Goal: Task Accomplishment & Management: Manage account settings

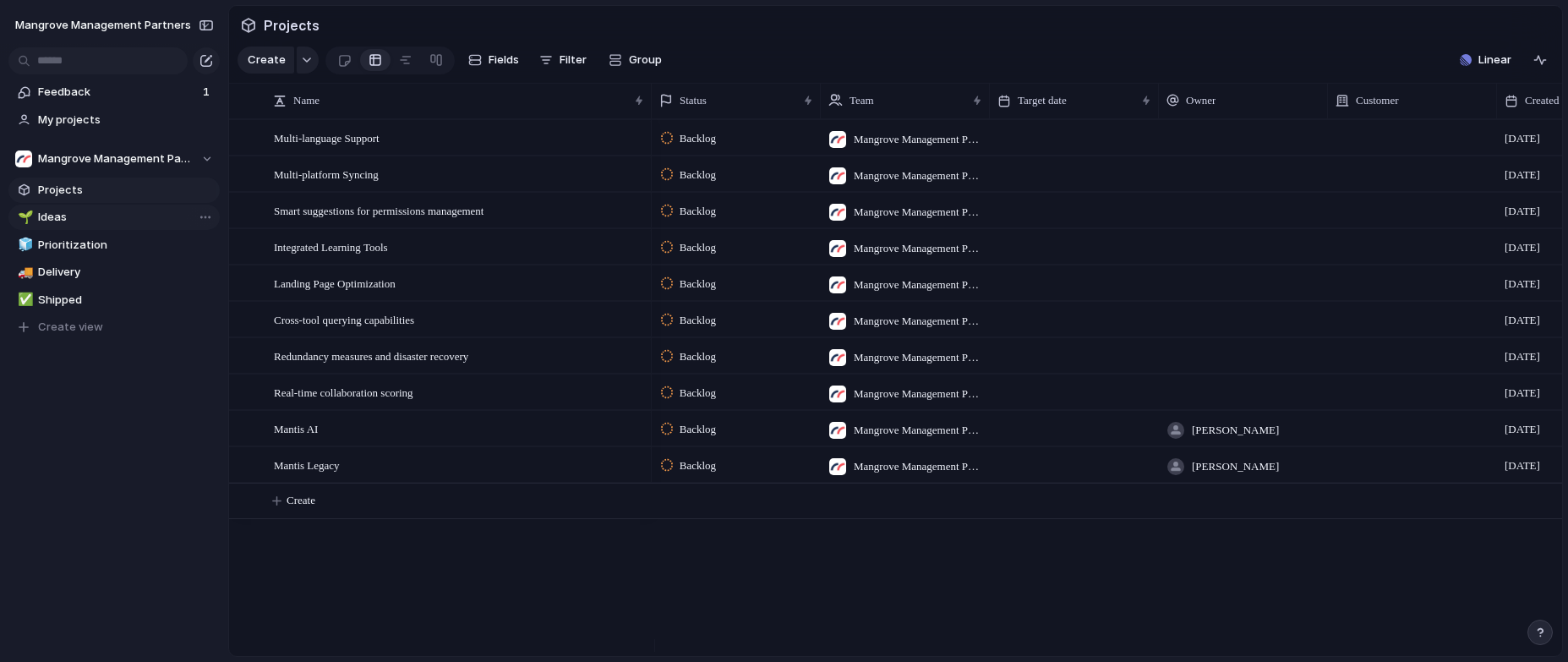
click at [73, 219] on span "Ideas" at bounding box center [126, 217] width 175 height 17
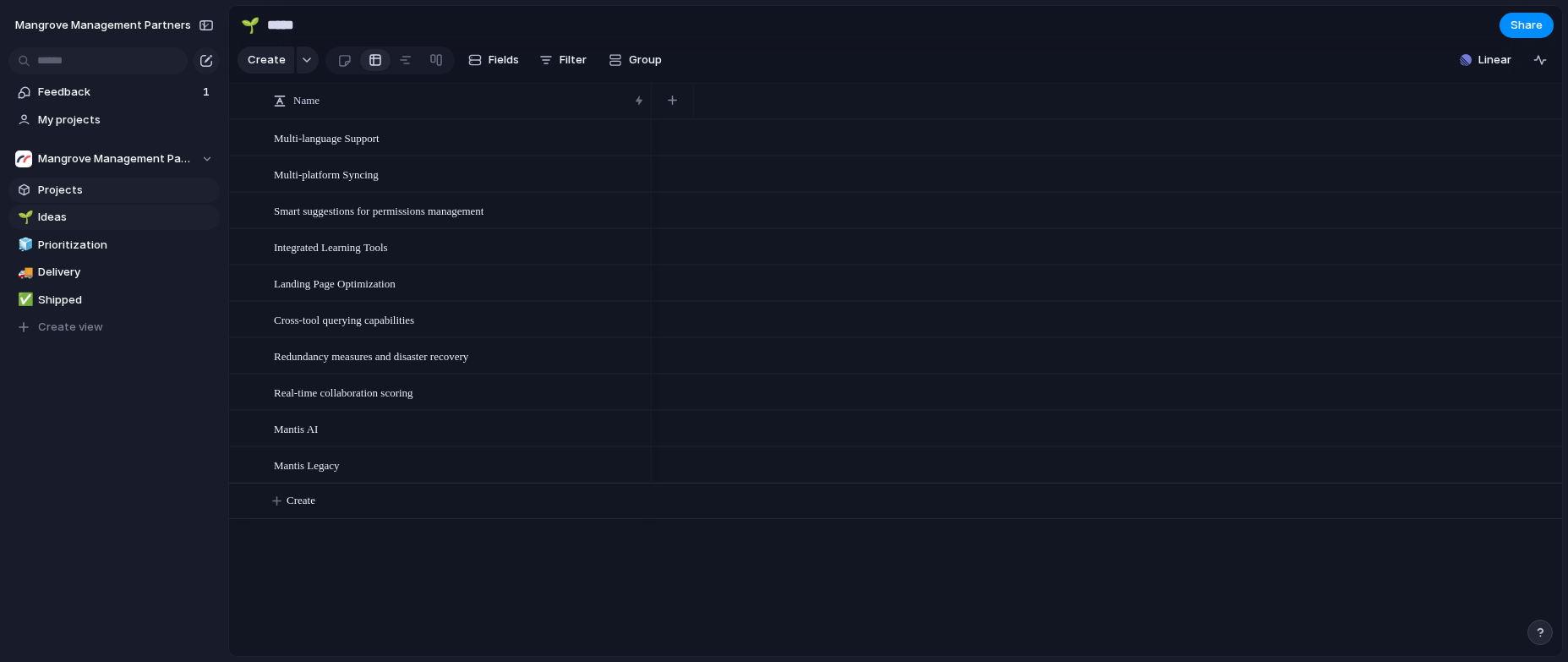
click at [81, 184] on span "Projects" at bounding box center [126, 190] width 175 height 17
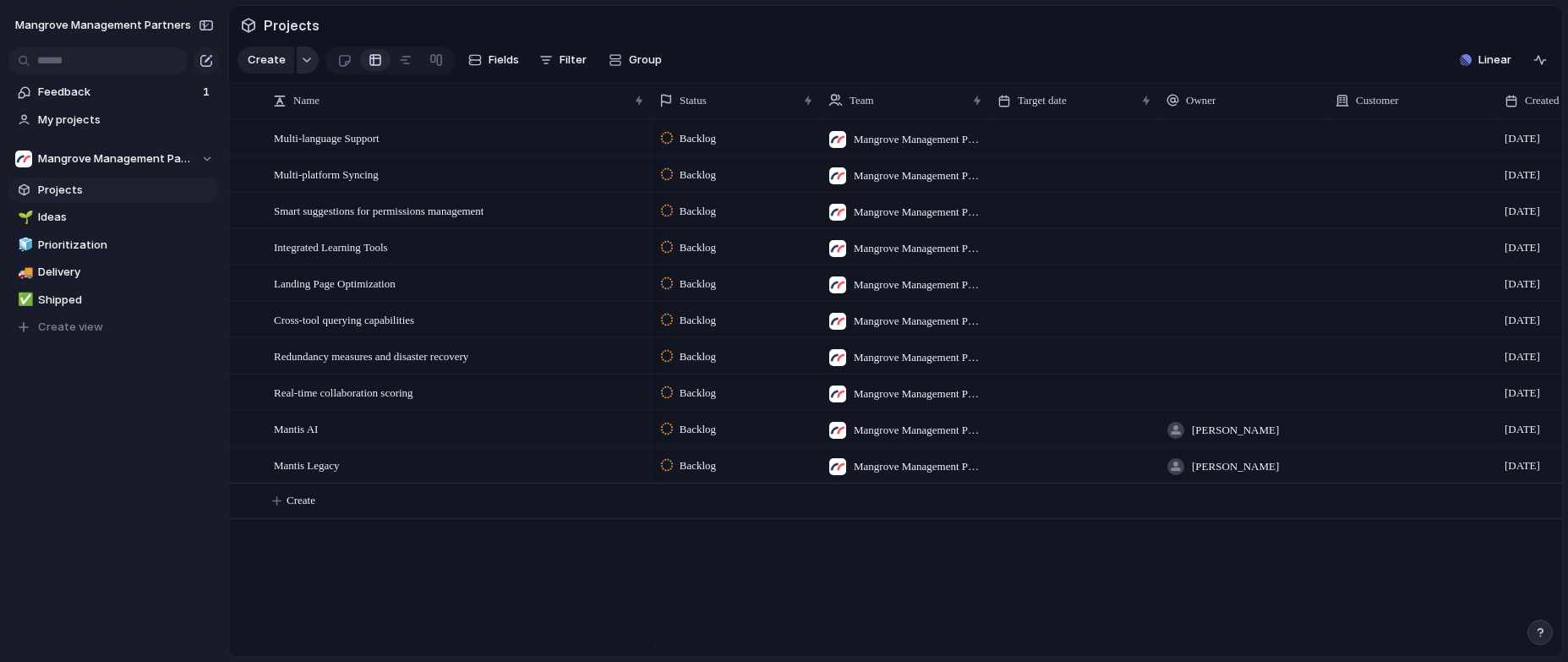
click at [305, 71] on button "button" at bounding box center [308, 59] width 22 height 27
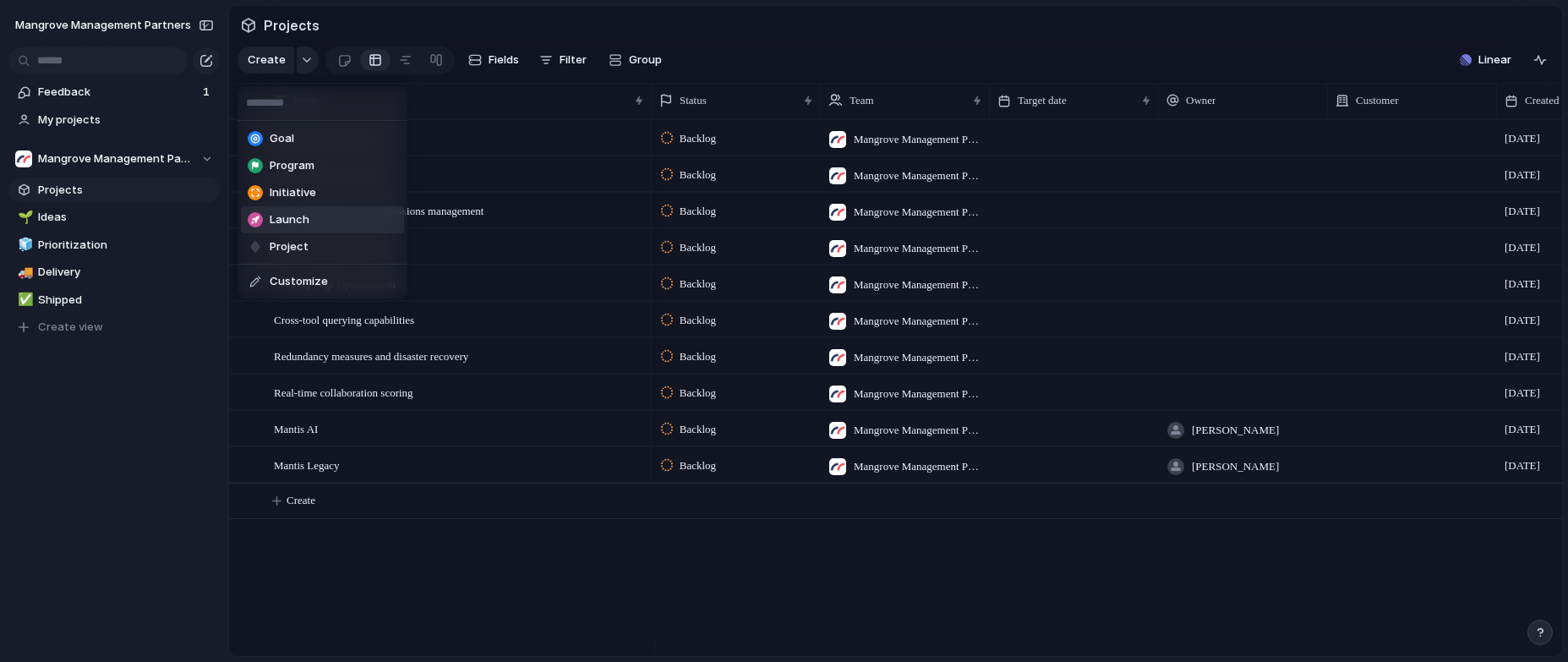
click at [85, 239] on div "Goal Program Initiative Launch Project Customize" at bounding box center [784, 331] width 1568 height 662
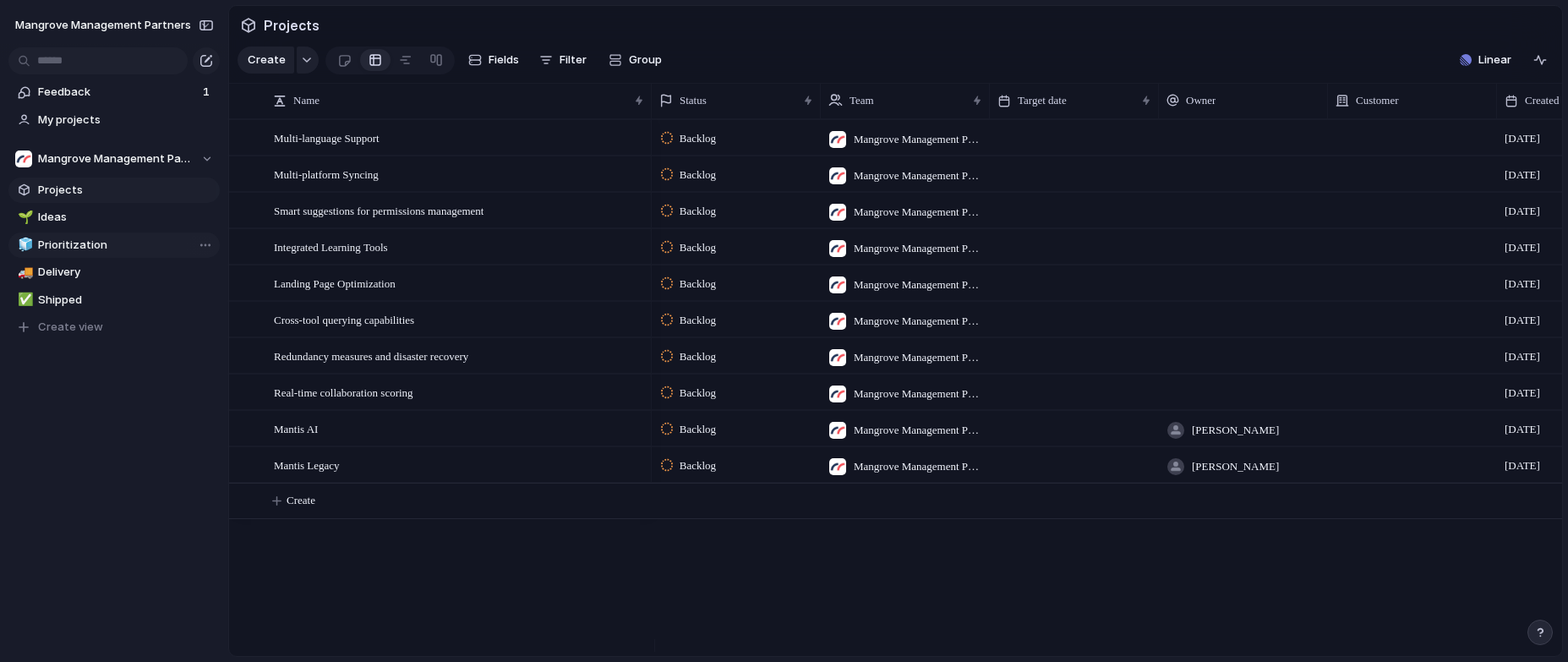
click at [94, 242] on span "Prioritization" at bounding box center [126, 245] width 175 height 17
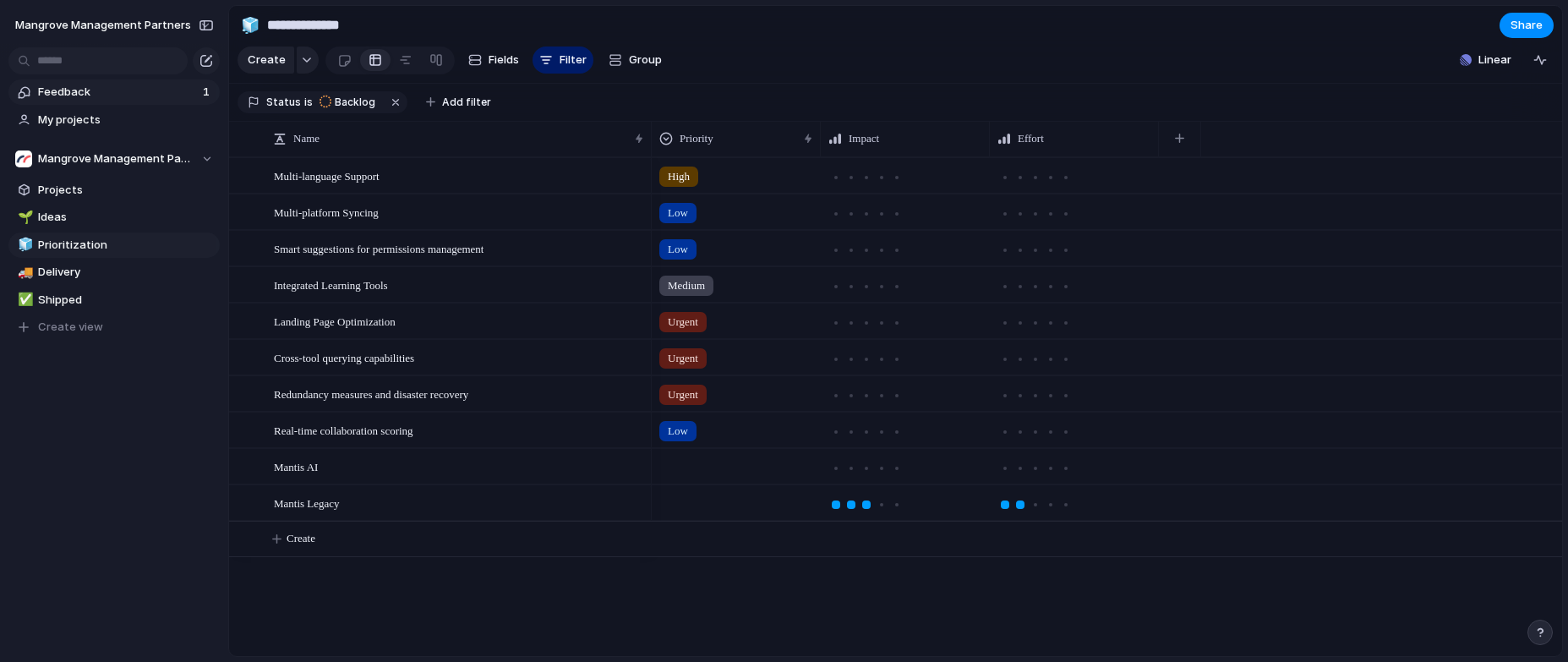
click at [164, 92] on span "Feedback" at bounding box center [117, 92] width 160 height 17
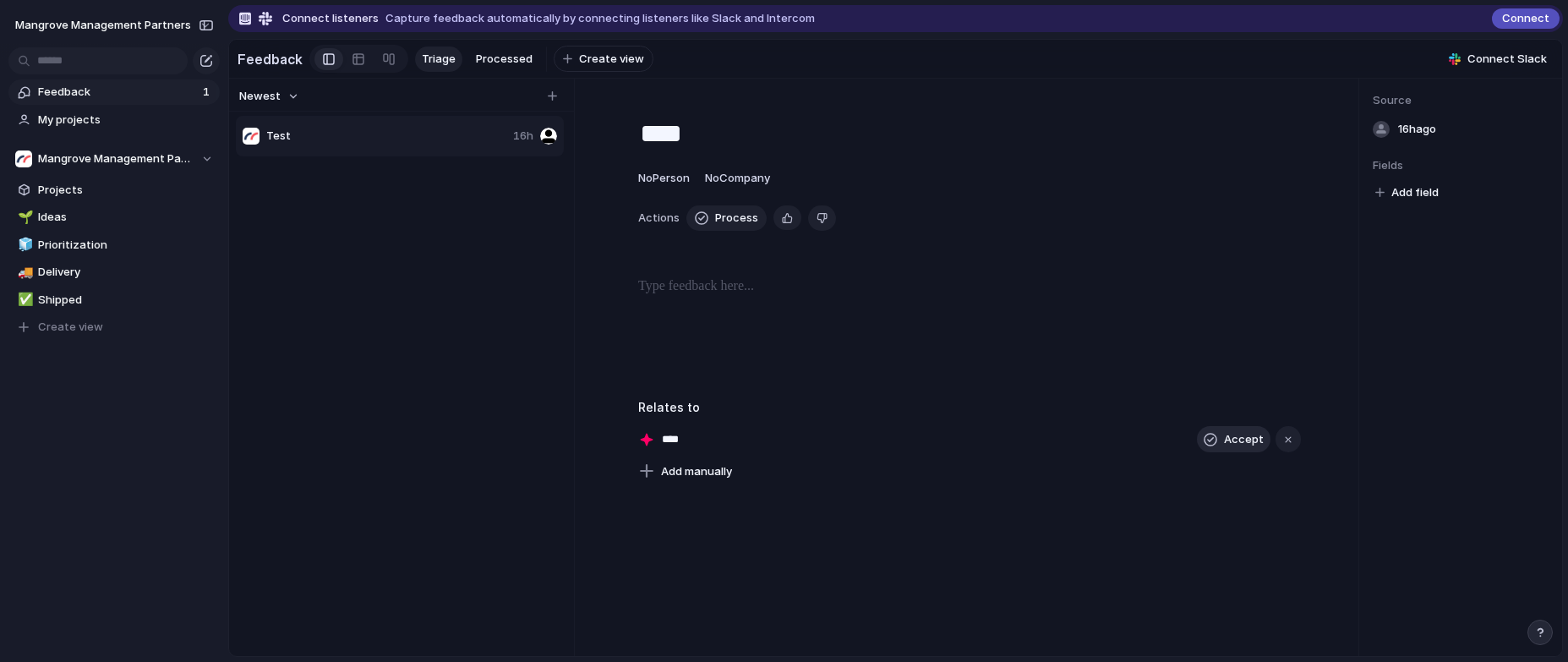
click at [1214, 442] on div "button" at bounding box center [1210, 439] width 14 height 14
click at [666, 451] on span "Test" at bounding box center [674, 439] width 35 height 24
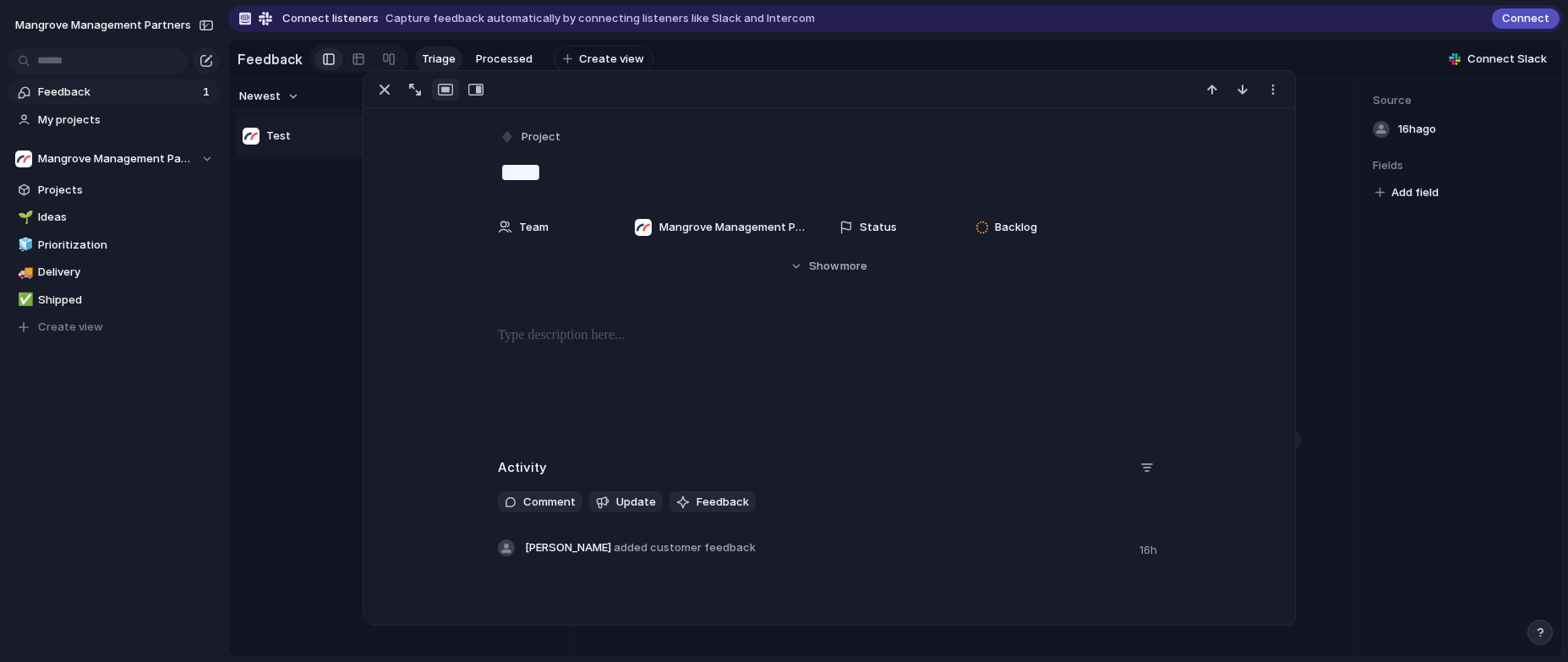
click at [314, 283] on div "Test 16h" at bounding box center [401, 396] width 332 height 563
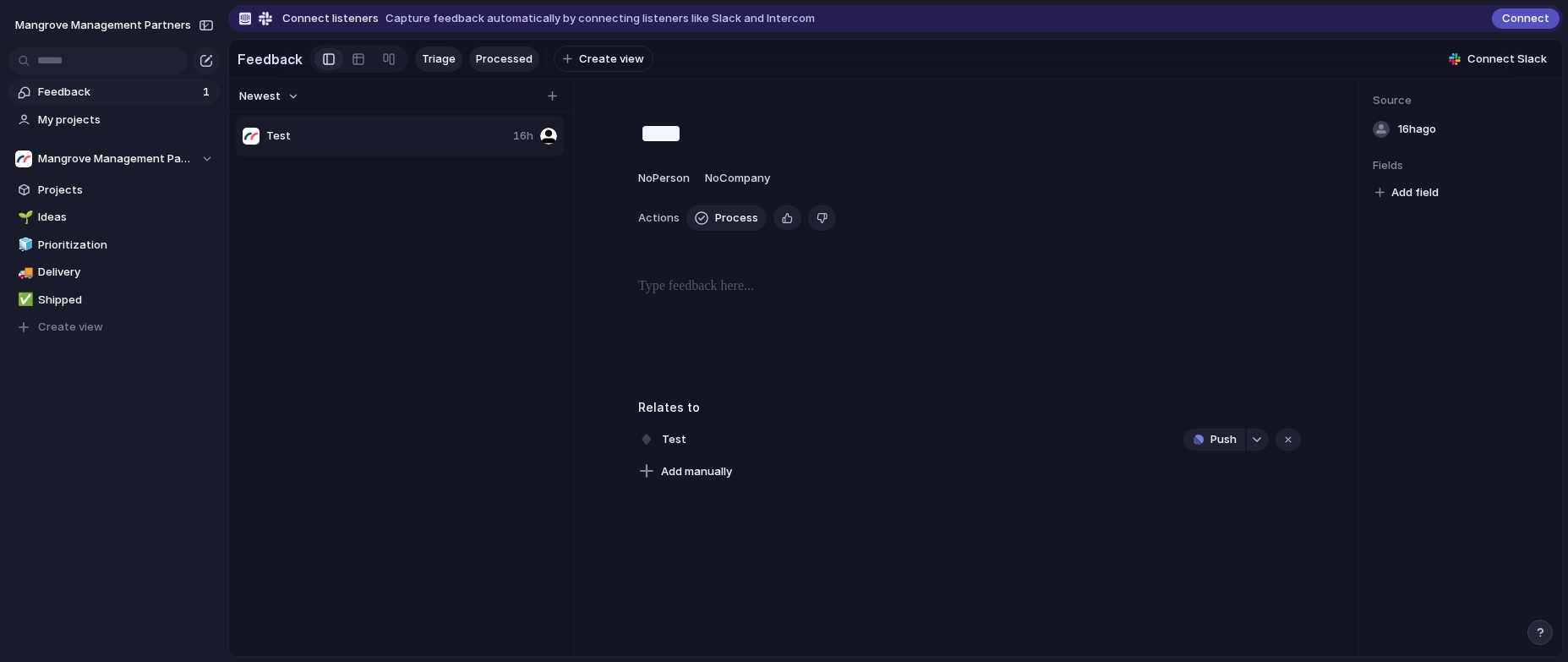
click at [485, 54] on span "Processed" at bounding box center [503, 59] width 56 height 17
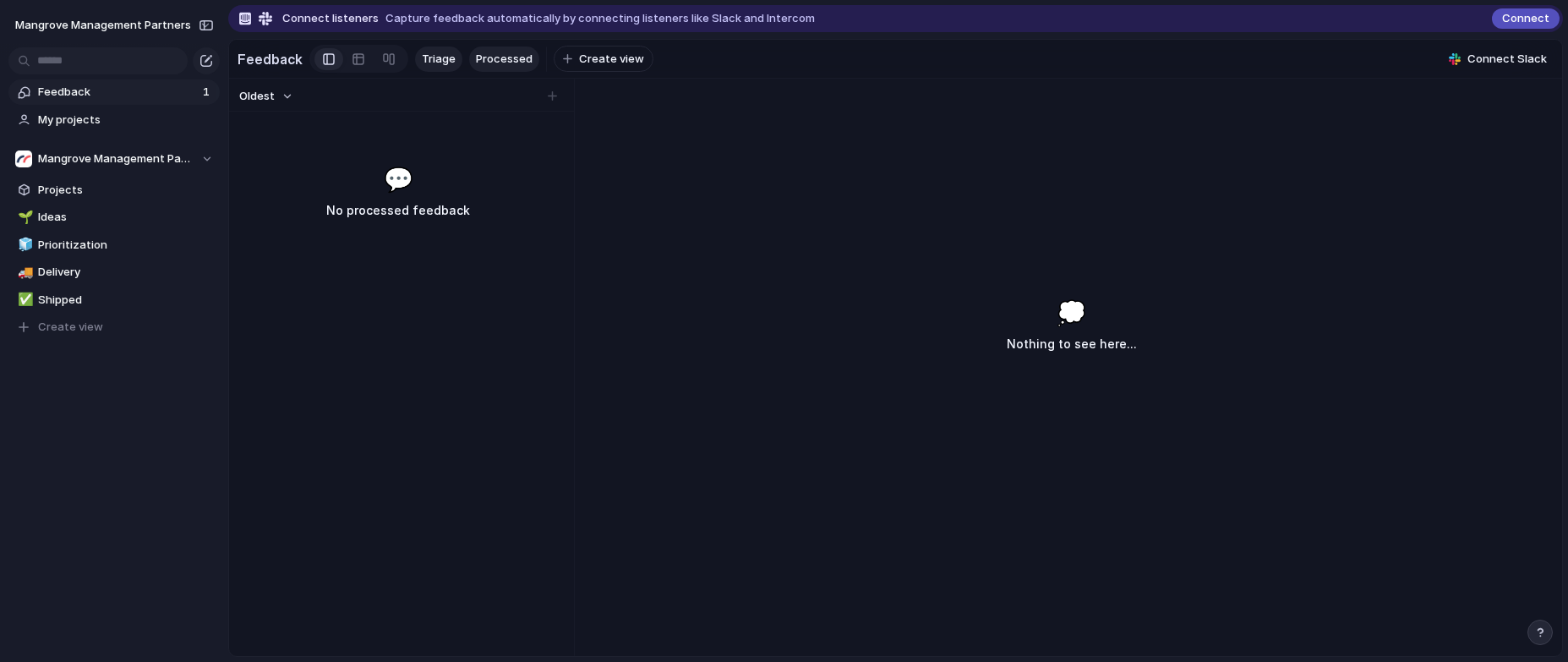
click at [443, 54] on span "Triage" at bounding box center [439, 59] width 34 height 17
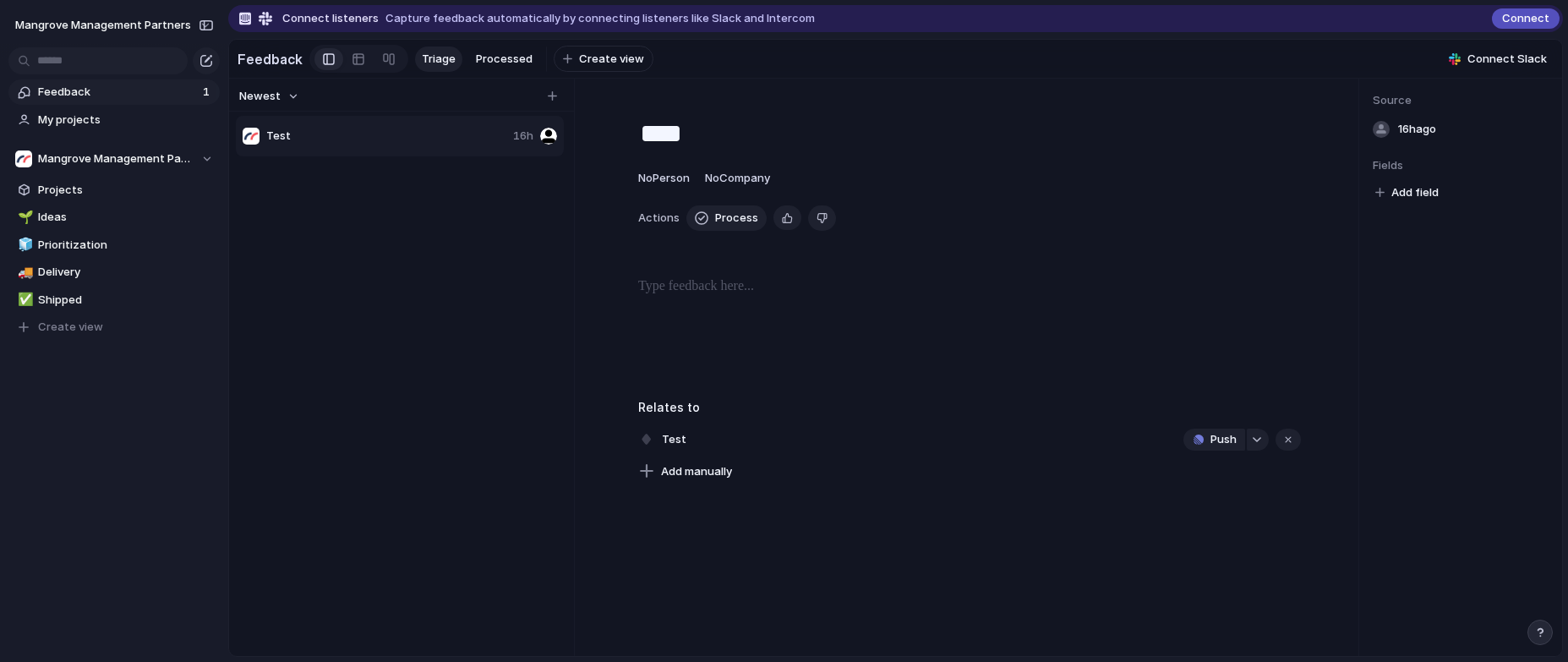
click at [344, 212] on div "Copy link Delete" at bounding box center [784, 331] width 1568 height 662
click at [716, 224] on span "Process" at bounding box center [736, 218] width 43 height 17
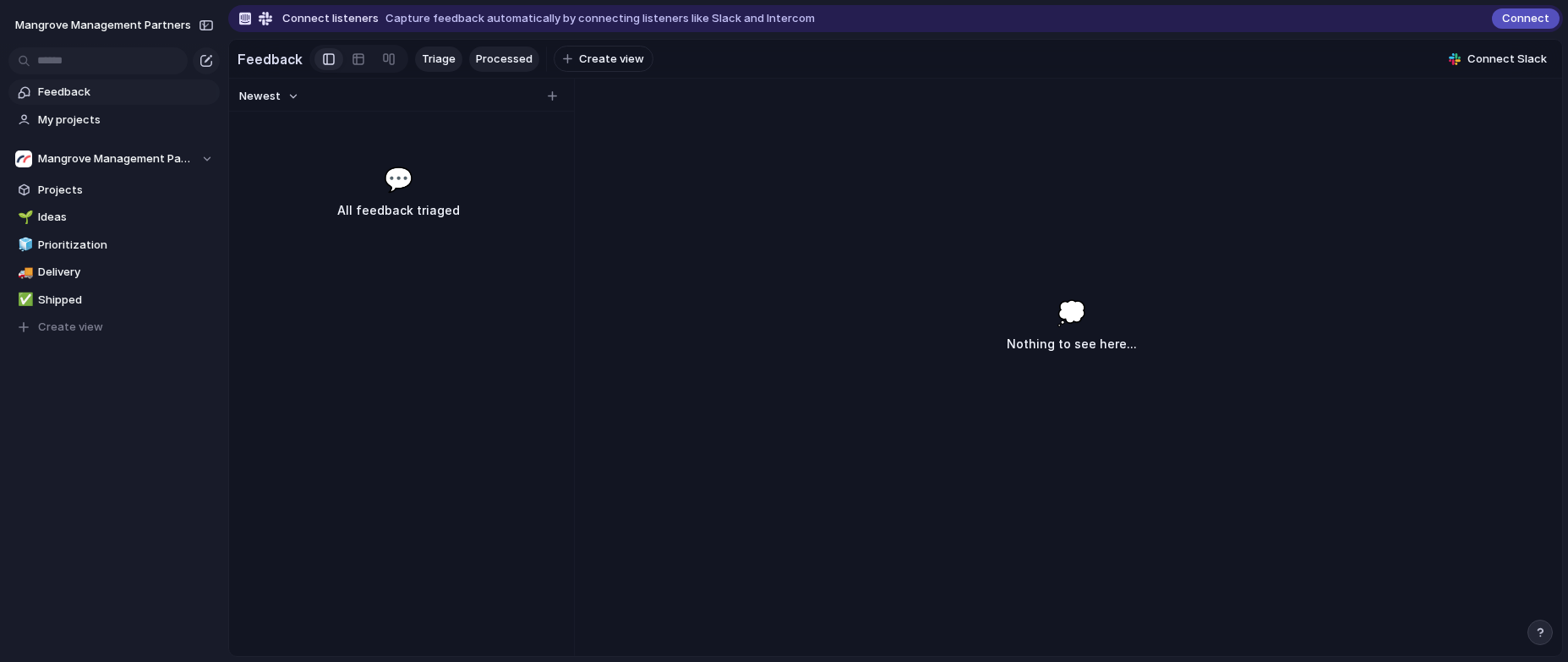
click at [481, 60] on span "Processed" at bounding box center [503, 59] width 56 height 17
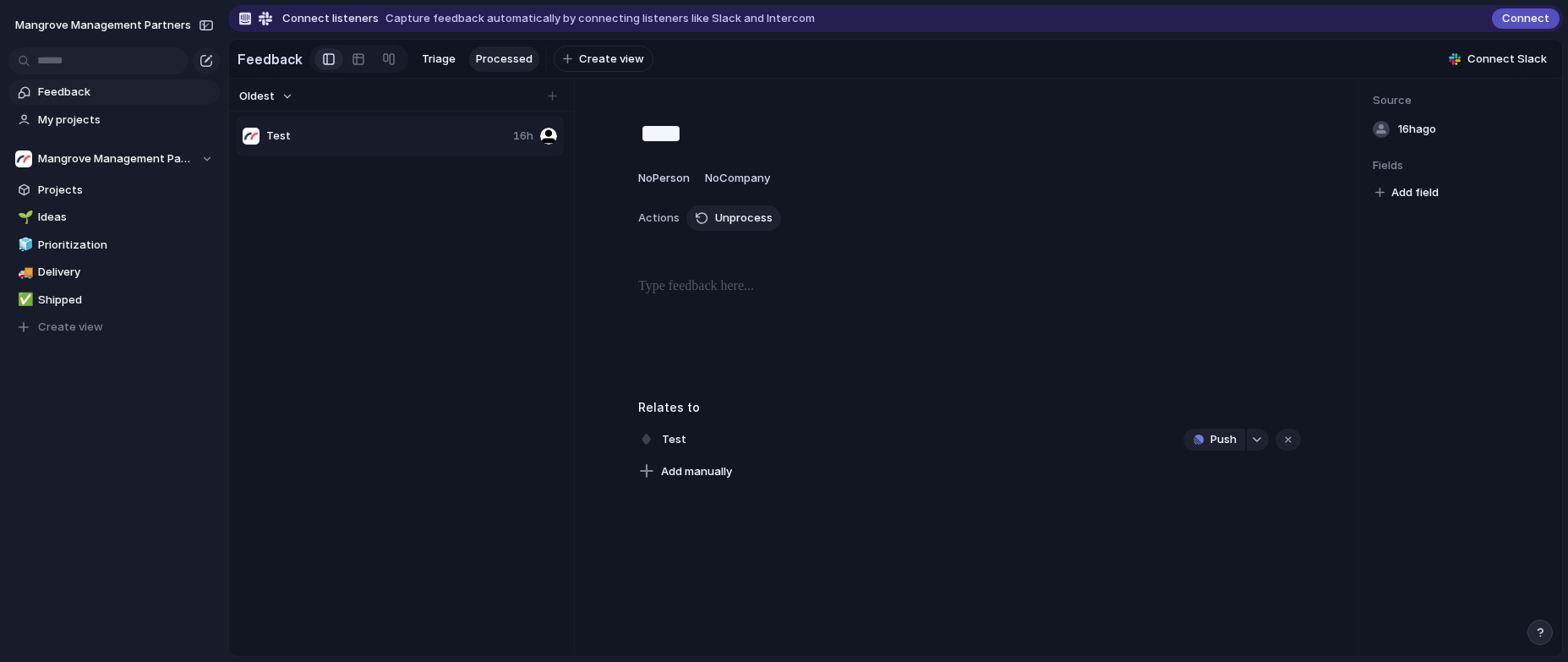
click at [382, 154] on div "Test 16h" at bounding box center [399, 136] width 328 height 41
click at [720, 226] on span "Unprocess" at bounding box center [743, 218] width 57 height 17
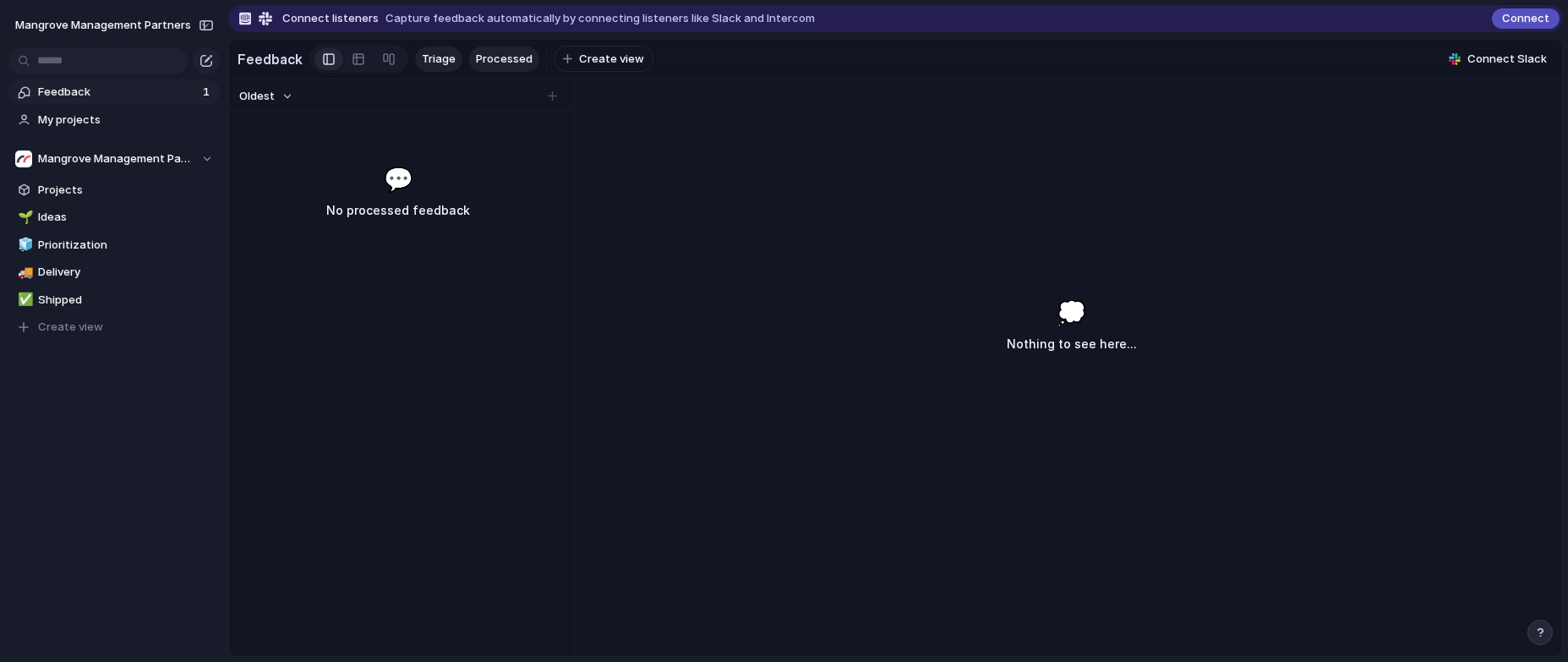
click at [447, 59] on span "Triage" at bounding box center [439, 59] width 34 height 17
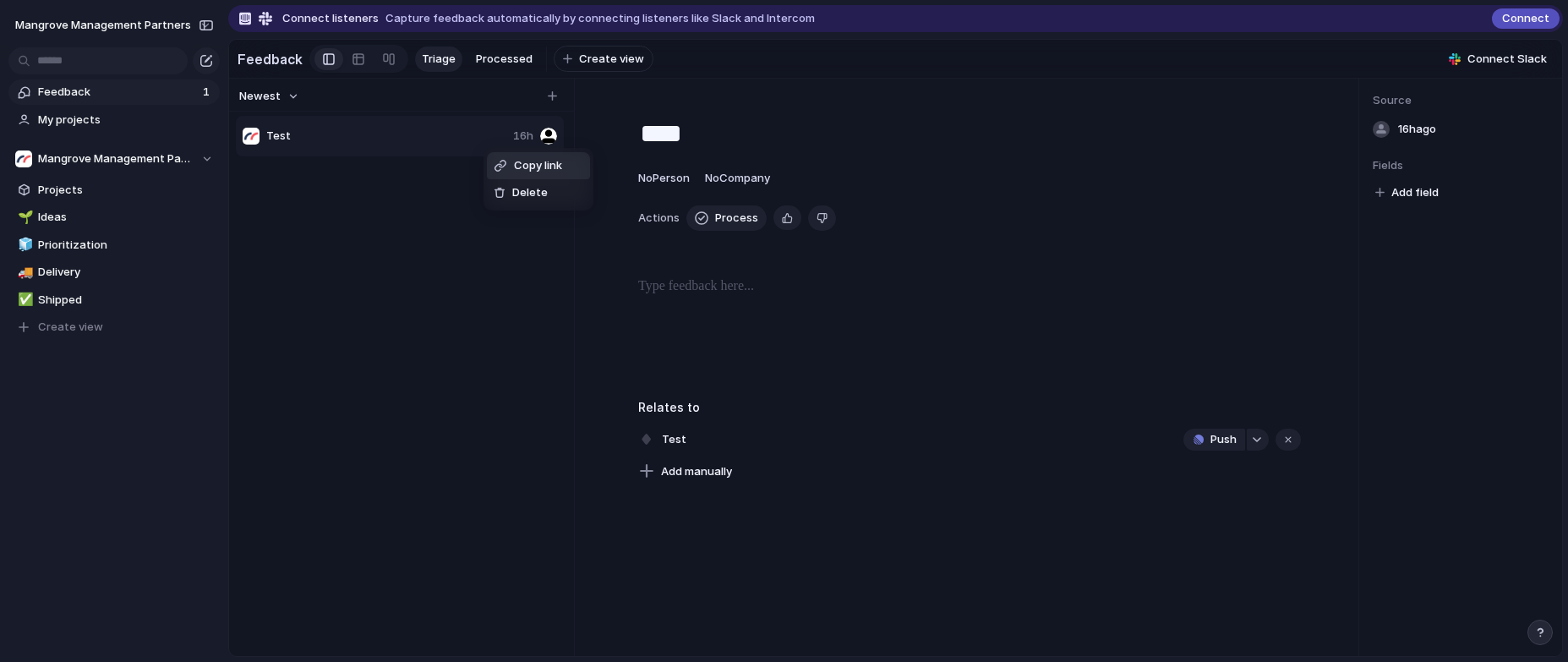
click at [433, 181] on div "Copy link Delete" at bounding box center [784, 331] width 1568 height 662
click at [296, 102] on button "Newest" at bounding box center [269, 96] width 65 height 22
click at [419, 234] on div "Newest Oldest" at bounding box center [784, 331] width 1568 height 662
click at [785, 224] on div "button" at bounding box center [787, 217] width 11 height 16
click at [707, 224] on button "Process" at bounding box center [726, 217] width 80 height 25
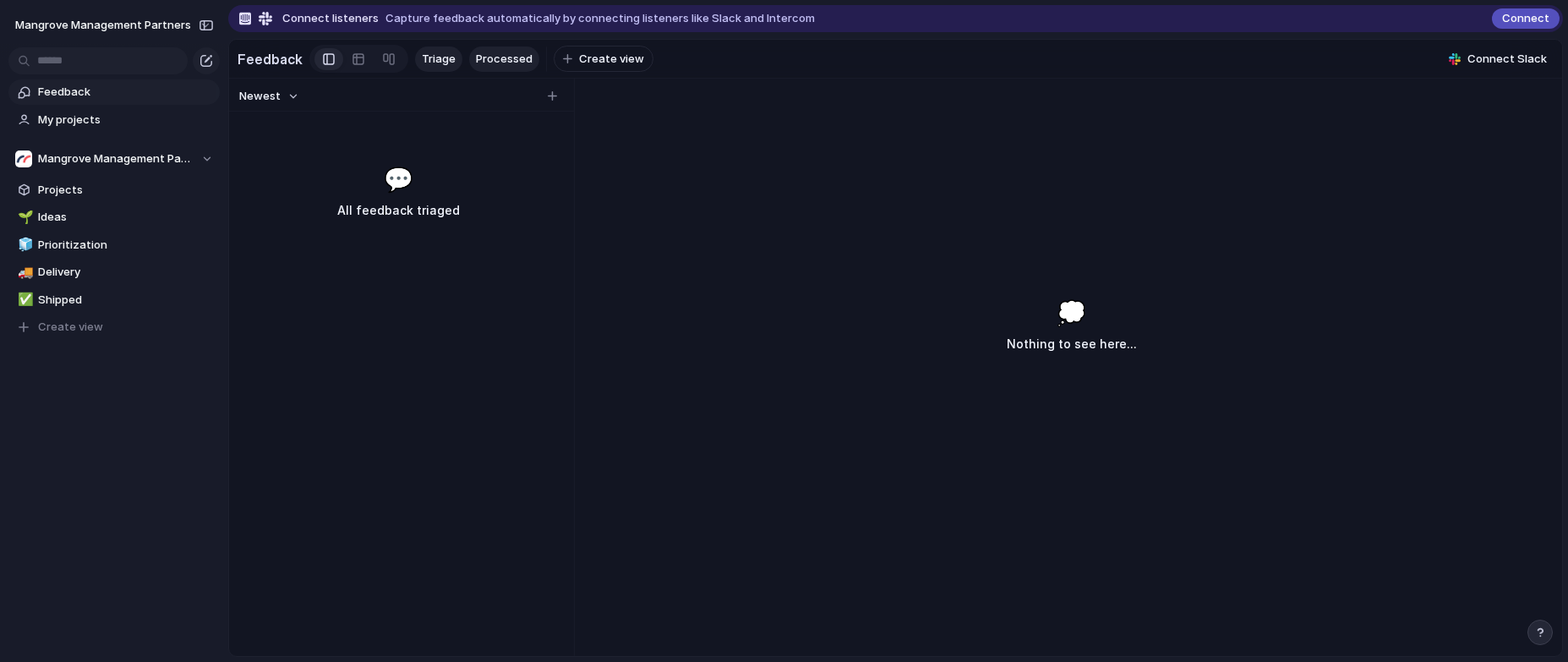
click at [504, 54] on span "Processed" at bounding box center [503, 59] width 56 height 17
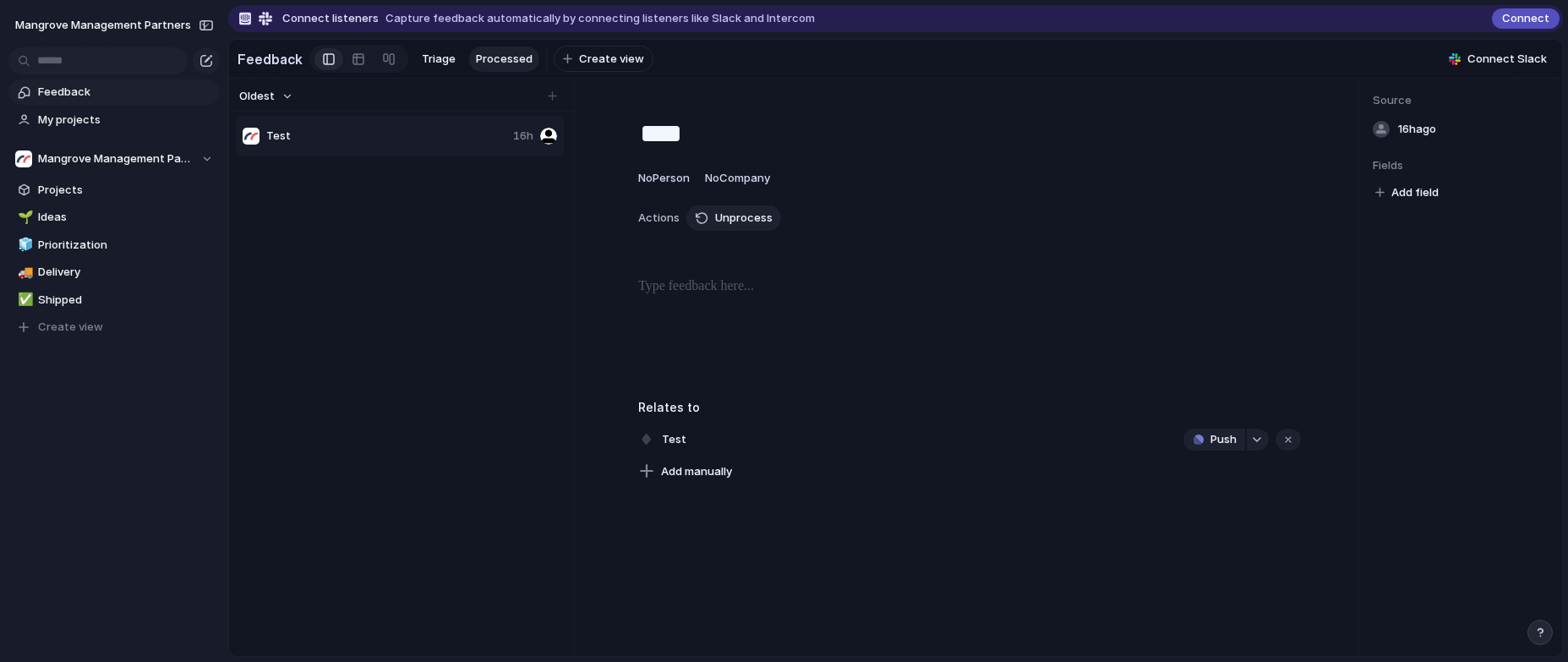
click at [318, 144] on span "Test" at bounding box center [386, 136] width 240 height 17
click at [307, 139] on span "Test" at bounding box center [386, 136] width 240 height 17
click at [422, 55] on span "Triage" at bounding box center [439, 59] width 34 height 17
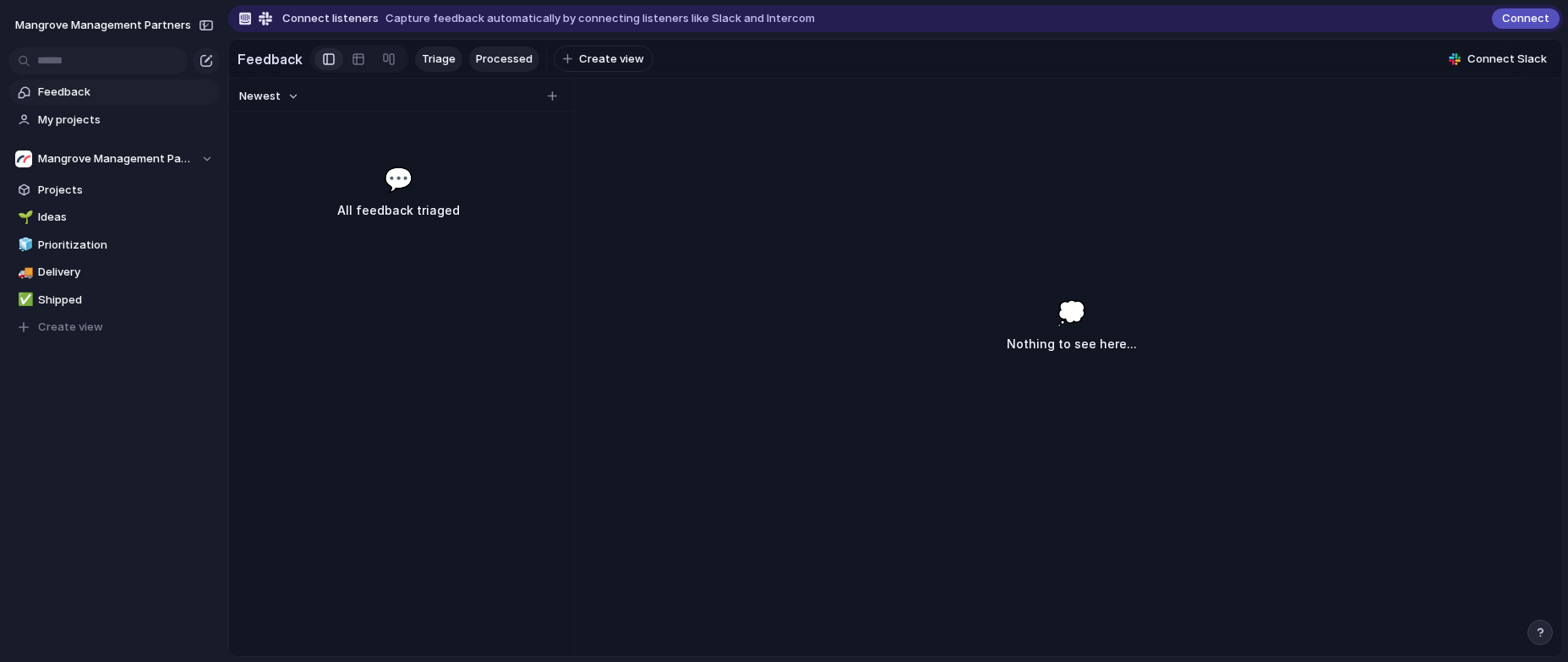
click at [529, 54] on link "Processed" at bounding box center [504, 58] width 70 height 25
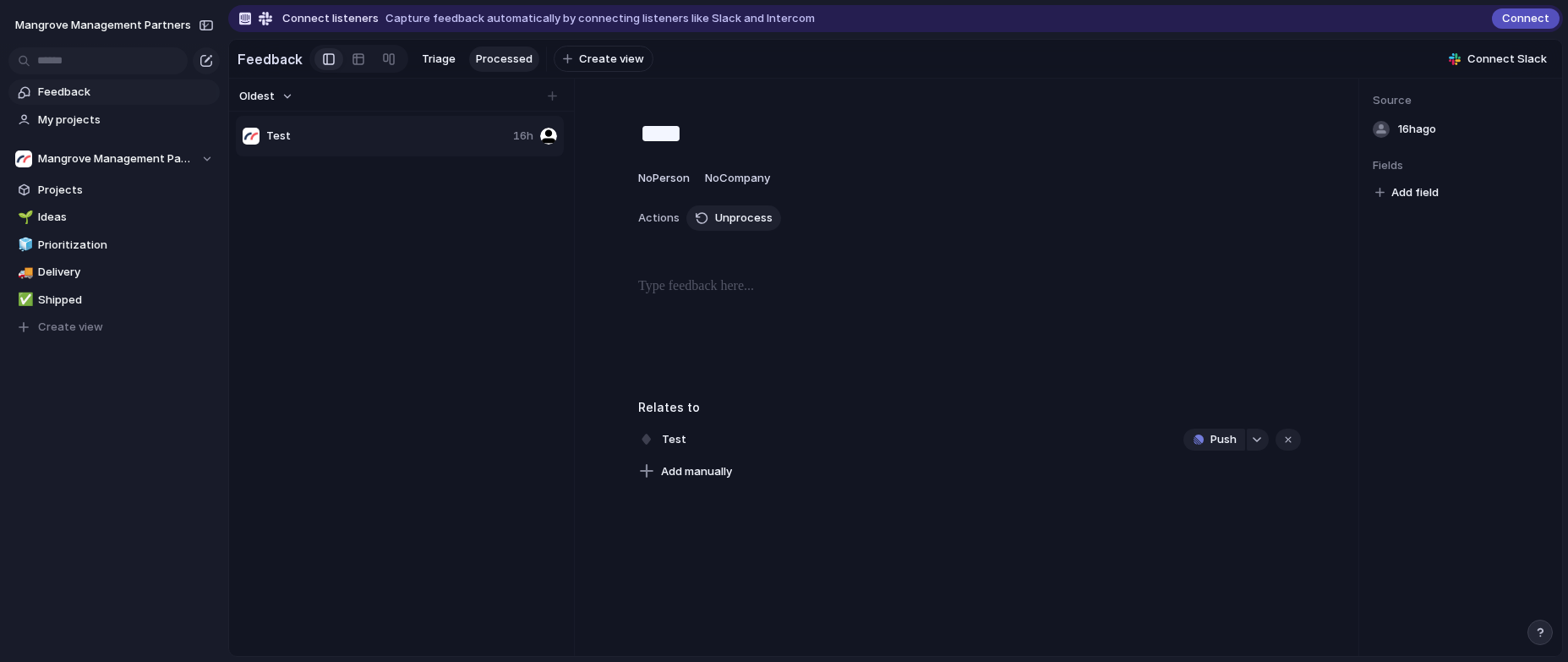
click at [522, 144] on span "16h" at bounding box center [523, 136] width 20 height 17
click at [730, 226] on span "Unprocess" at bounding box center [743, 218] width 57 height 17
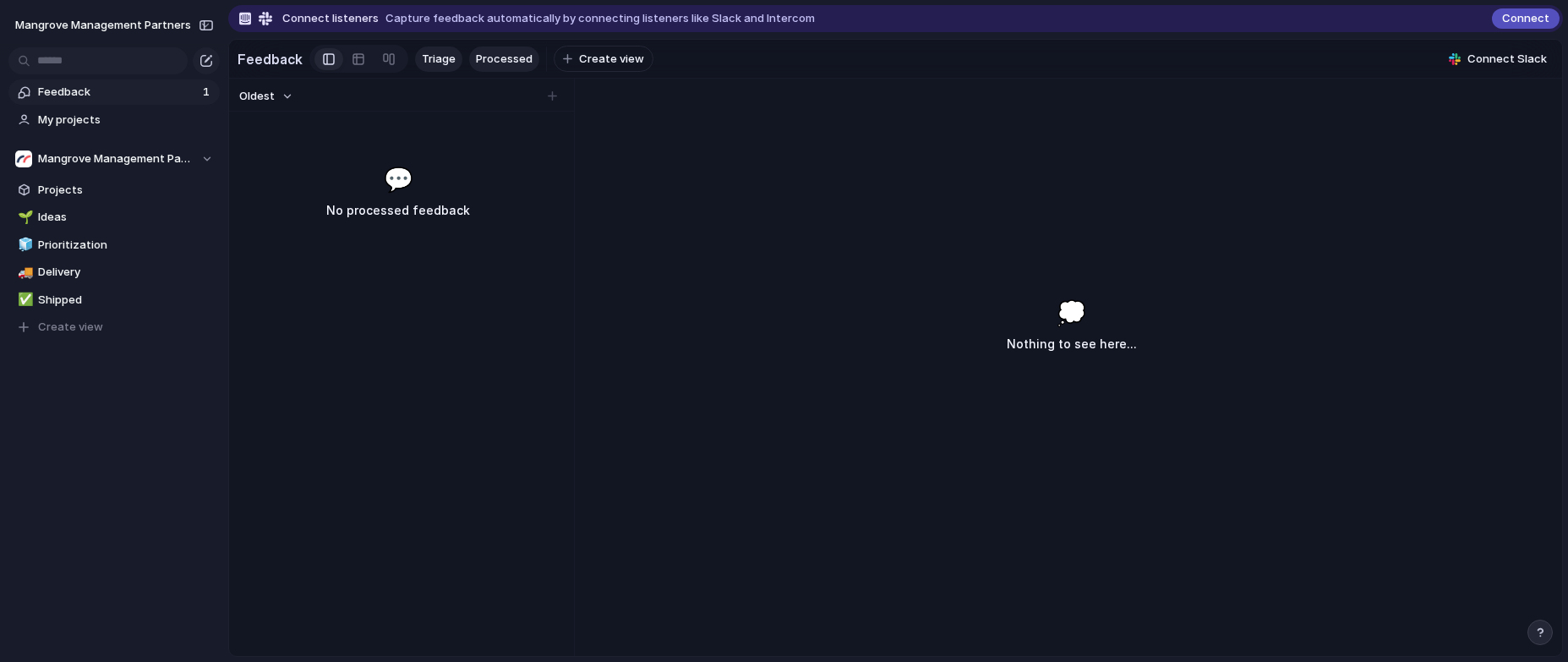
click at [443, 57] on span "Triage" at bounding box center [439, 59] width 34 height 17
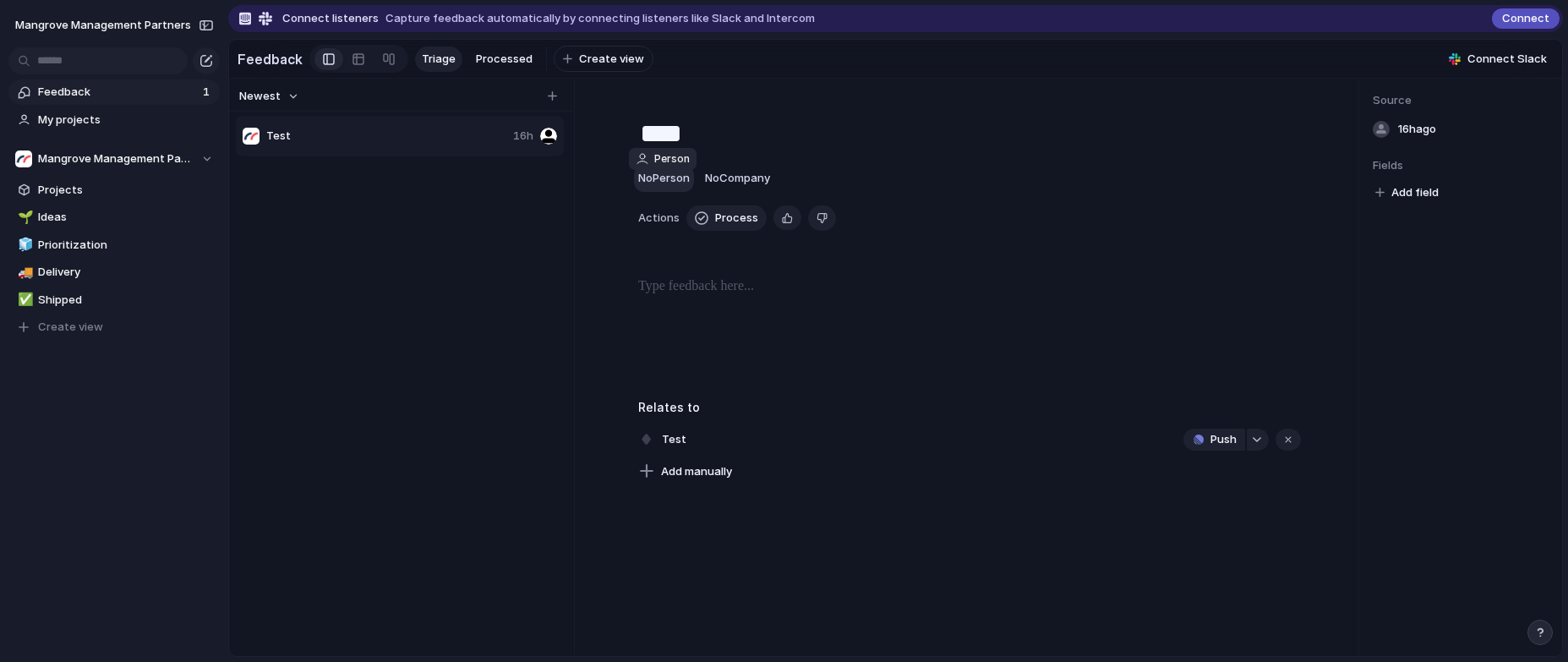
click at [663, 184] on span "No Person" at bounding box center [664, 177] width 52 height 14
click at [790, 147] on div "[PERSON_NAME]" at bounding box center [784, 331] width 1568 height 662
click at [742, 178] on button "No Company" at bounding box center [738, 177] width 74 height 27
click at [788, 114] on div "**** No Person No Company Actions Process Delete Relates to Test Push Add manua…" at bounding box center [969, 290] width 751 height 383
click at [745, 184] on span "No Company" at bounding box center [737, 177] width 65 height 14
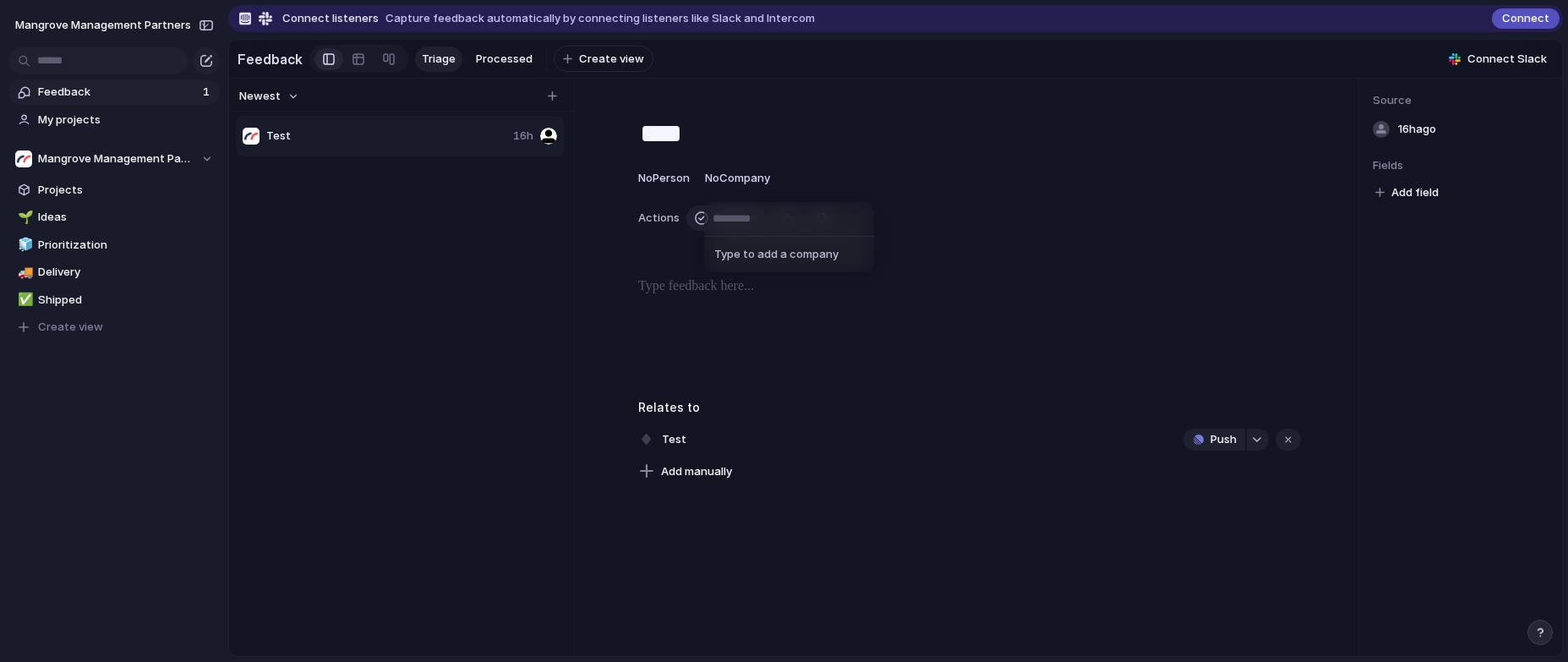
click at [786, 123] on div "Type to add a company" at bounding box center [784, 331] width 1568 height 662
click at [96, 178] on link "Projects" at bounding box center [114, 189] width 211 height 25
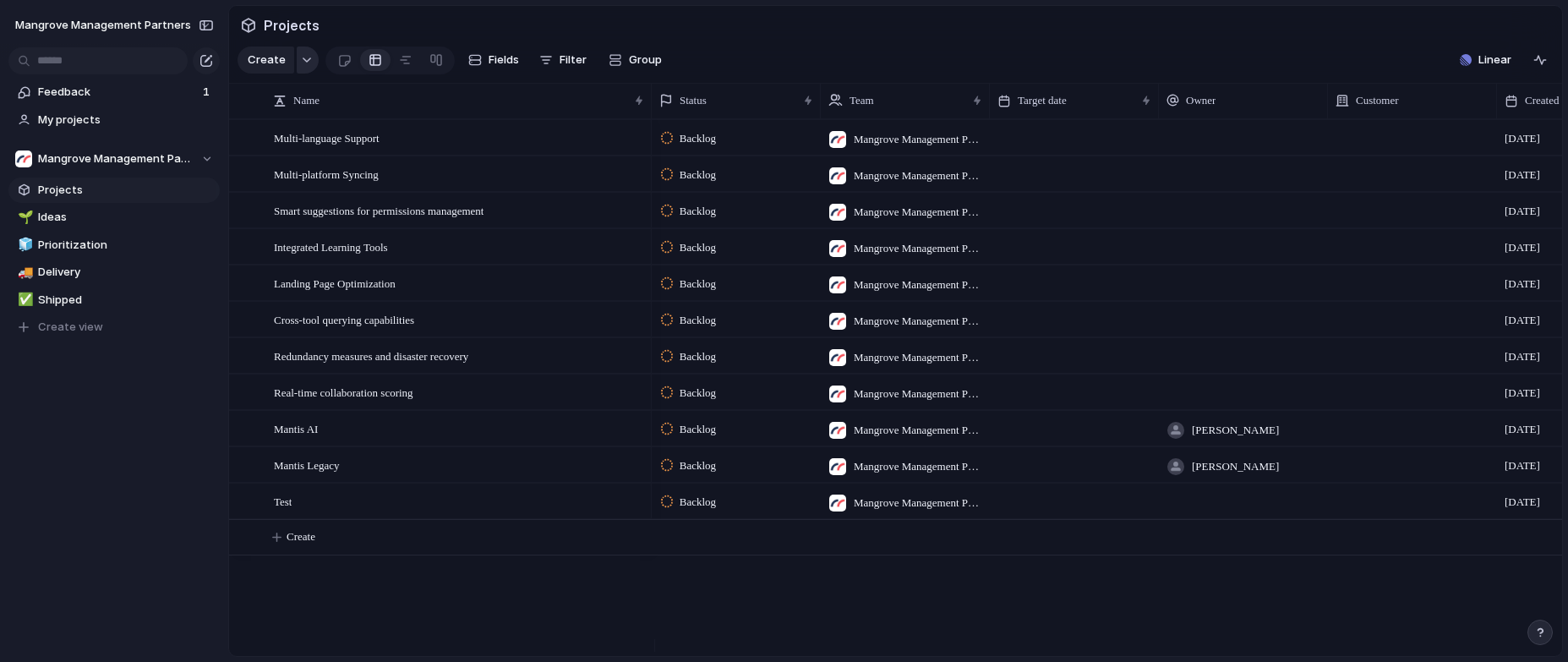
click at [306, 64] on div "button" at bounding box center [307, 59] width 12 height 6
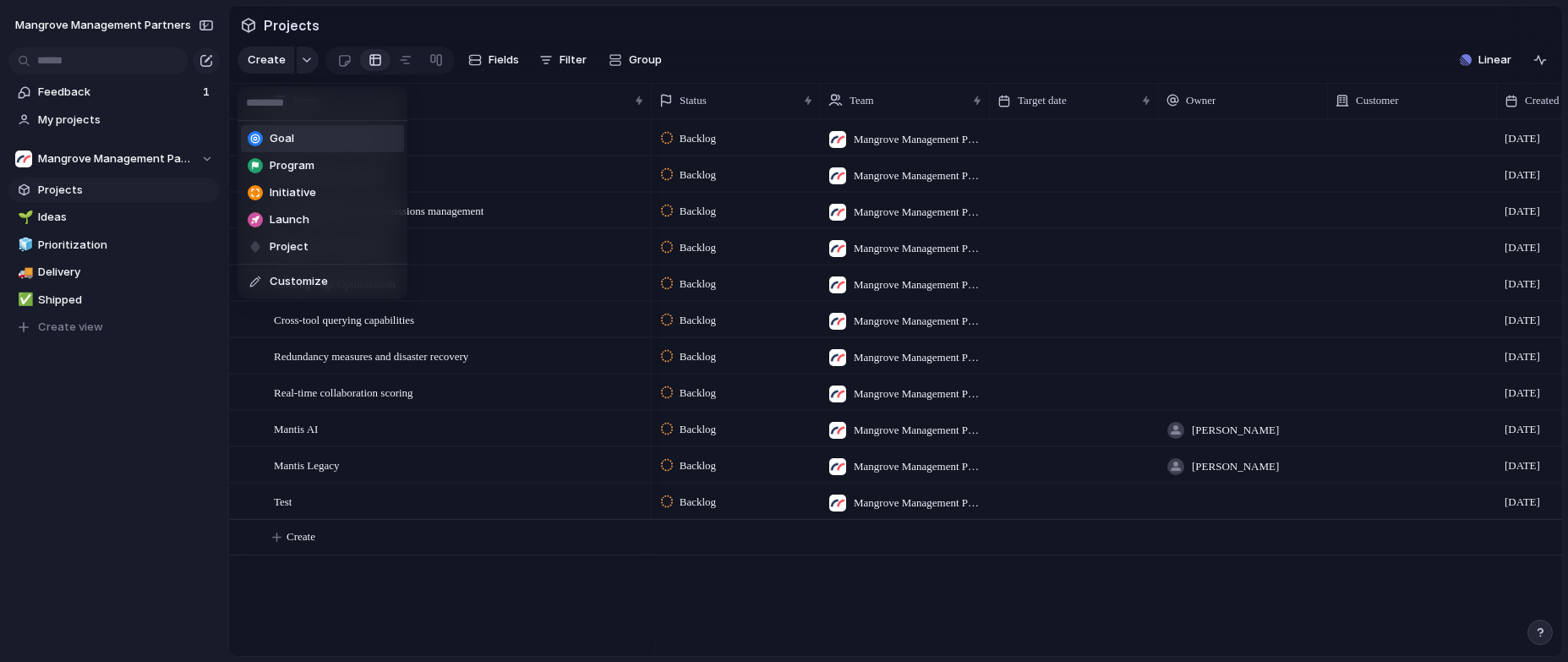
click at [410, 30] on div "Goal Program Initiative Launch Project Customize" at bounding box center [784, 331] width 1568 height 662
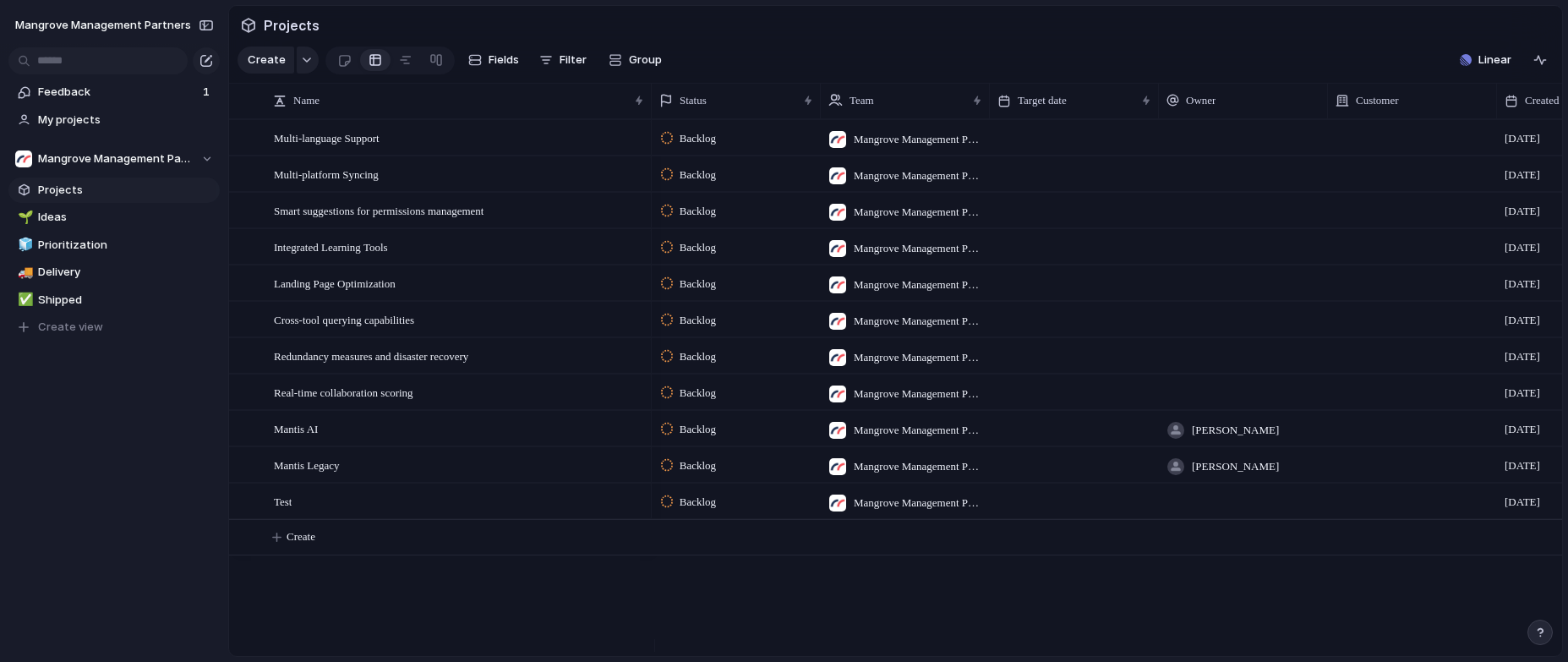
click at [928, 148] on span "Mangrove Management Partners" at bounding box center [917, 139] width 128 height 17
click at [931, 50] on div "Mangrove Management Partners" at bounding box center [784, 331] width 1568 height 662
click at [306, 71] on button "button" at bounding box center [308, 59] width 22 height 27
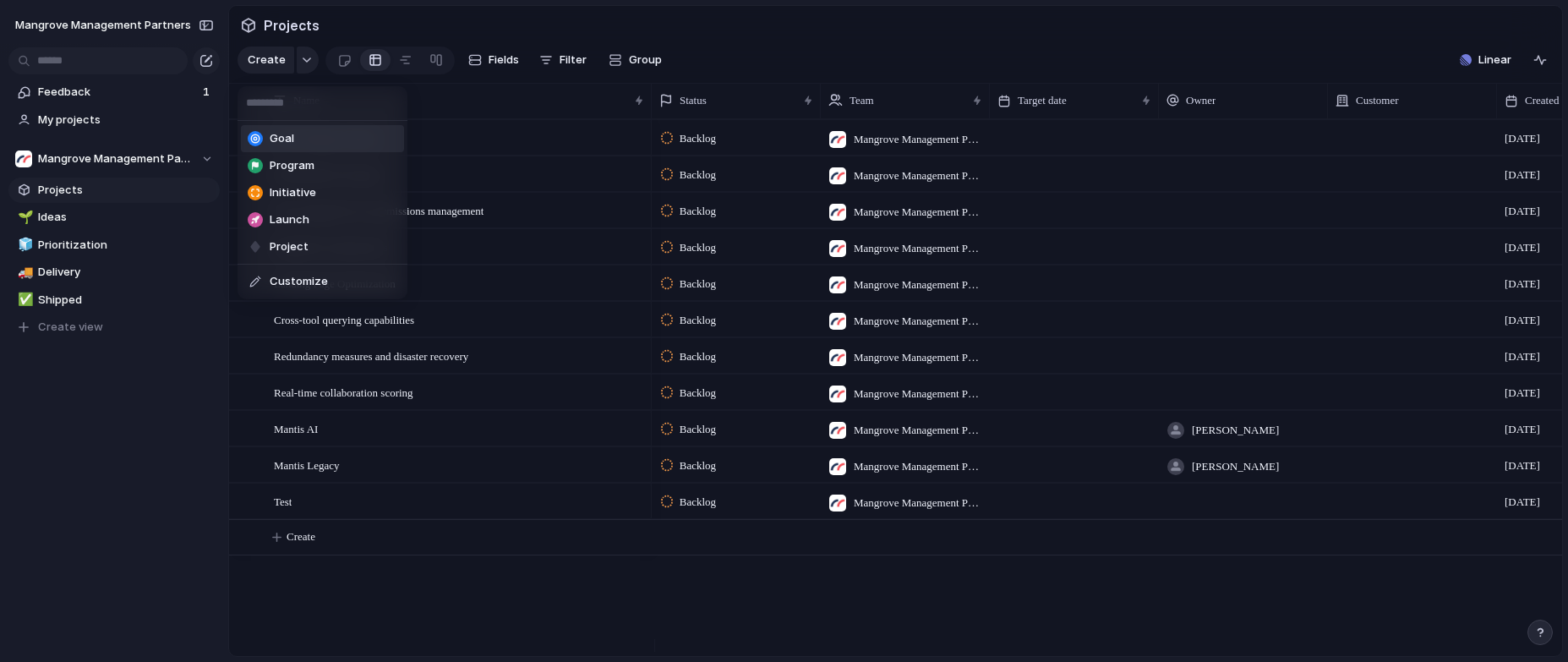
click at [439, 42] on div "Goal Program Initiative Launch Project Customize" at bounding box center [784, 331] width 1568 height 662
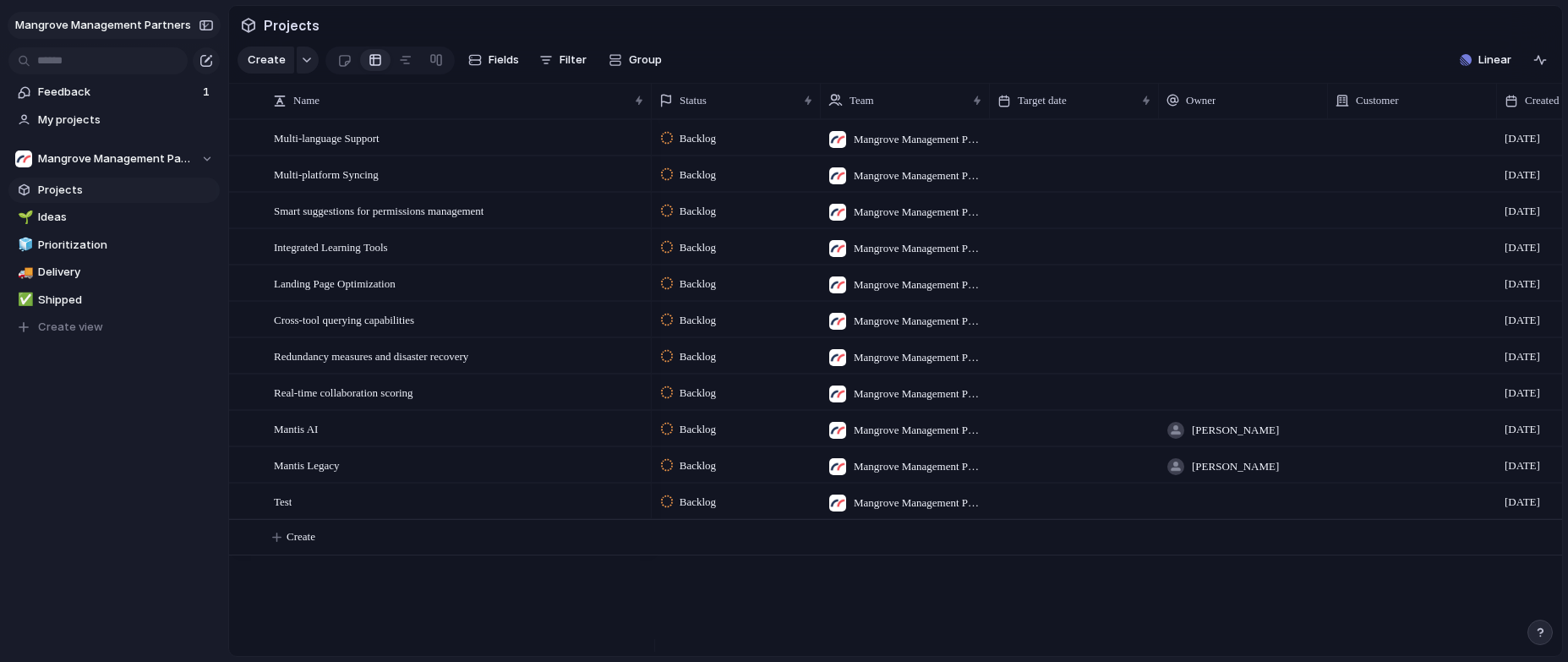
click at [163, 30] on span "Mangrove Management Partners" at bounding box center [103, 25] width 175 height 17
click at [87, 56] on li "Settings" at bounding box center [82, 63] width 140 height 27
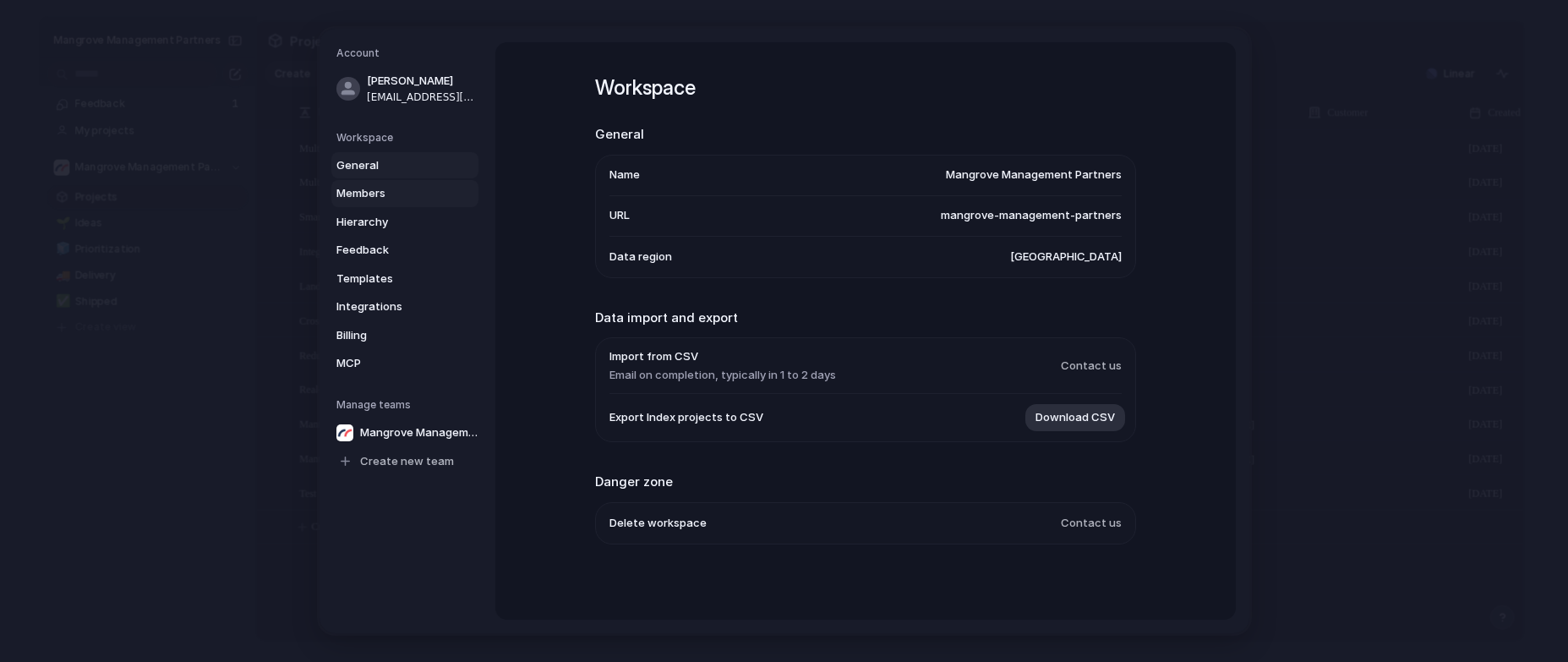
click at [378, 194] on span "Members" at bounding box center [390, 193] width 108 height 17
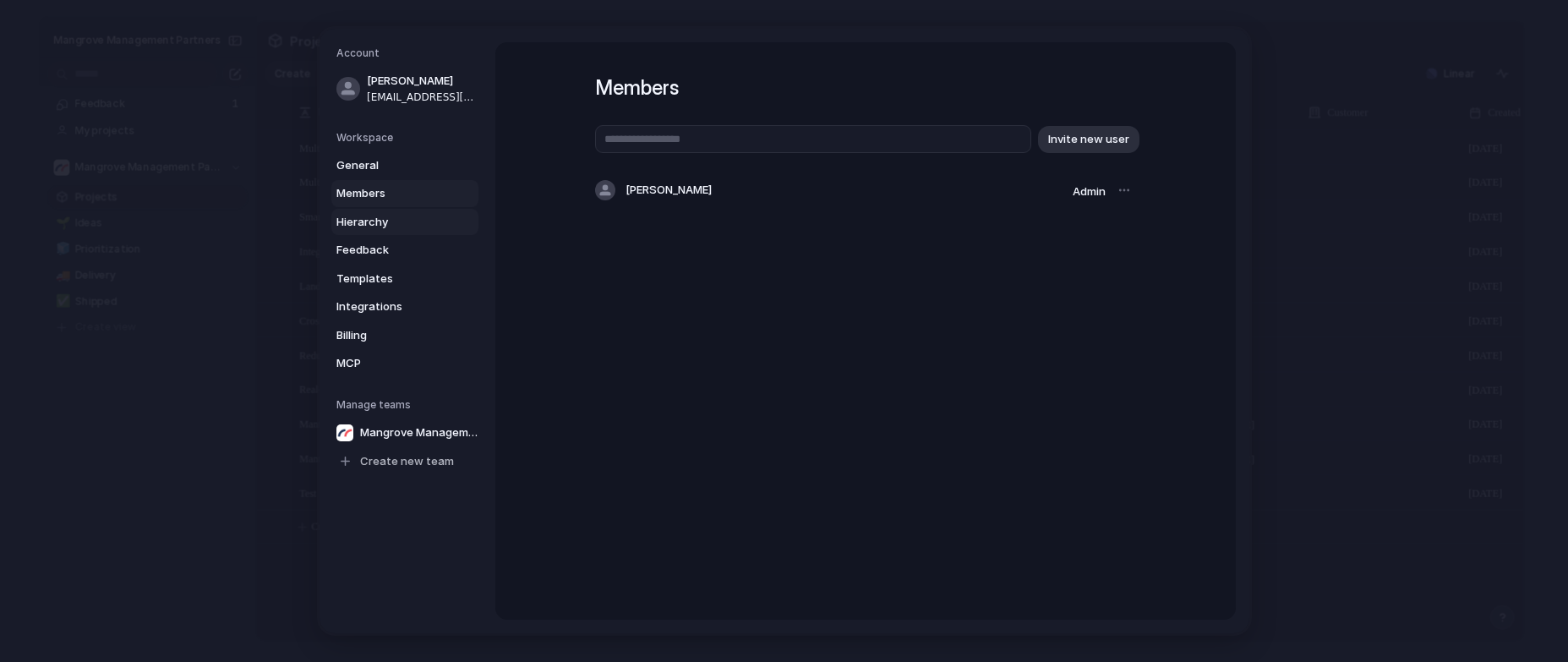
click at [380, 215] on span "Hierarchy" at bounding box center [390, 223] width 108 height 17
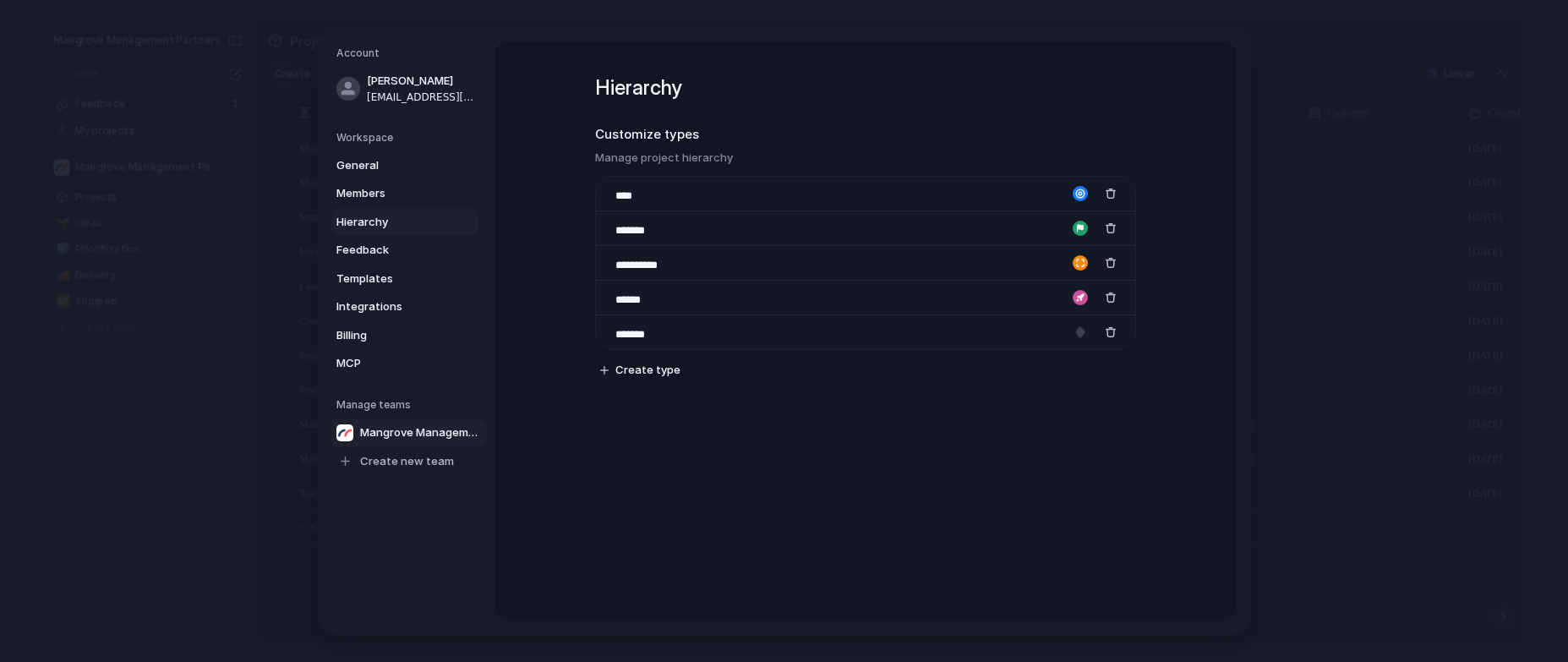
click at [397, 433] on span "Mangrove Management Partners" at bounding box center [421, 432] width 122 height 17
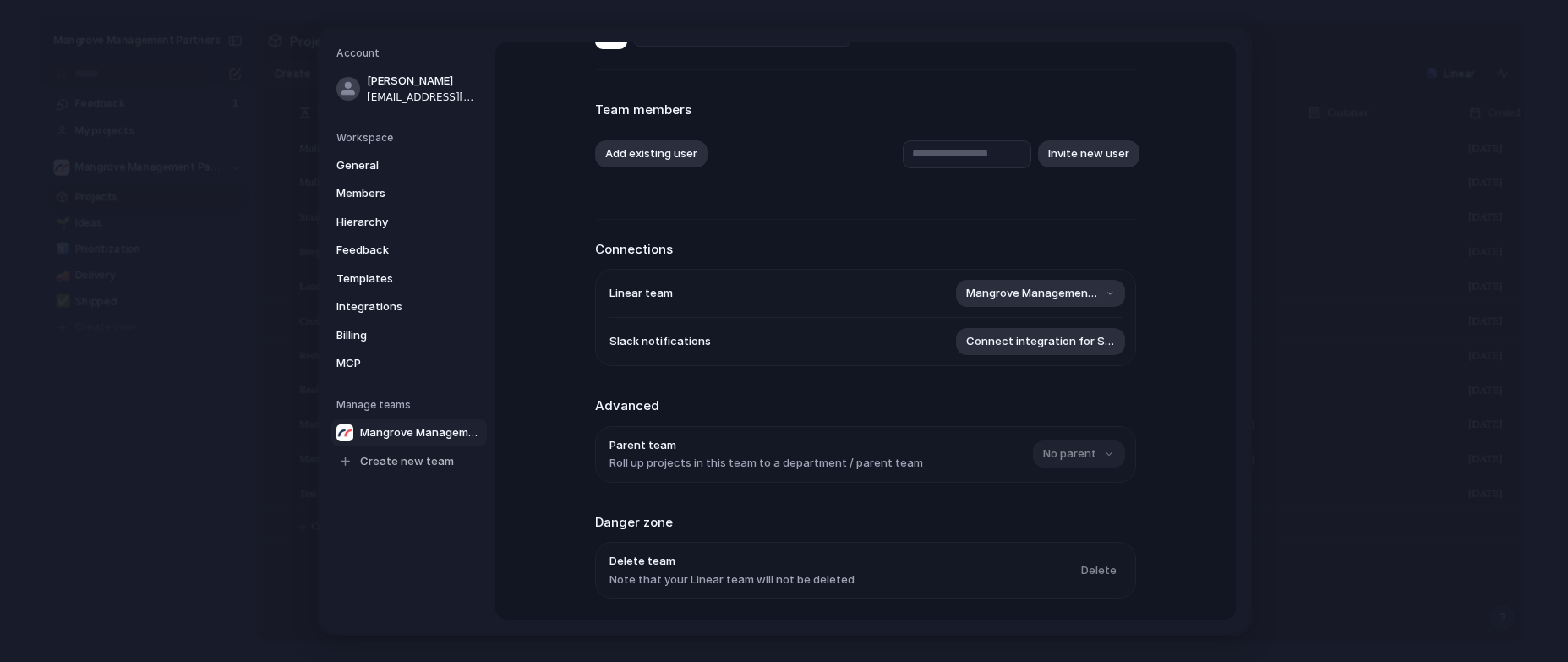
scroll to position [85, 0]
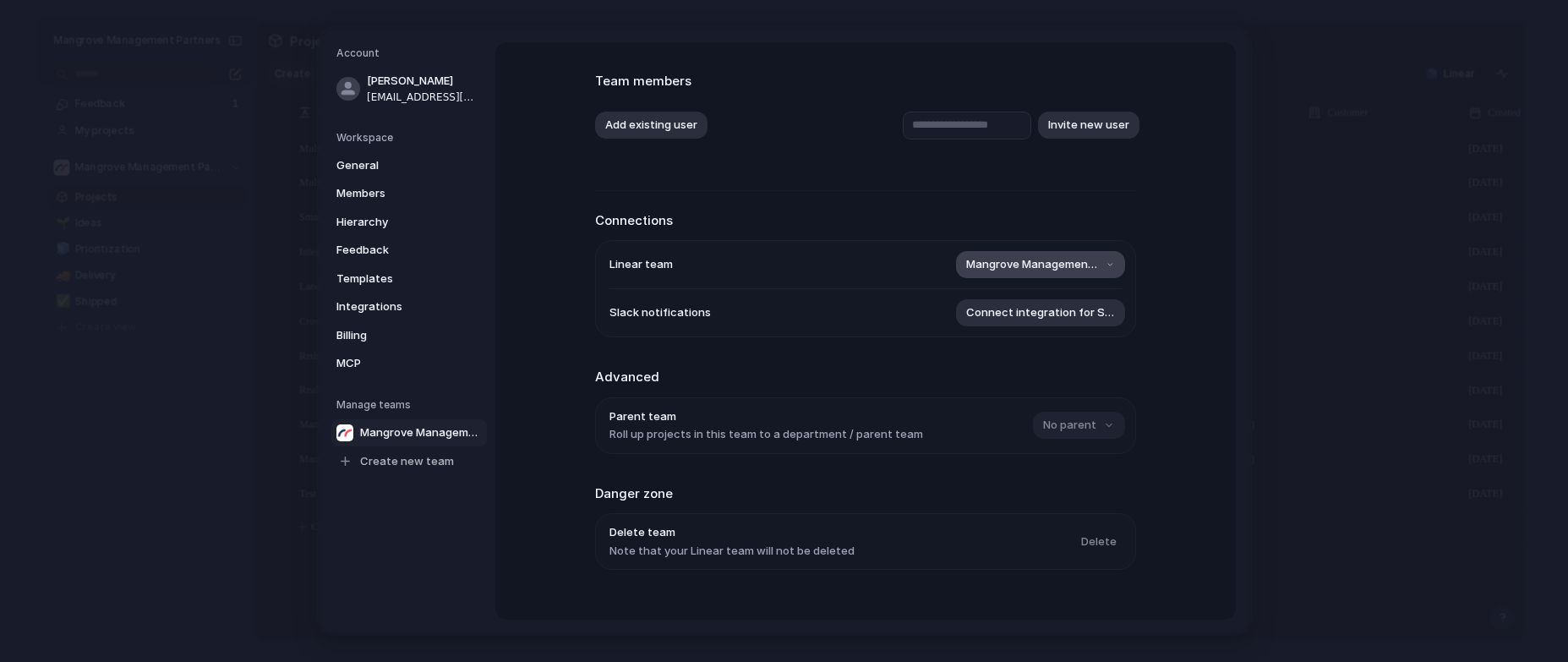
click at [1103, 260] on button "Mangrove Management Partners" at bounding box center [1040, 264] width 169 height 27
click at [1172, 239] on div "Remove team Mangrove Management Partners" at bounding box center [784, 331] width 1568 height 662
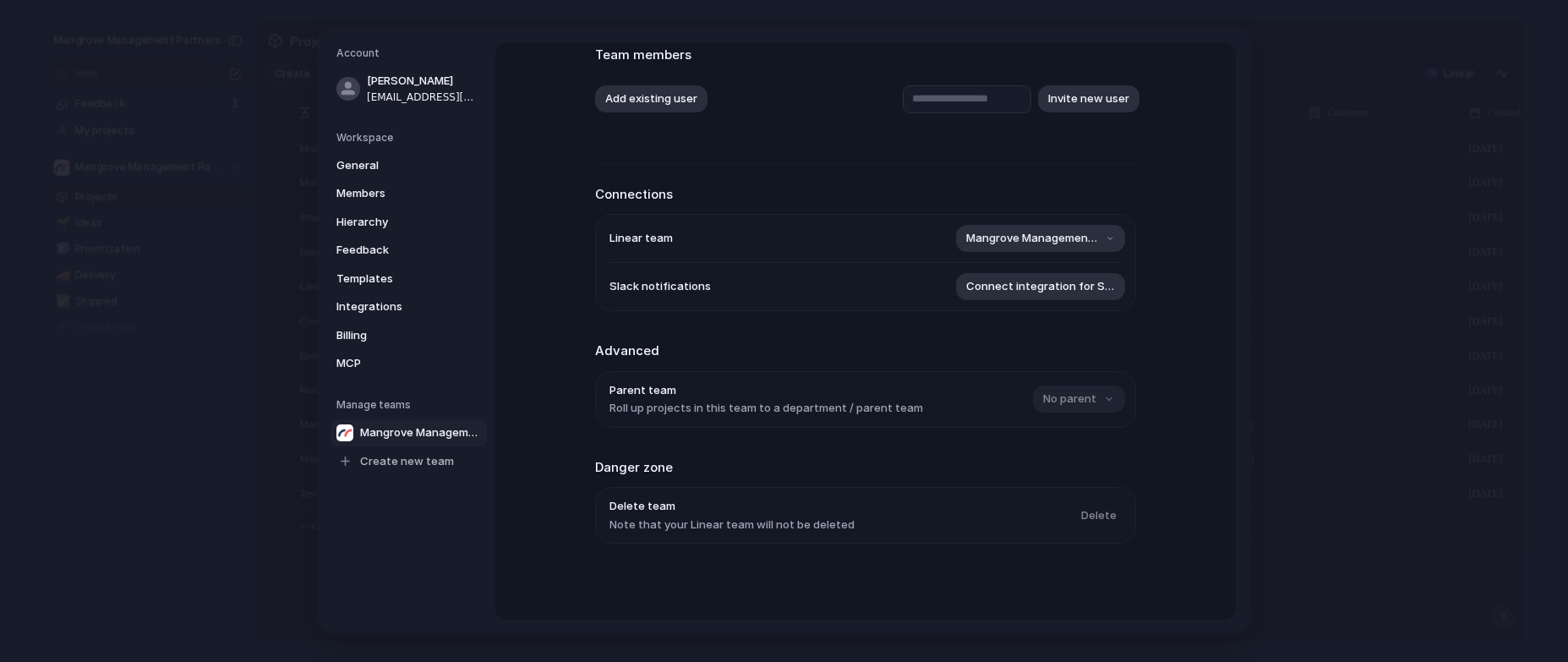
scroll to position [0, 0]
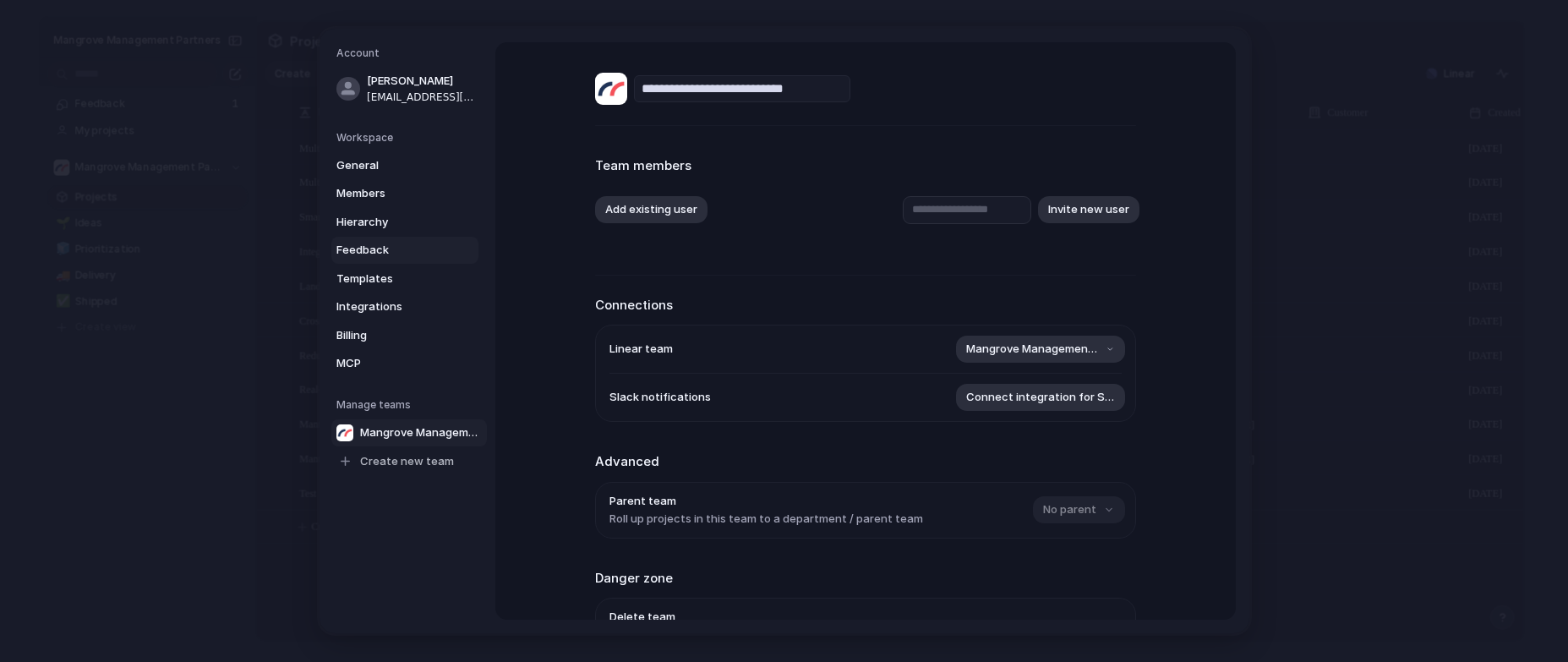
click at [353, 250] on span "Feedback" at bounding box center [390, 250] width 108 height 17
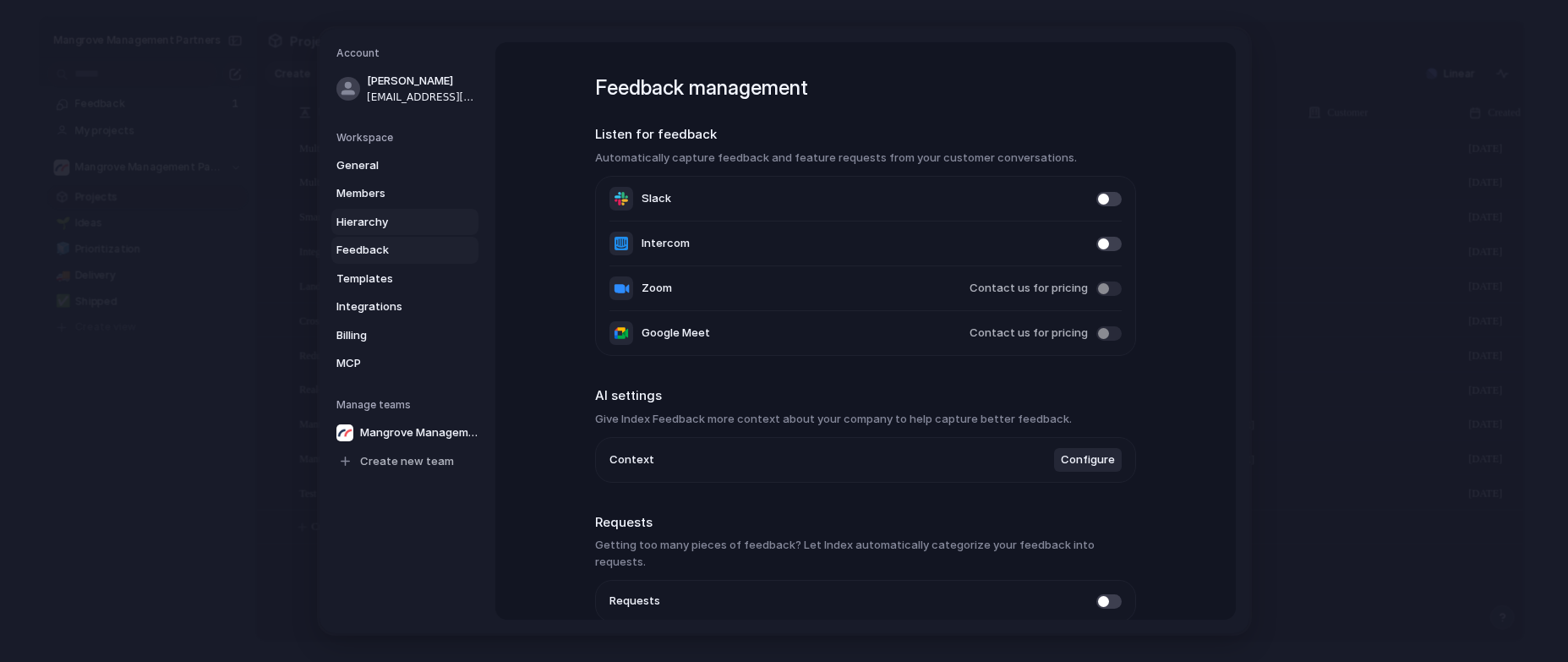
click at [362, 224] on span "Hierarchy" at bounding box center [390, 223] width 108 height 17
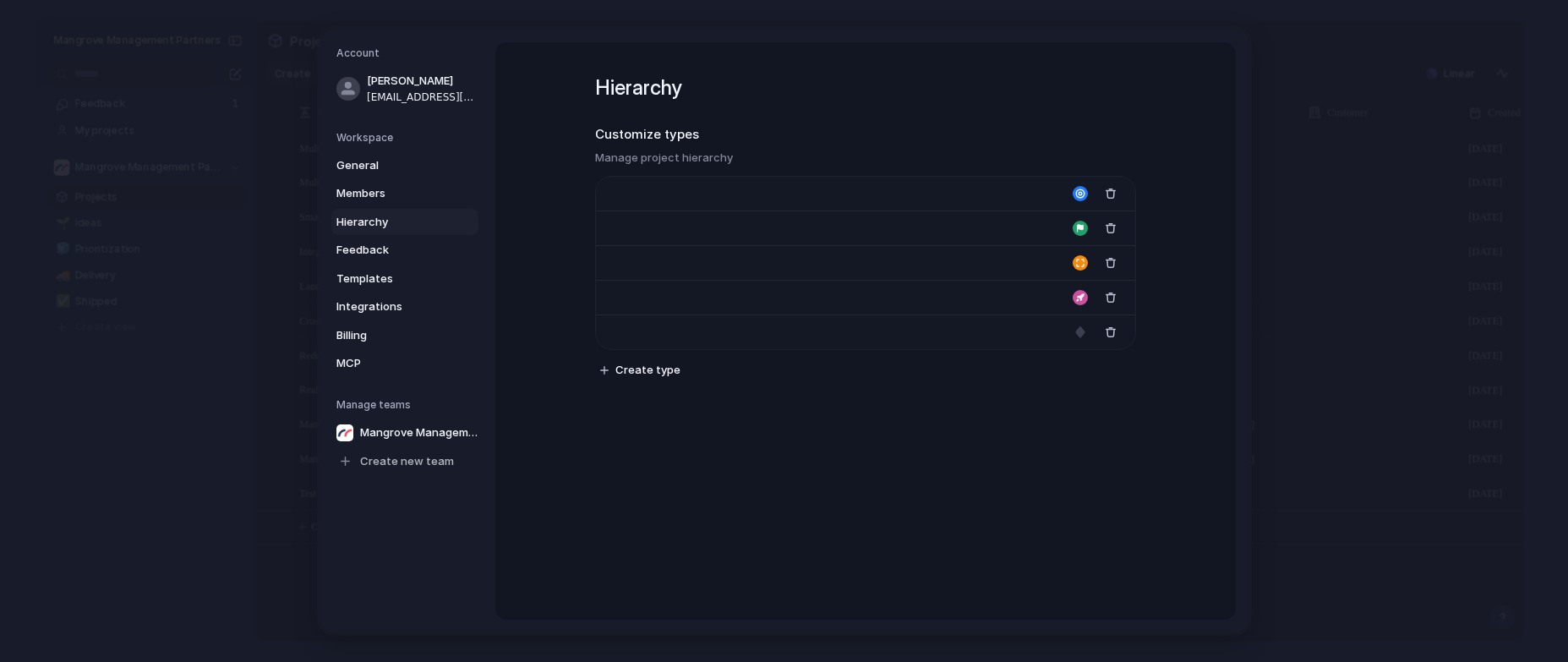
type input "****"
type input "*******"
type input "**********"
type input "******"
type input "*******"
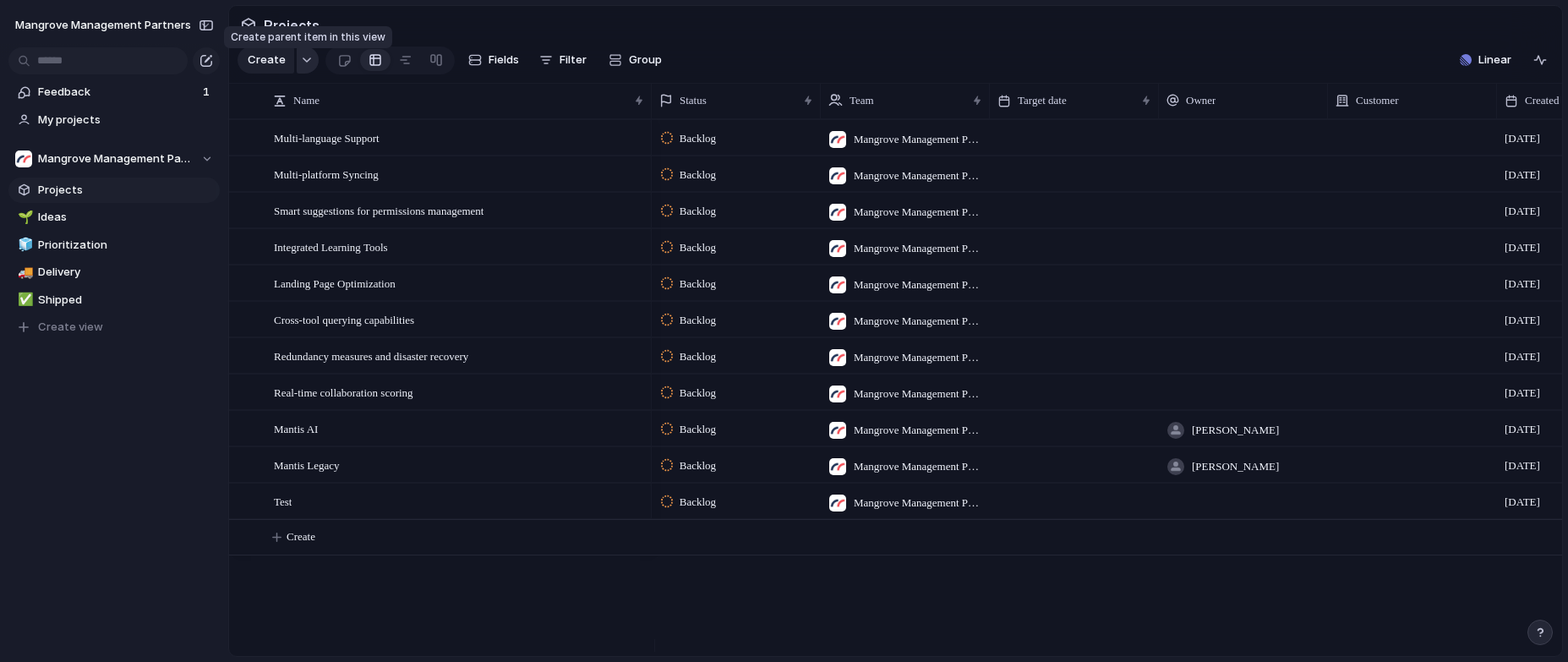
click at [309, 64] on button "button" at bounding box center [308, 59] width 22 height 27
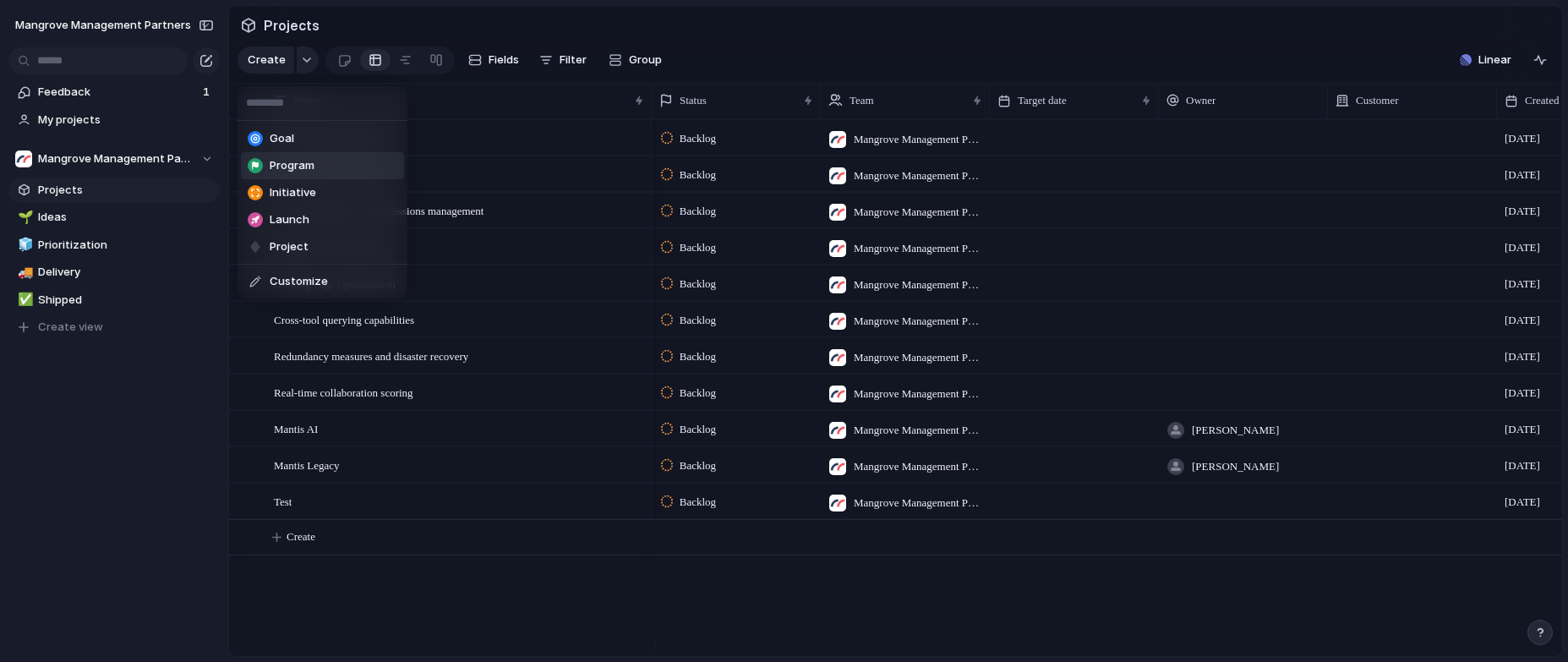
click at [66, 214] on div "Goal Program Initiative Launch Project Customize" at bounding box center [784, 331] width 1568 height 662
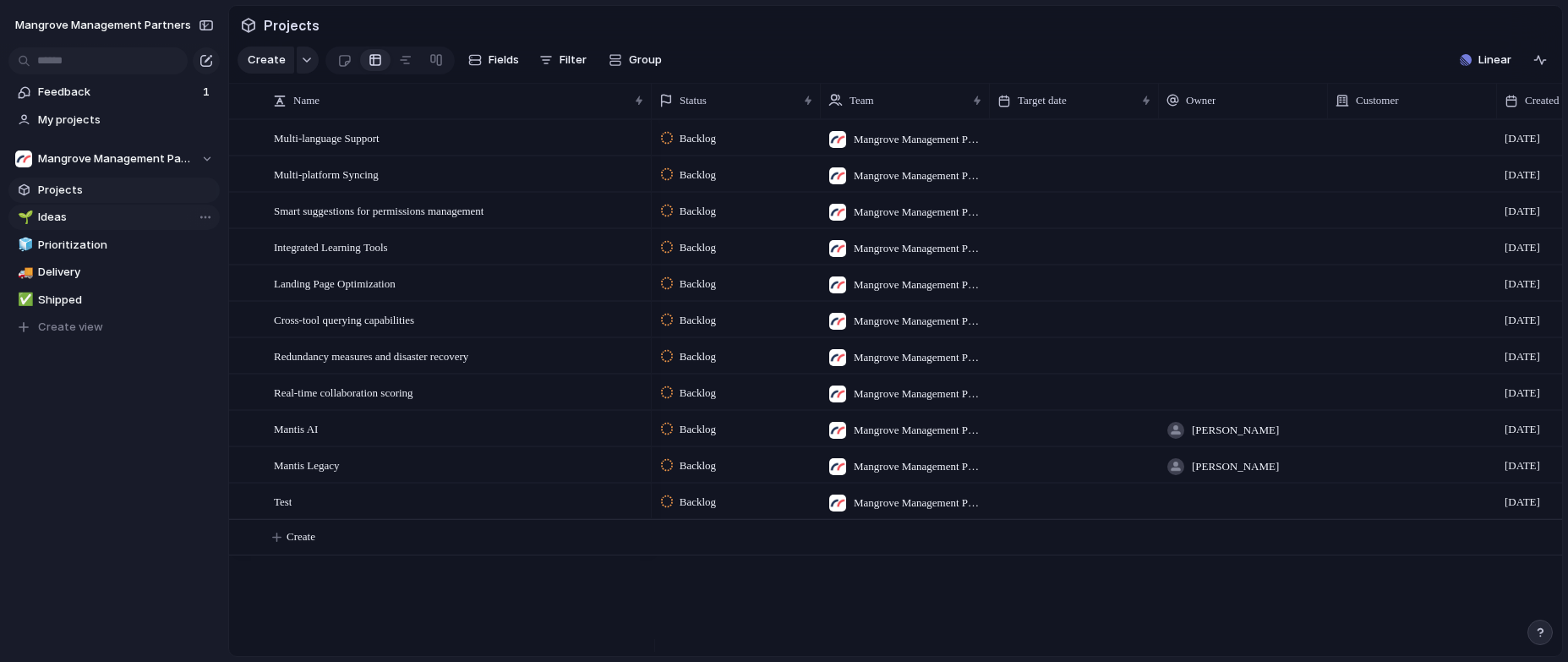
click at [57, 217] on span "Ideas" at bounding box center [126, 217] width 175 height 17
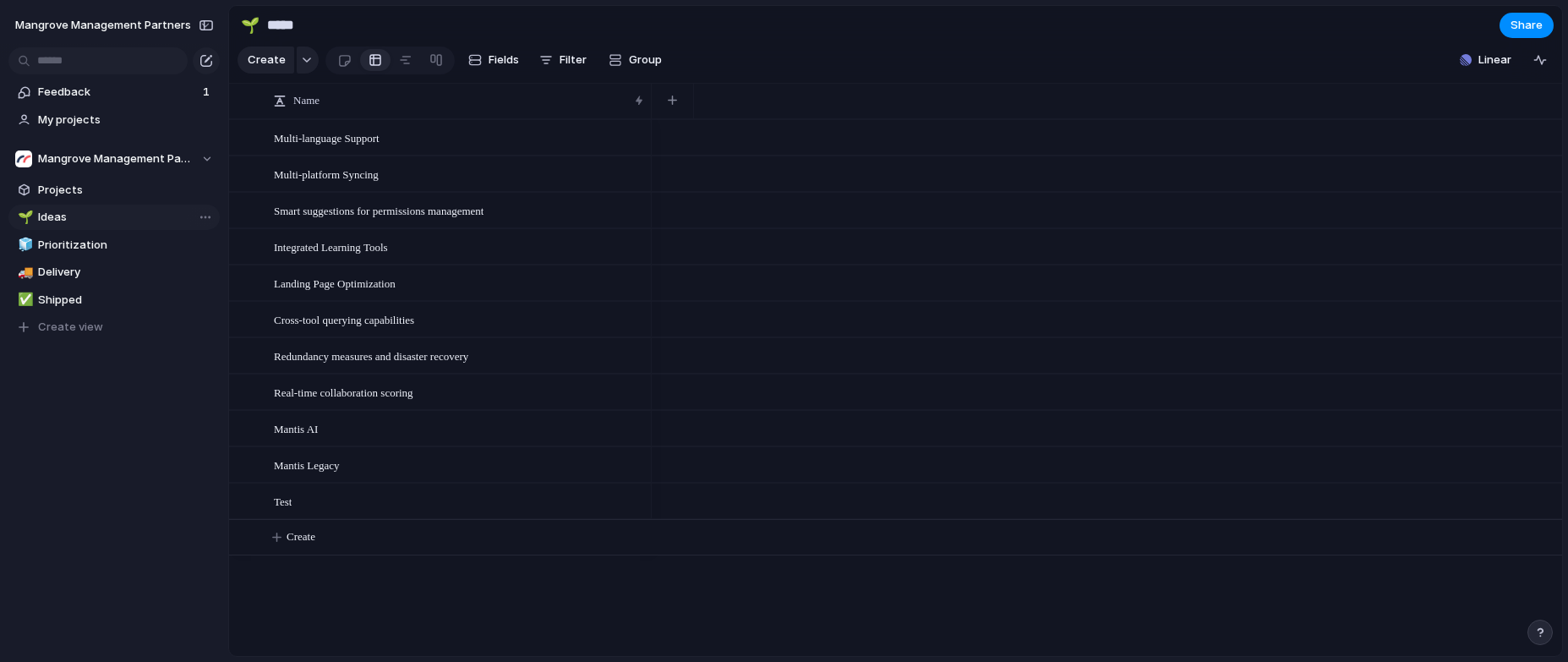
click at [58, 220] on span "Ideas" at bounding box center [126, 217] width 175 height 17
click at [286, 147] on span "Multi-language Support" at bounding box center [326, 137] width 105 height 19
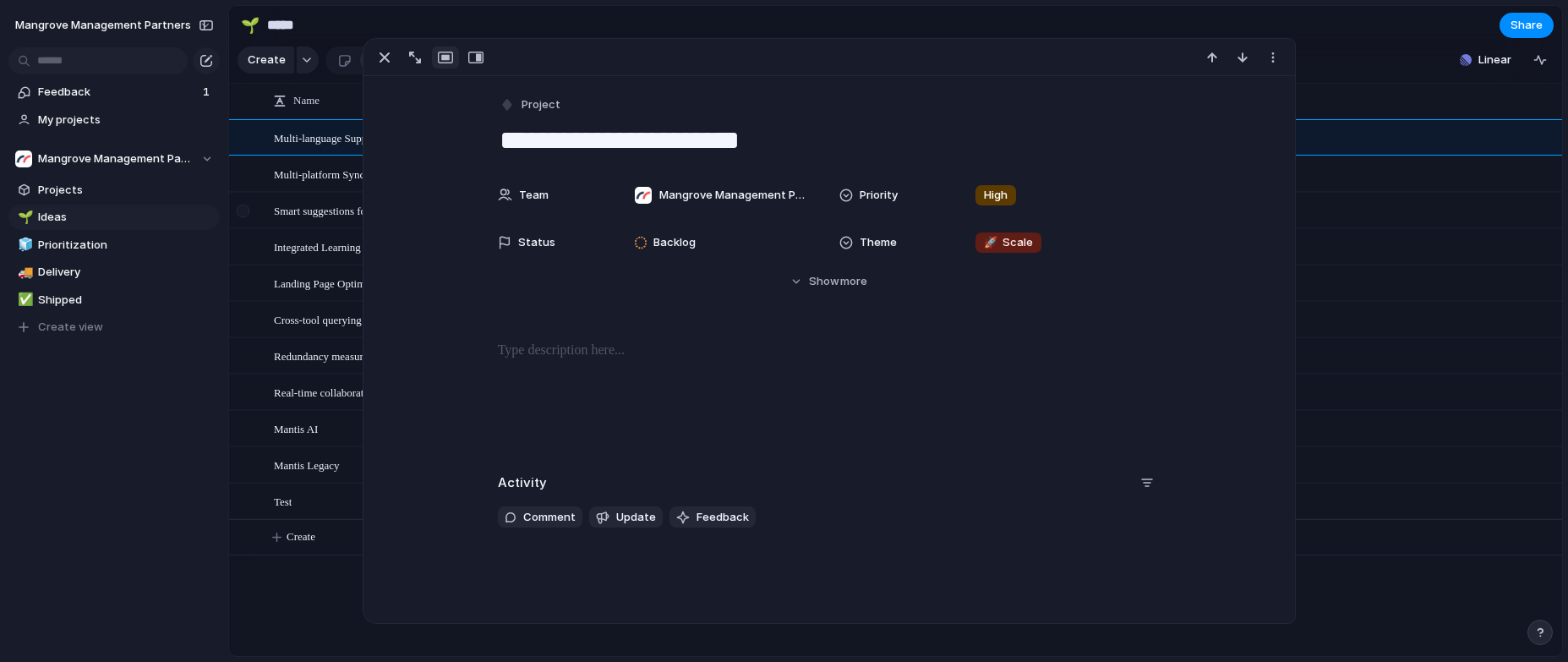
click at [242, 236] on div at bounding box center [245, 216] width 30 height 45
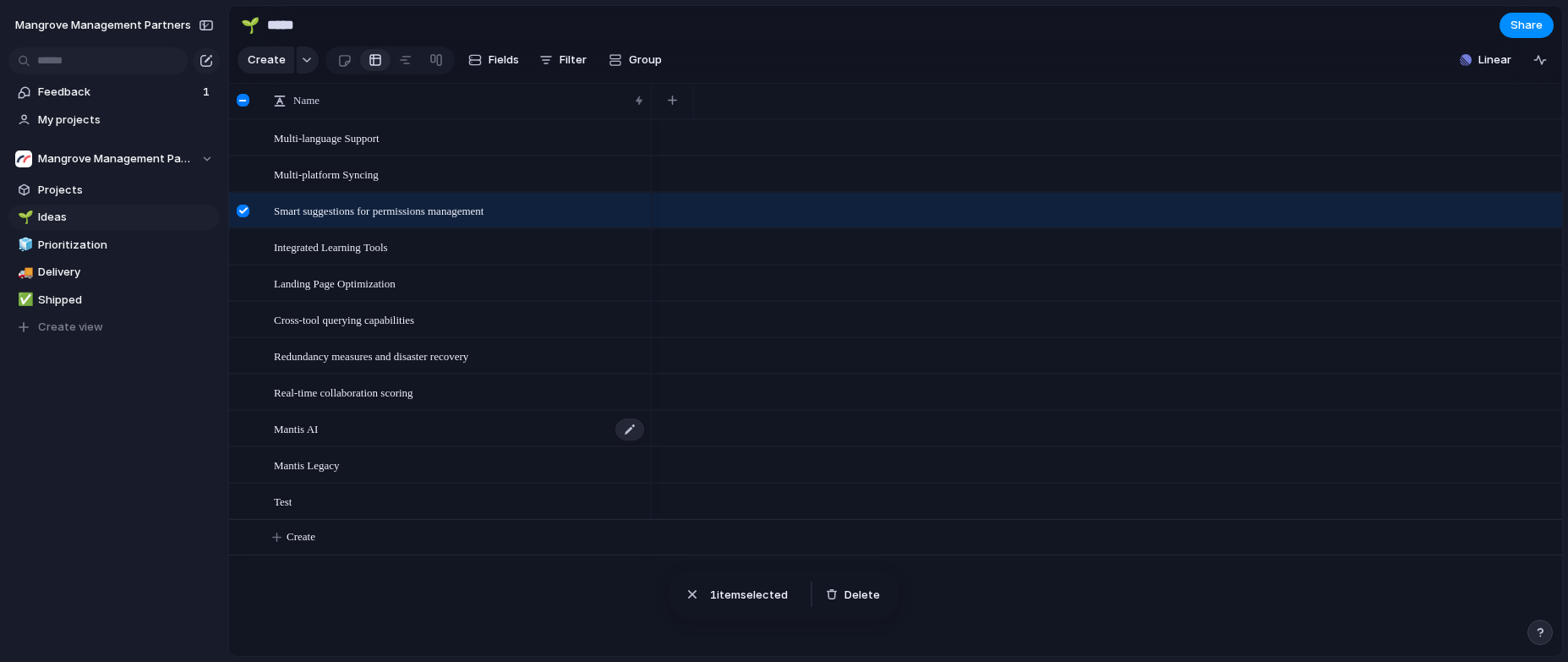
click at [305, 446] on div "Mantis AI" at bounding box center [459, 429] width 372 height 35
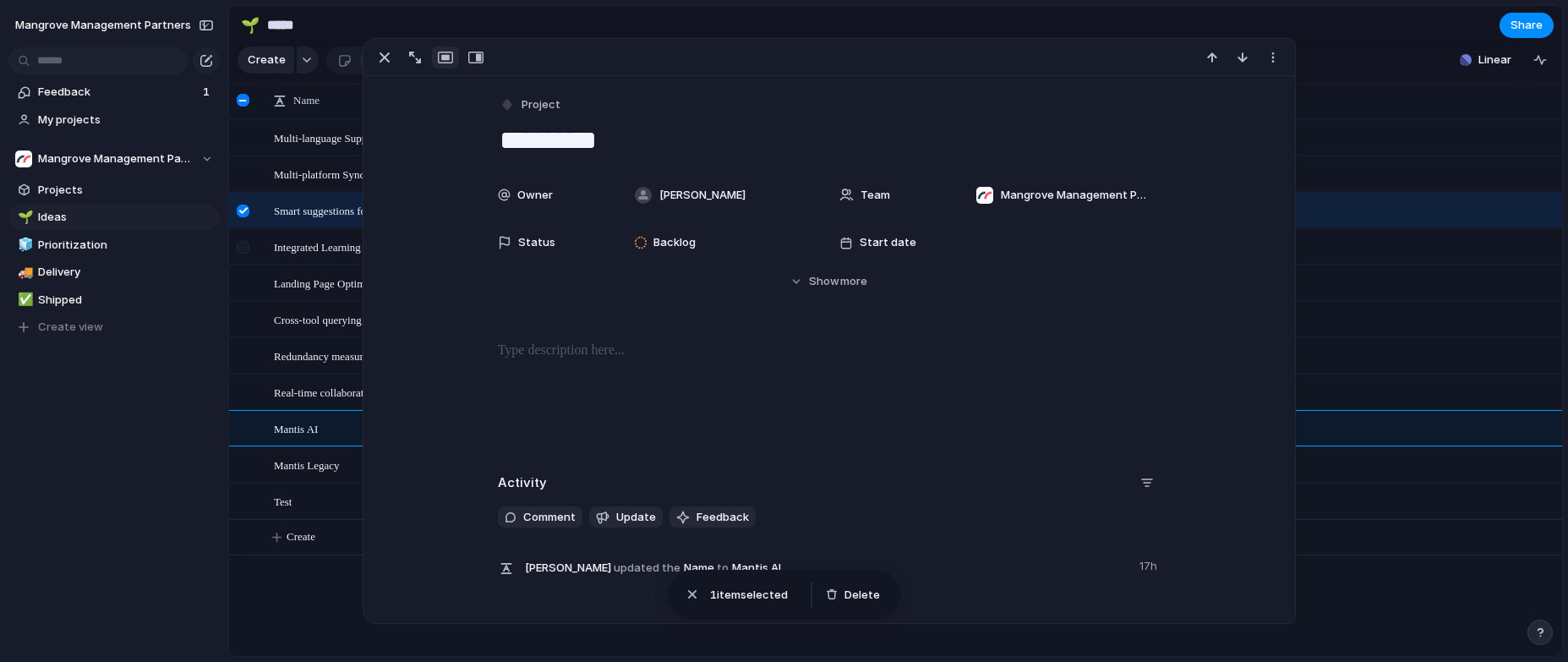
click at [249, 255] on div at bounding box center [245, 252] width 30 height 45
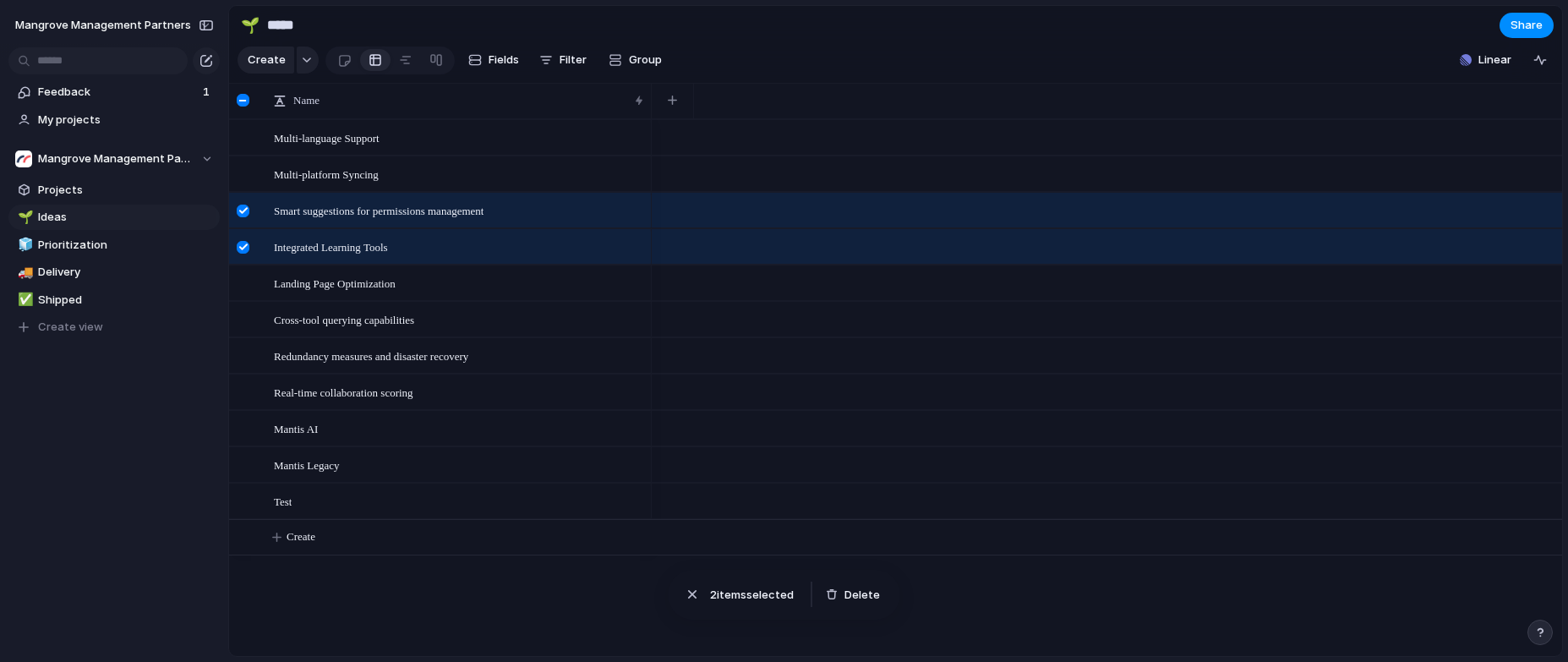
click at [244, 217] on div at bounding box center [243, 211] width 13 height 13
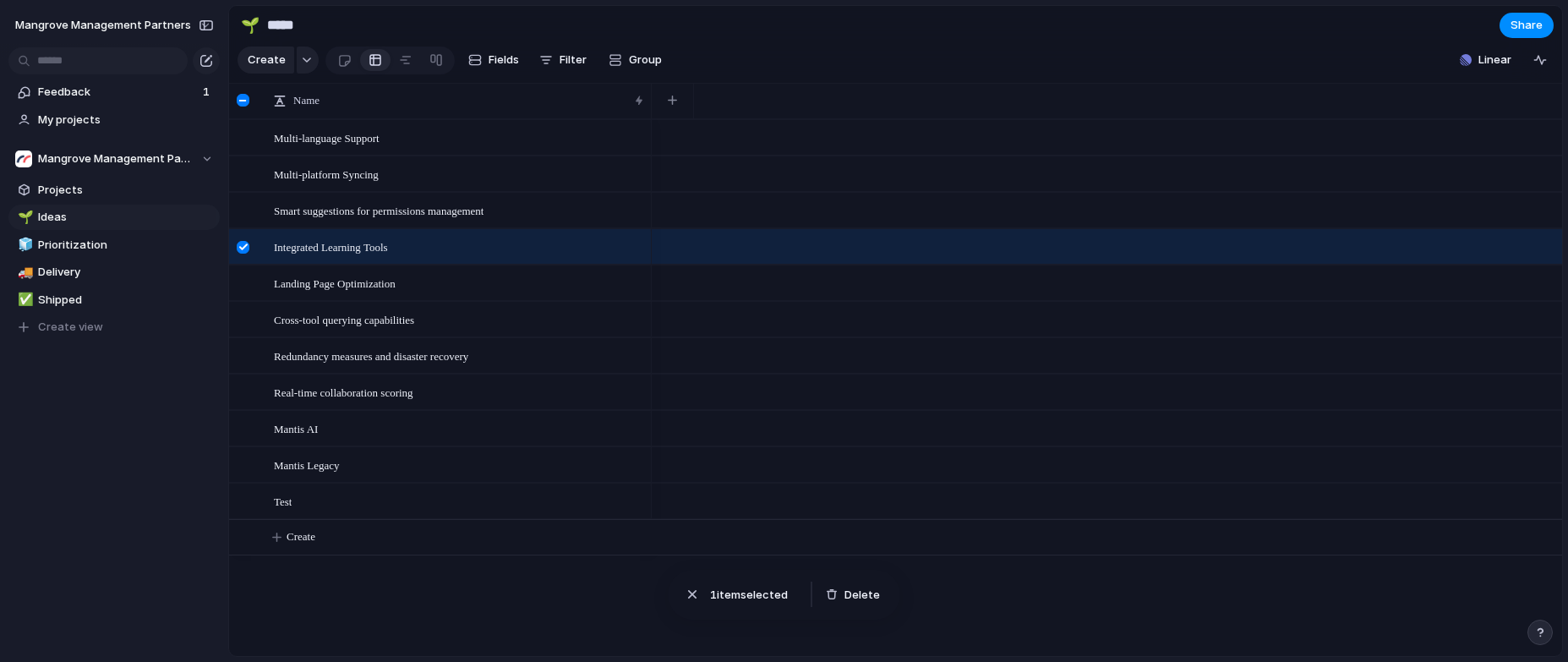
drag, startPoint x: 243, startPoint y: 254, endPoint x: 238, endPoint y: 264, distance: 11.2
click at [243, 254] on div at bounding box center [243, 247] width 13 height 13
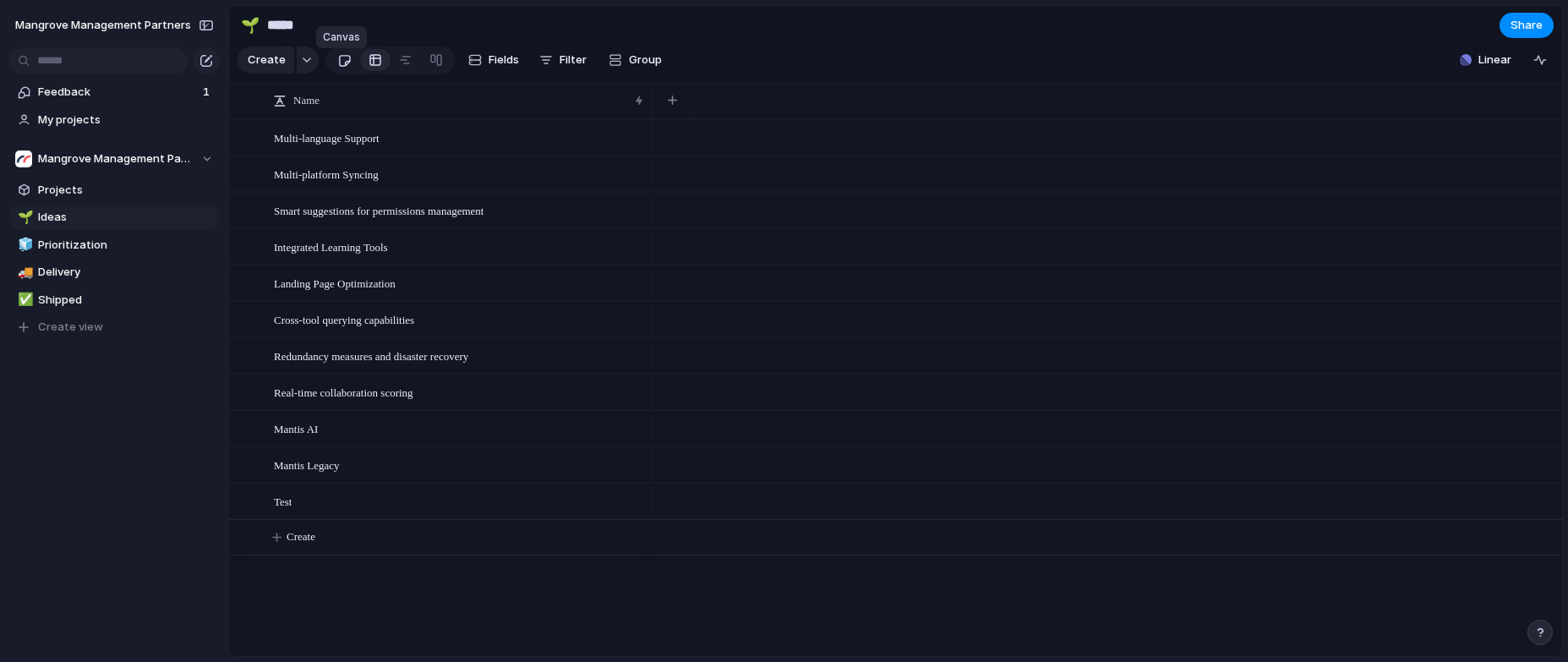
click at [337, 62] on div at bounding box center [344, 60] width 15 height 28
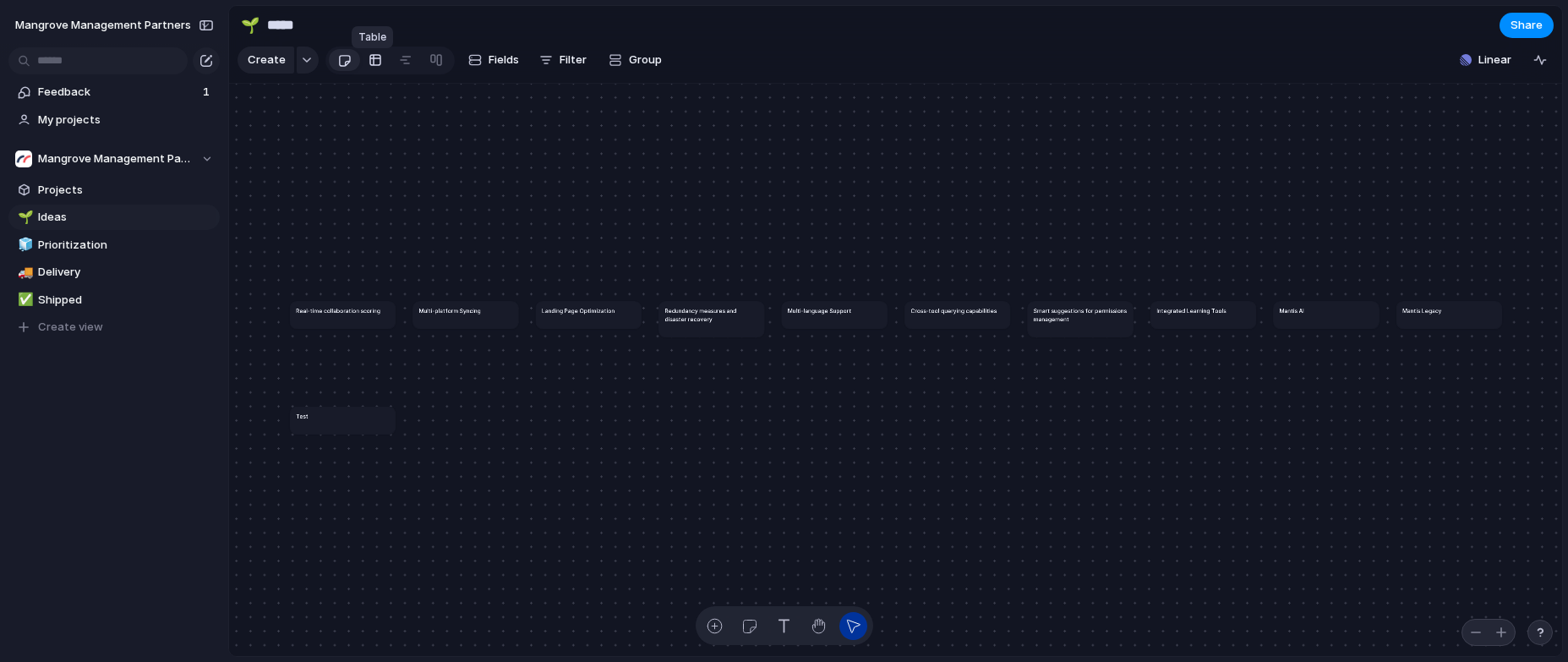
click at [368, 65] on div at bounding box center [375, 59] width 14 height 27
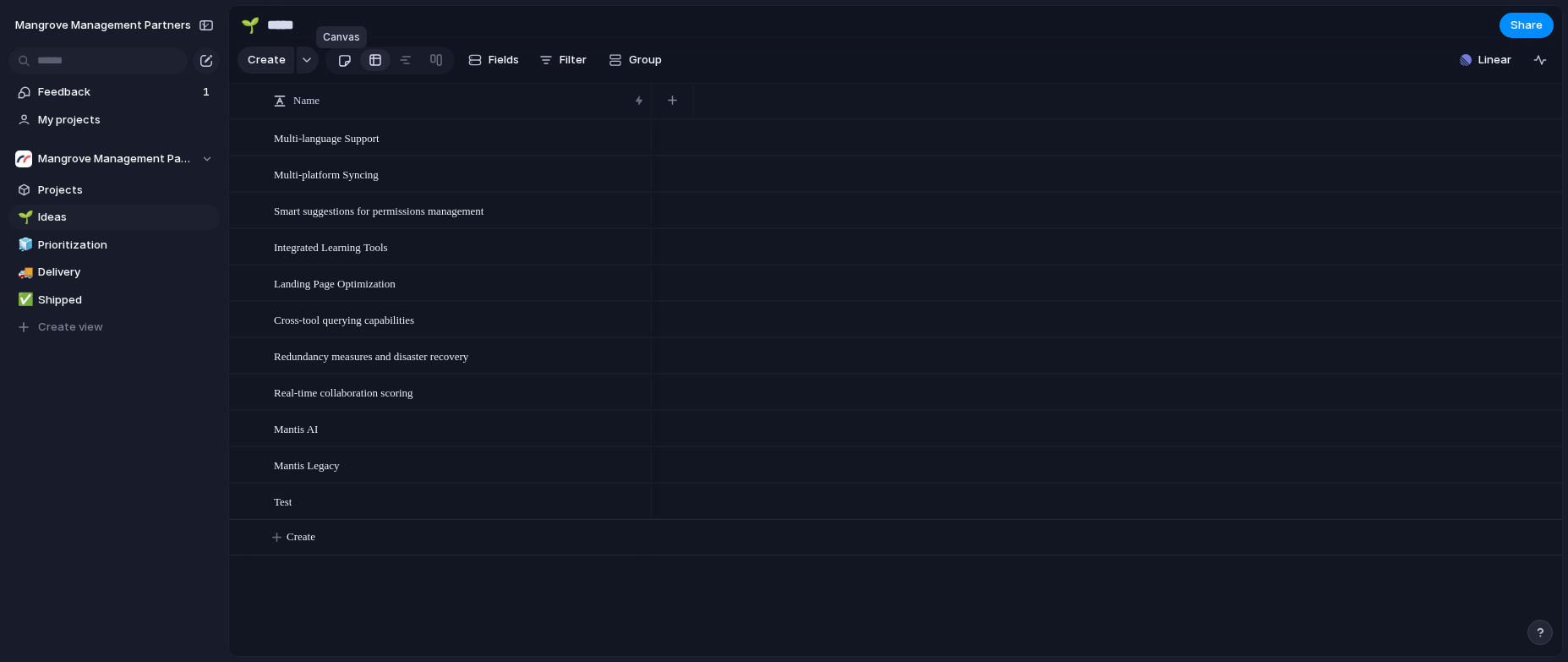
click at [345, 65] on div at bounding box center [344, 60] width 15 height 28
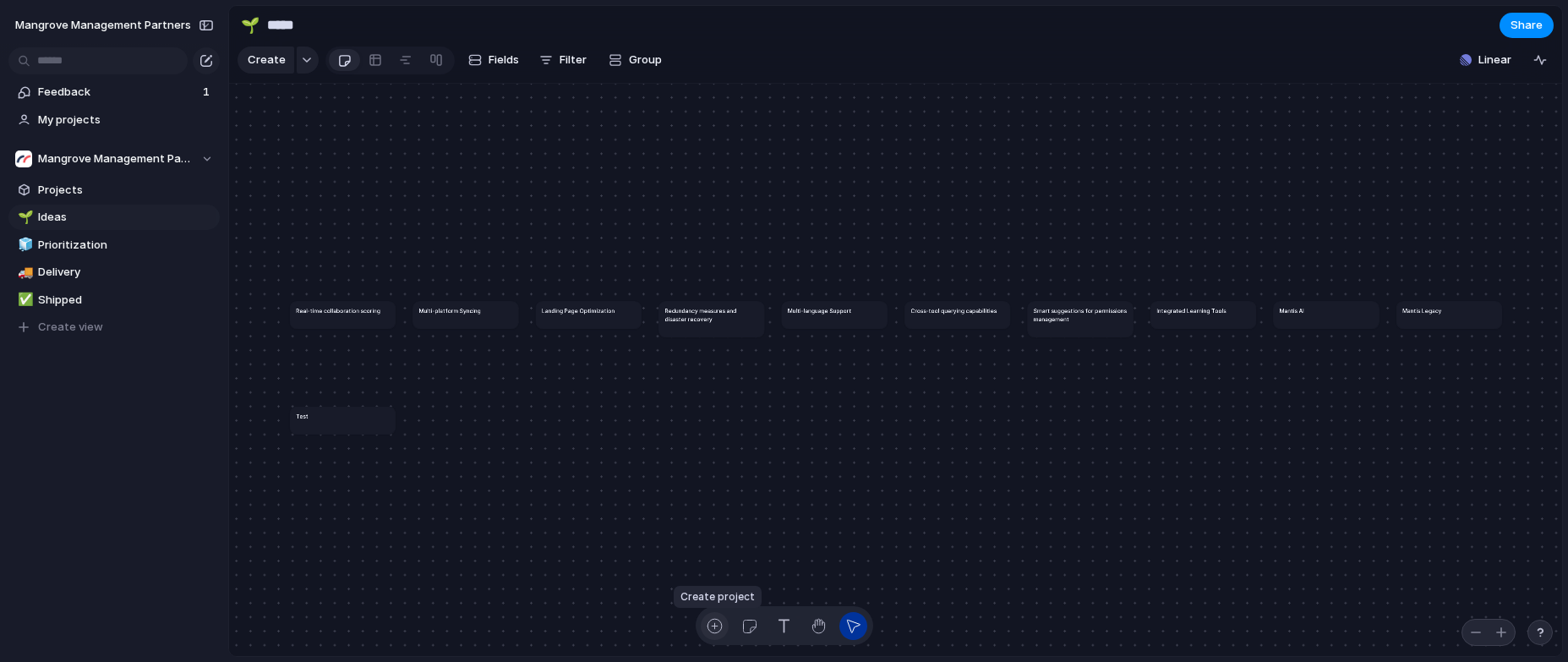
click at [719, 629] on div "button" at bounding box center [714, 625] width 18 height 18
click at [814, 624] on div "button" at bounding box center [818, 625] width 18 height 18
drag, startPoint x: 423, startPoint y: 210, endPoint x: 443, endPoint y: 231, distance: 29.0
click at [428, 180] on div "Create" at bounding box center [784, 331] width 1568 height 662
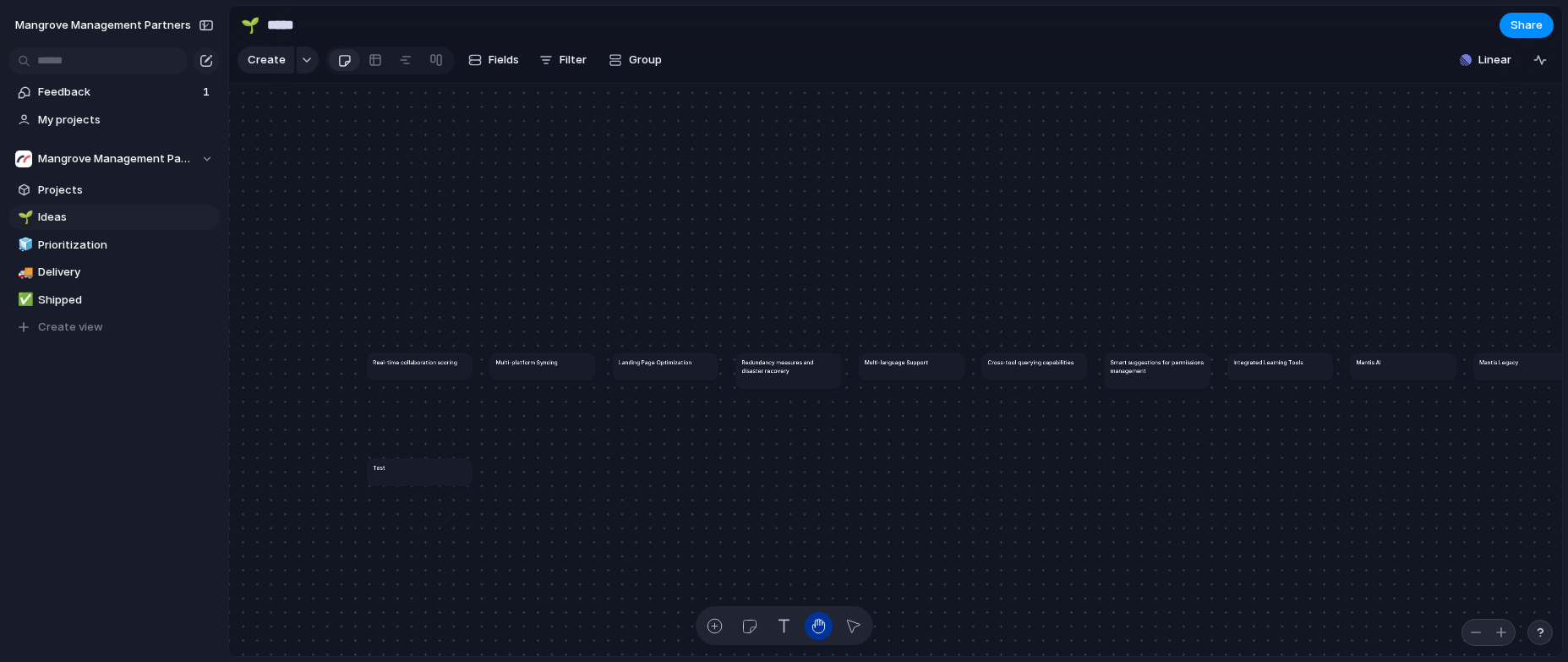
drag, startPoint x: 382, startPoint y: 163, endPoint x: 462, endPoint y: 214, distance: 94.9
click at [461, 214] on div "Real-time collaboration scoring Multi-platform Syncing Landing Page Optimizatio…" at bounding box center [895, 370] width 1333 height 572
click at [501, 236] on span "Create" at bounding box center [490, 239] width 38 height 17
click at [719, 629] on div "button" at bounding box center [714, 625] width 18 height 18
click at [758, 624] on button "button" at bounding box center [749, 626] width 28 height 28
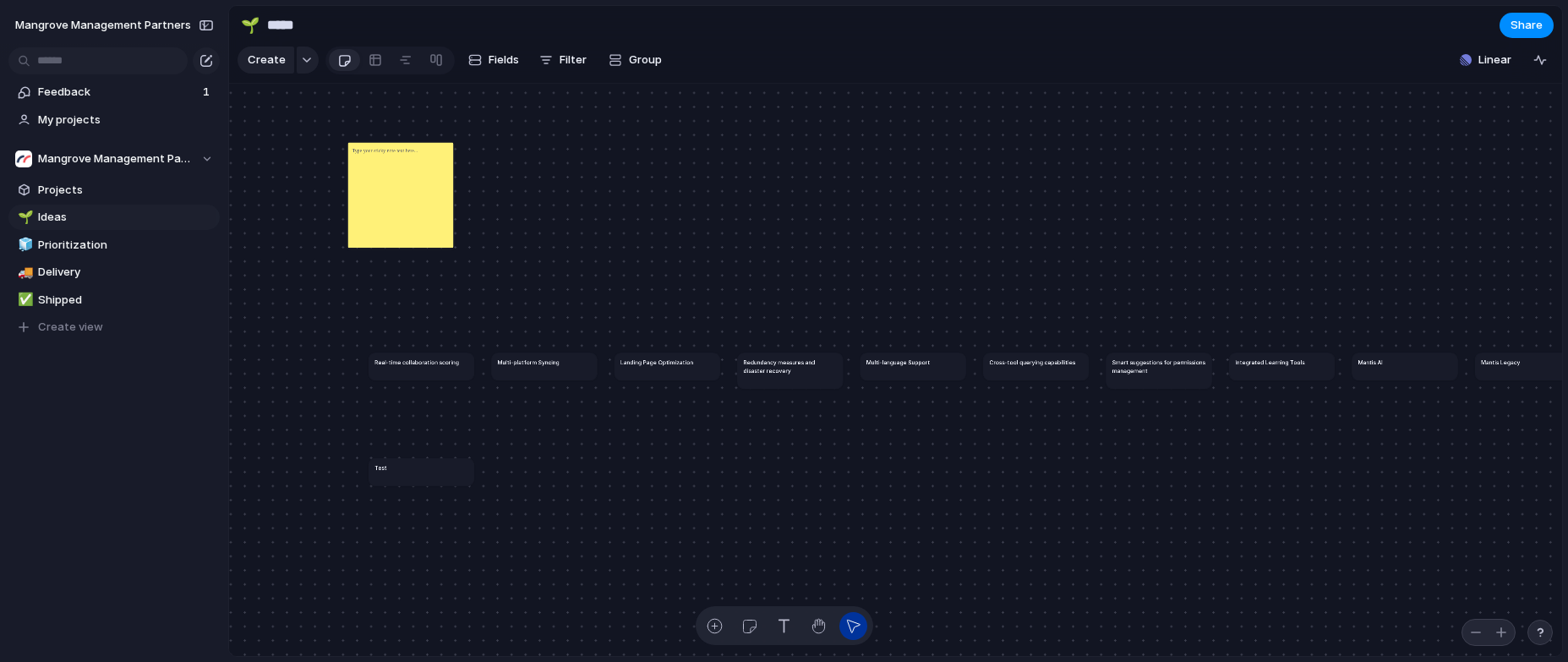
click at [447, 247] on div at bounding box center [401, 195] width 105 height 105
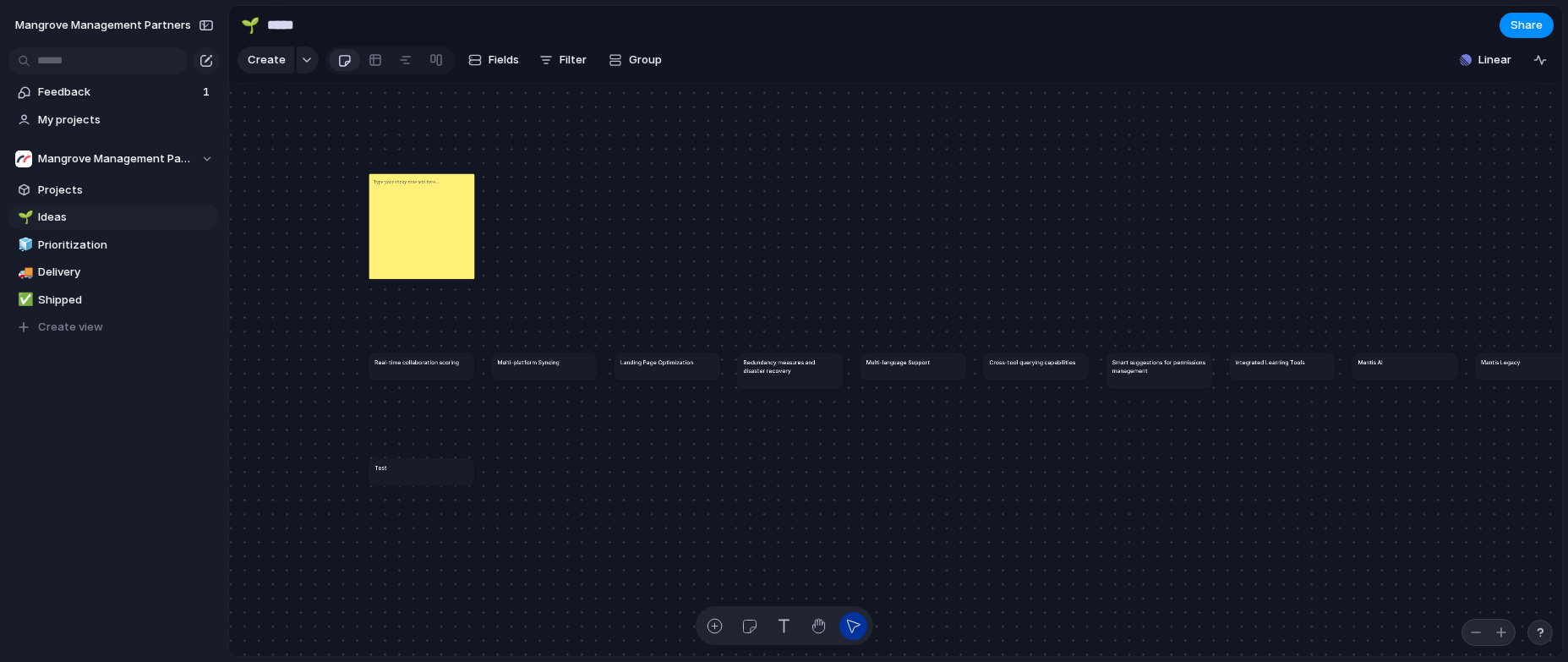
drag, startPoint x: 421, startPoint y: 214, endPoint x: 444, endPoint y: 247, distance: 40.2
click at [444, 247] on div at bounding box center [422, 226] width 105 height 105
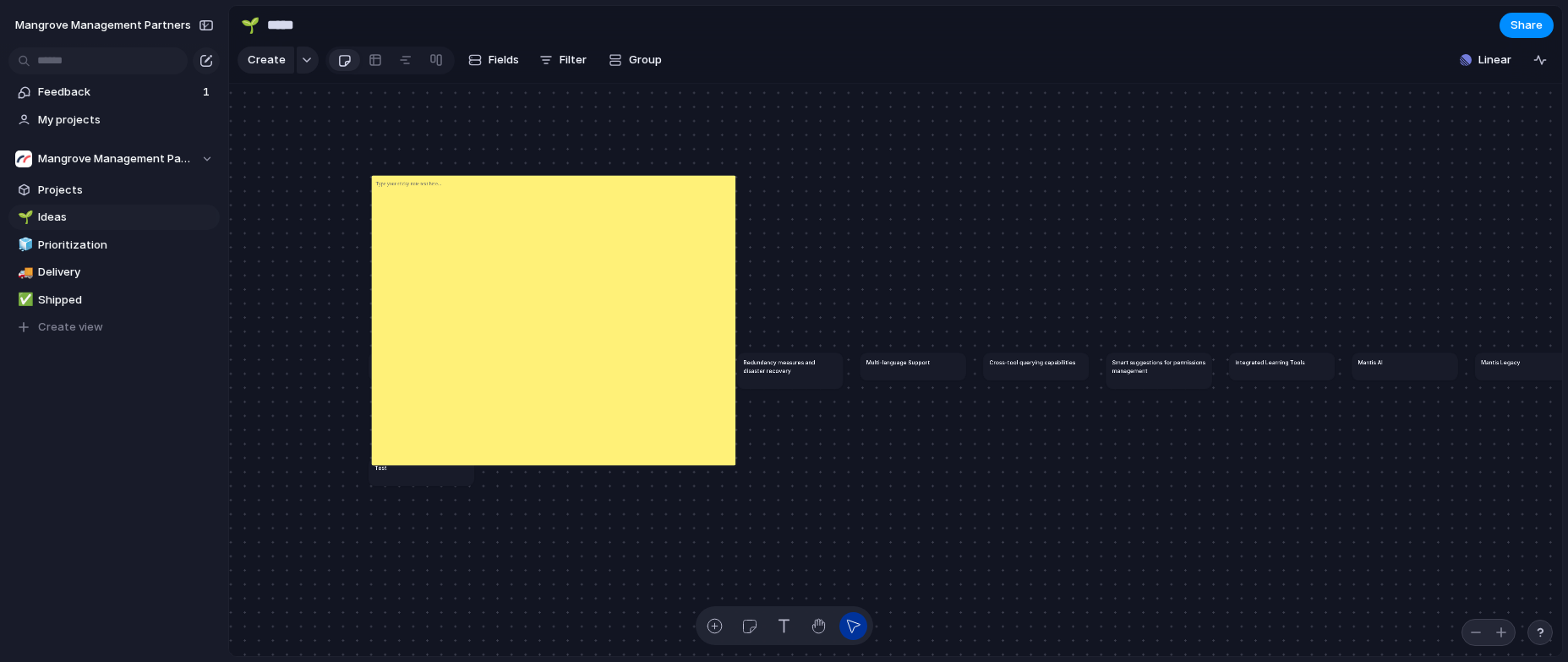
drag, startPoint x: 473, startPoint y: 288, endPoint x: 731, endPoint y: 473, distance: 317.5
click at [731, 463] on div at bounding box center [732, 461] width 5 height 5
drag, startPoint x: 633, startPoint y: 289, endPoint x: 583, endPoint y: 278, distance: 51.2
click at [584, 279] on div at bounding box center [554, 319] width 364 height 290
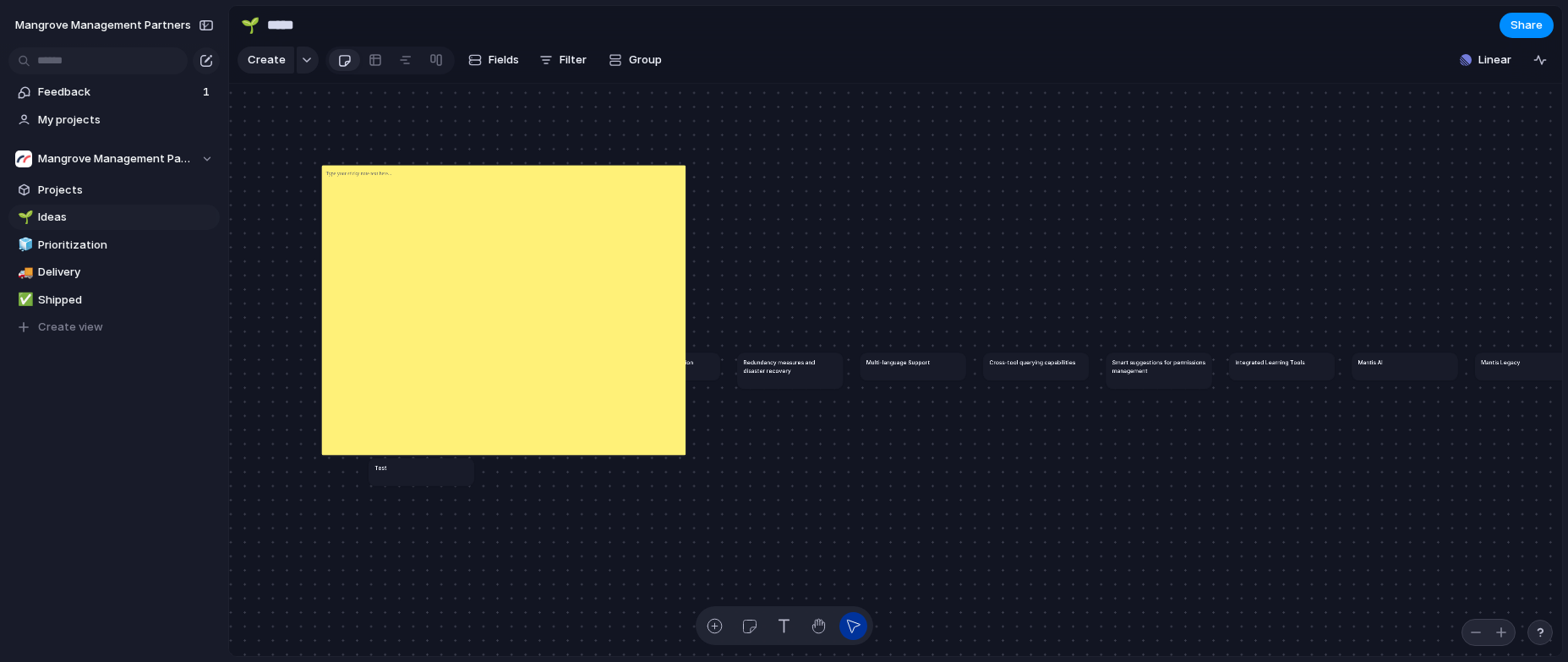
click at [549, 255] on div "Delete Change color" at bounding box center [784, 331] width 1568 height 662
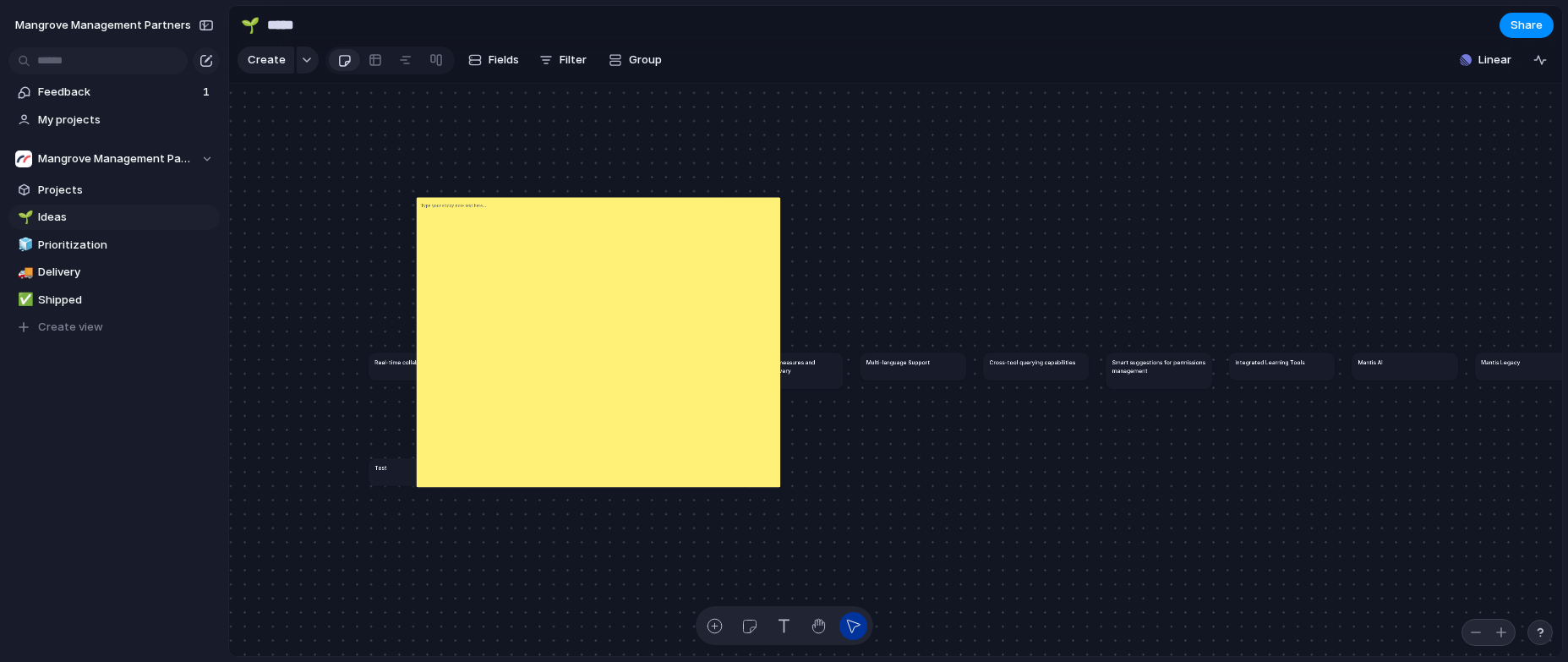
drag, startPoint x: 473, startPoint y: 247, endPoint x: 539, endPoint y: 243, distance: 66.1
click at [542, 245] on div at bounding box center [598, 342] width 364 height 290
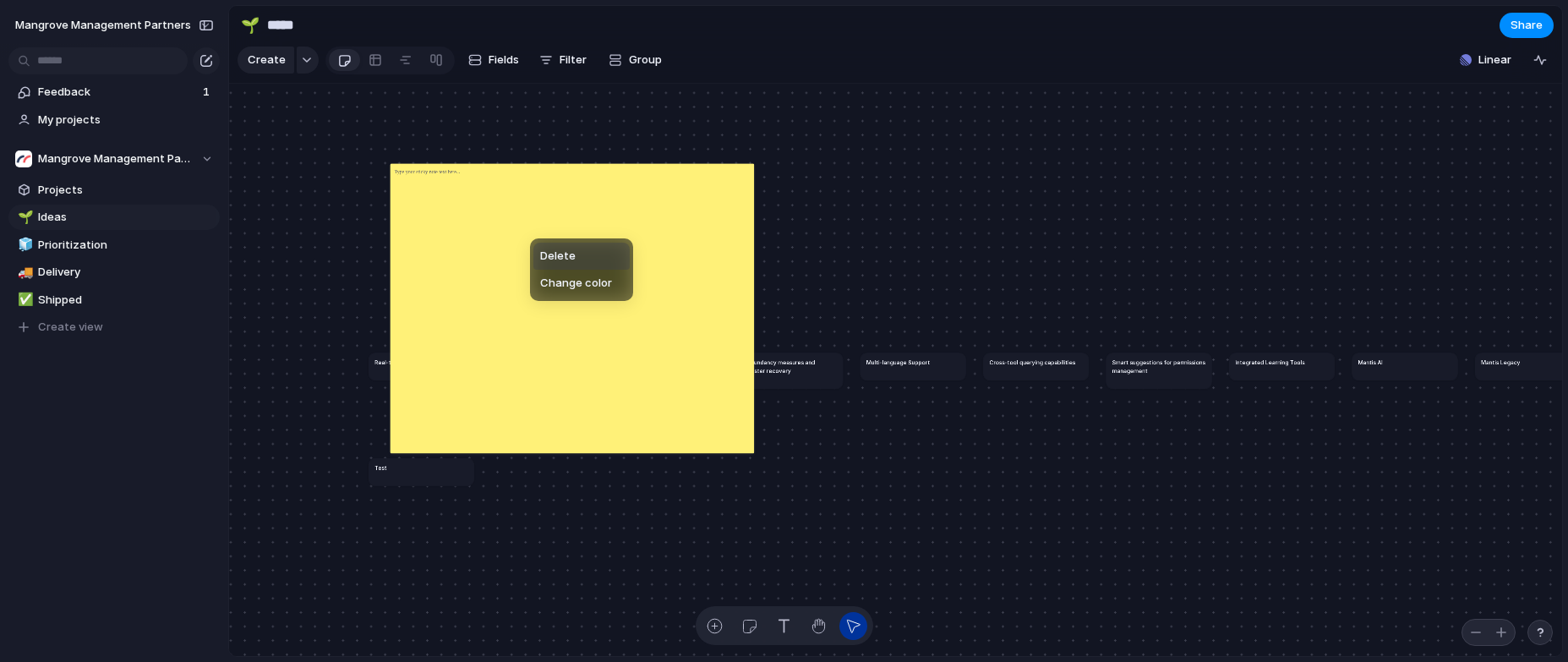
click at [475, 228] on div "Delete Change color" at bounding box center [784, 331] width 1568 height 662
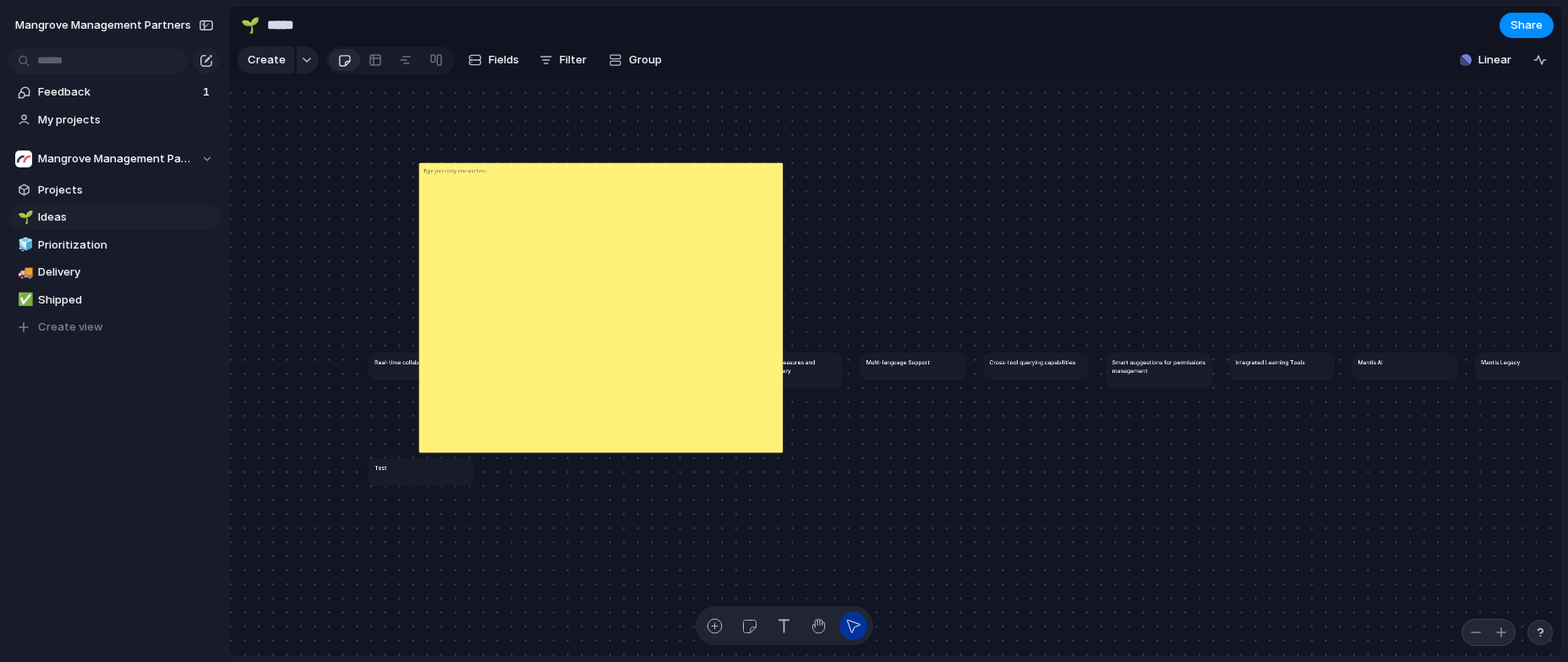
drag, startPoint x: 433, startPoint y: 242, endPoint x: 463, endPoint y: 241, distance: 30.0
click at [463, 241] on div at bounding box center [601, 307] width 364 height 290
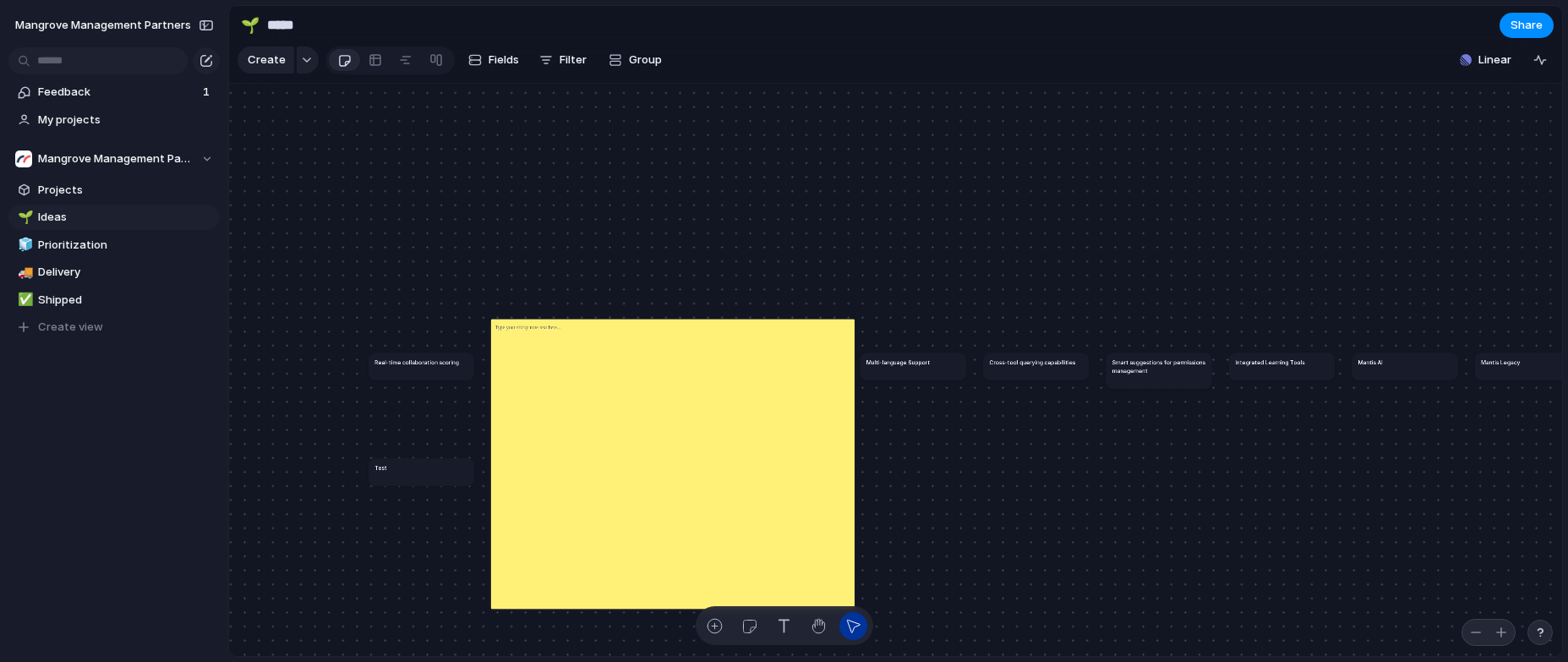
drag, startPoint x: 466, startPoint y: 250, endPoint x: 538, endPoint y: 406, distance: 171.8
click at [538, 406] on div at bounding box center [673, 463] width 364 height 290
click at [416, 379] on article "Real-time collaboration scoring" at bounding box center [421, 366] width 105 height 27
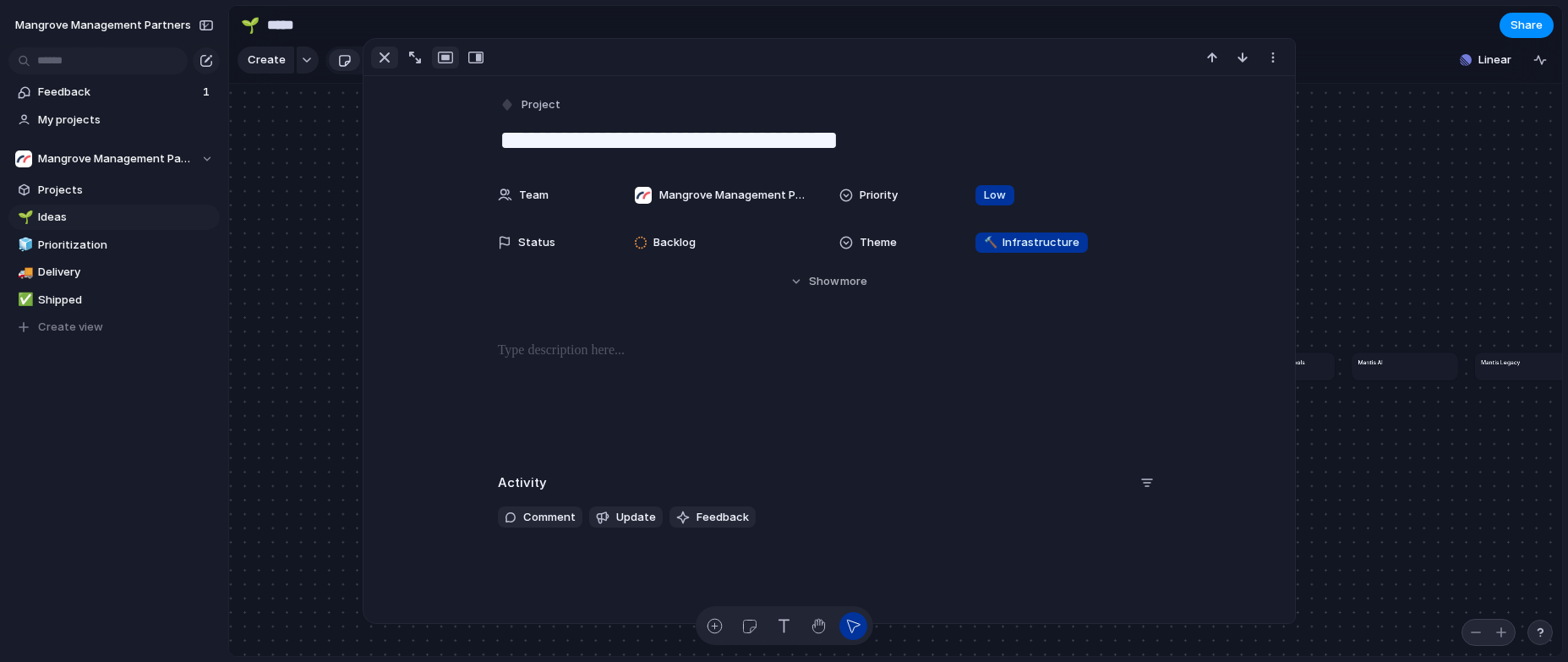
click at [378, 54] on div "button" at bounding box center [384, 57] width 20 height 20
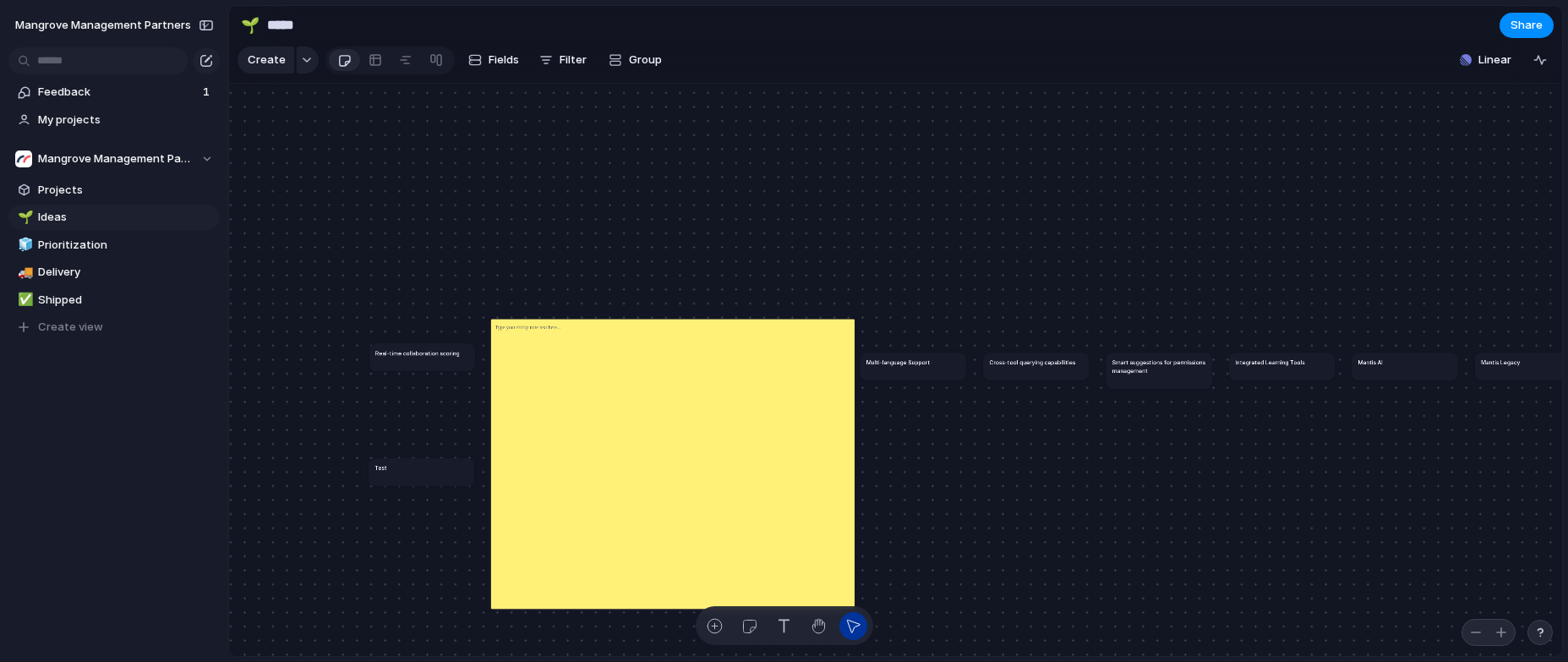
drag, startPoint x: 415, startPoint y: 373, endPoint x: 415, endPoint y: 363, distance: 10.0
click at [415, 356] on h1 "Real-time collaboration scoring" at bounding box center [417, 352] width 85 height 8
click at [563, 398] on div at bounding box center [673, 463] width 364 height 290
click at [766, 388] on span "Delete" at bounding box center [766, 389] width 35 height 17
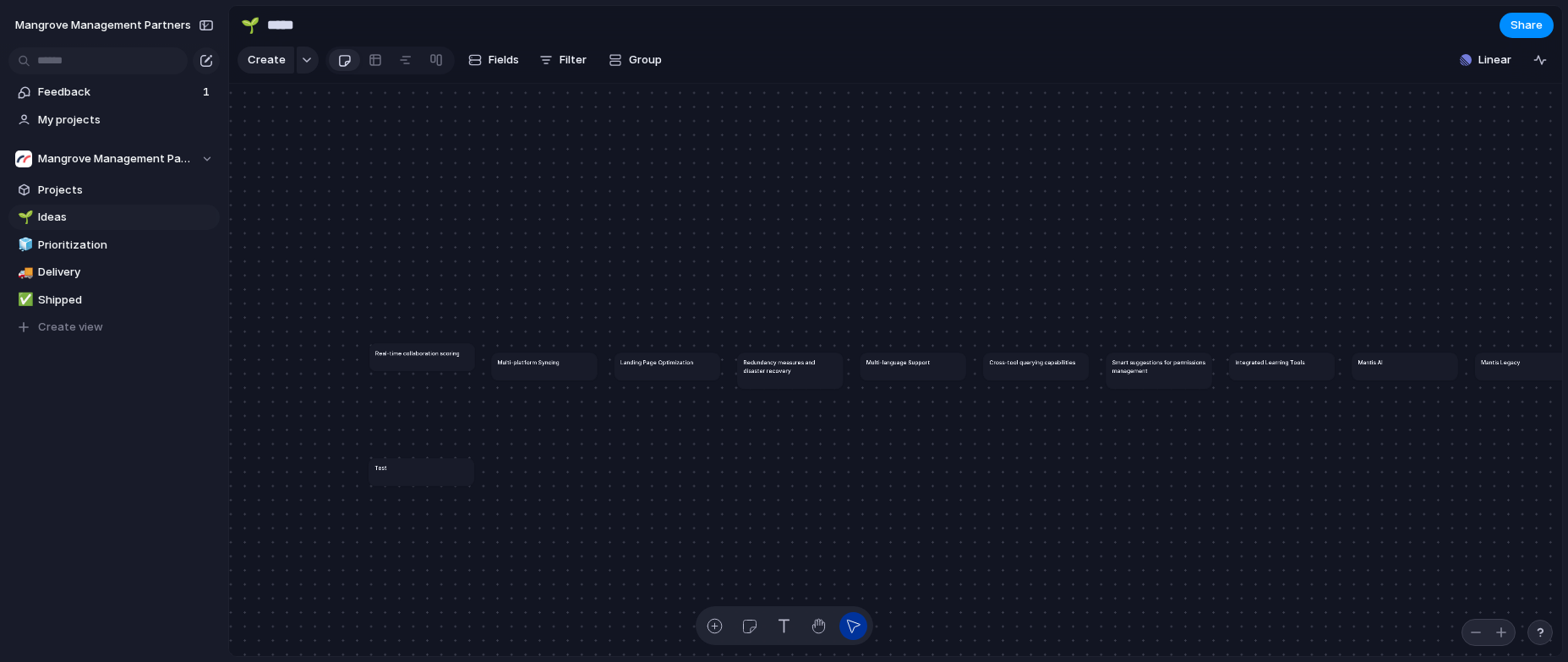
drag, startPoint x: 498, startPoint y: 240, endPoint x: 538, endPoint y: 188, distance: 65.6
click at [837, 182] on div "Create" at bounding box center [784, 331] width 1568 height 662
click at [489, 65] on span "Fields" at bounding box center [503, 60] width 30 height 17
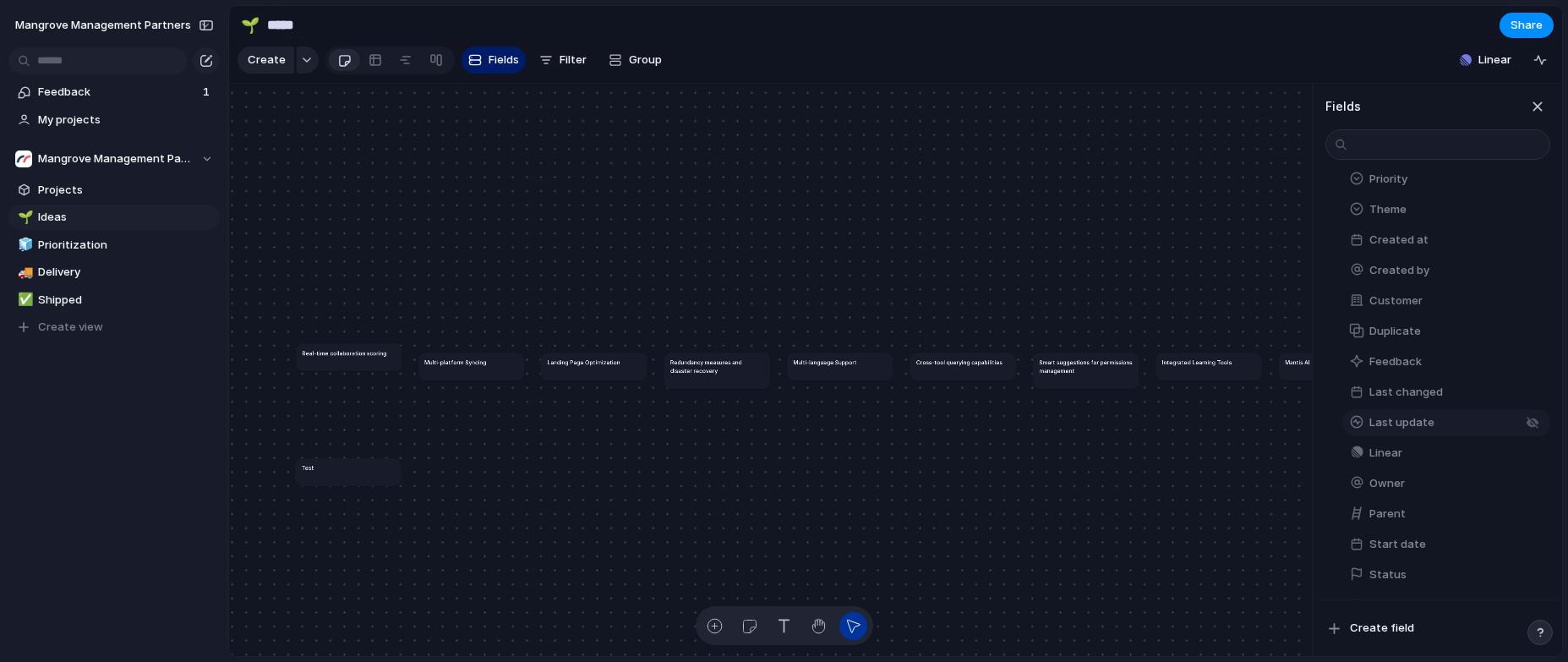
scroll to position [315, 0]
click at [1413, 507] on button "Status" at bounding box center [1445, 513] width 208 height 27
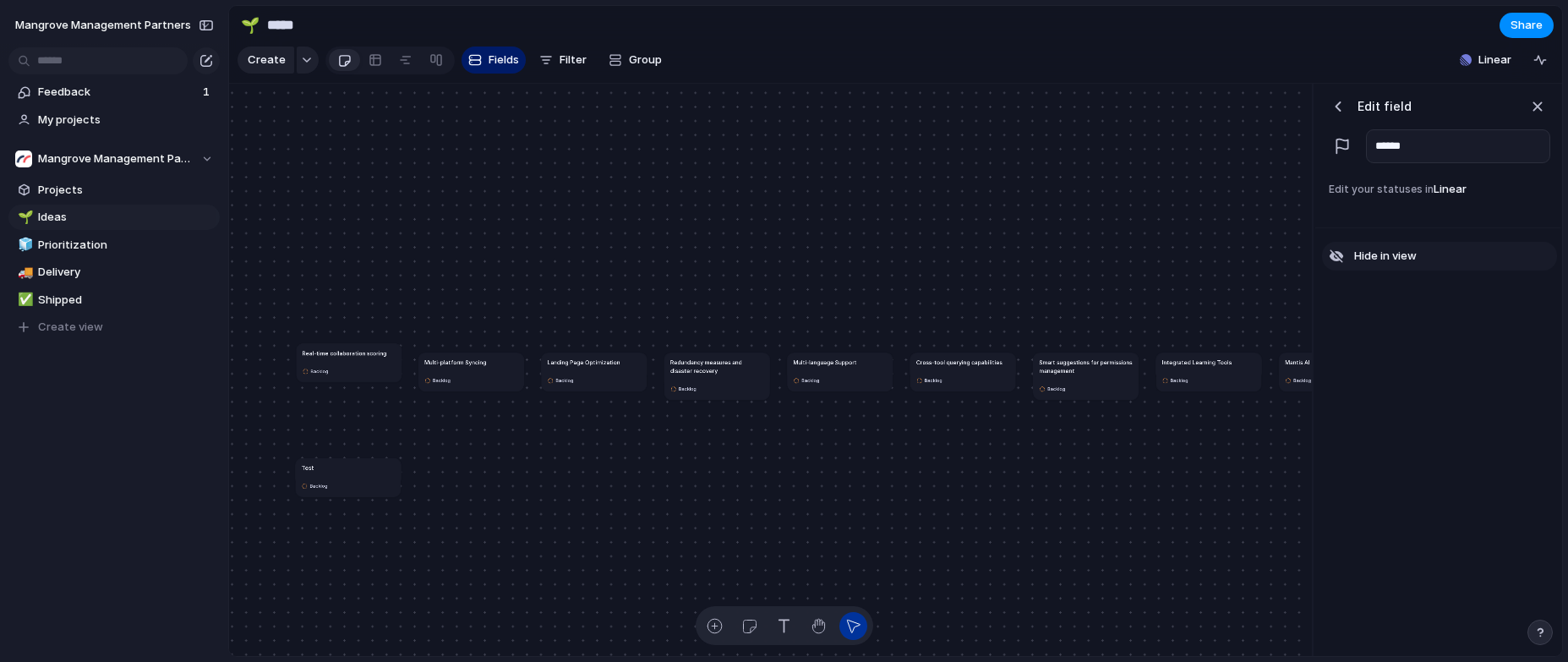
click at [1397, 264] on span "Hide in view" at bounding box center [1385, 256] width 63 height 17
click at [1396, 264] on span "Show in view" at bounding box center [1388, 256] width 69 height 17
click at [1540, 114] on div "button" at bounding box center [1537, 106] width 18 height 18
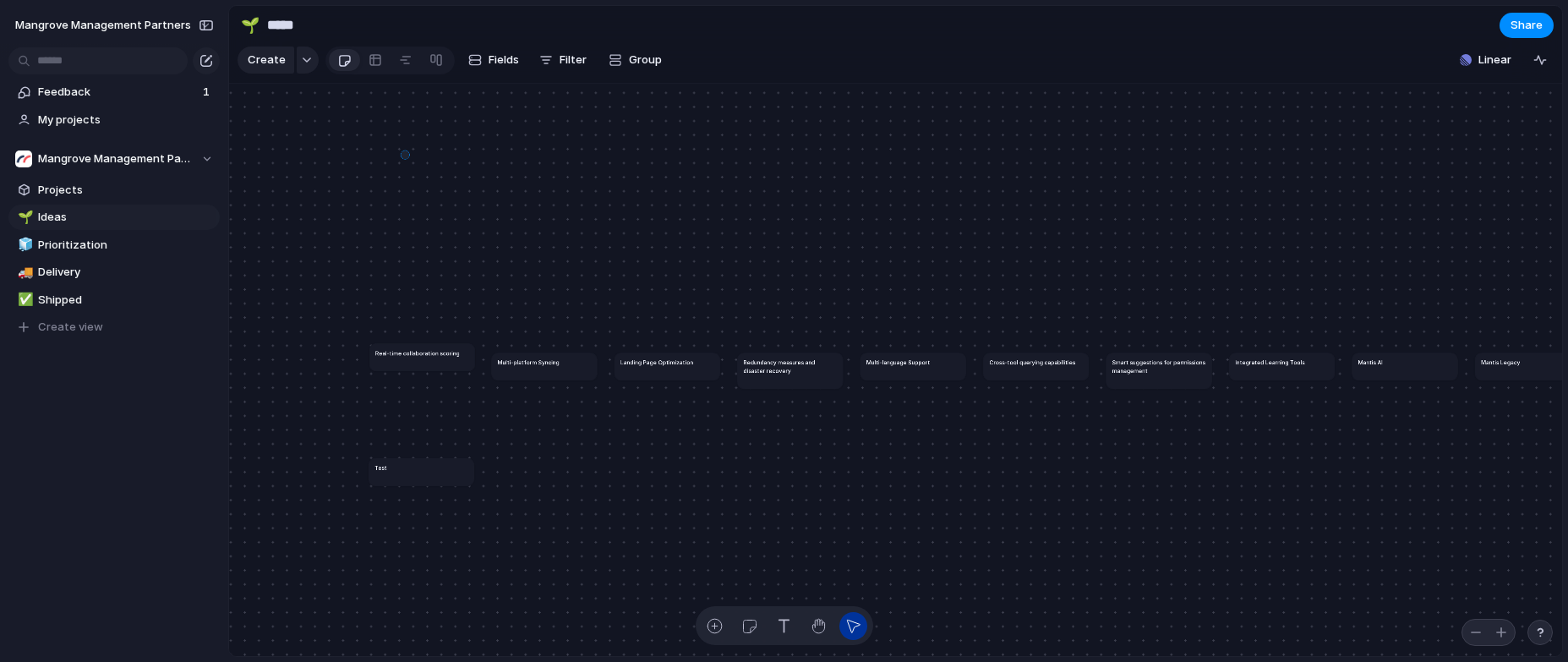
click at [404, 163] on div "Create" at bounding box center [784, 331] width 1568 height 662
click at [378, 68] on div at bounding box center [375, 59] width 14 height 27
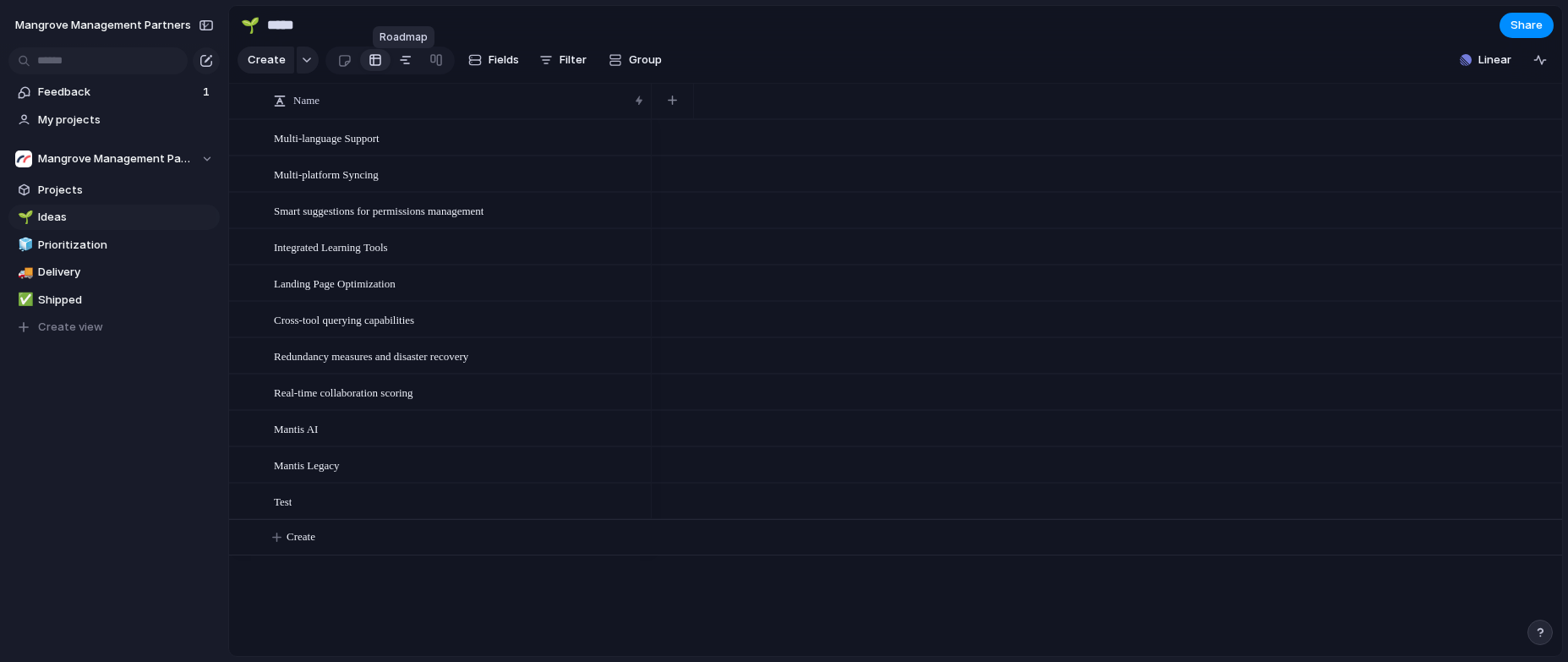
click at [403, 66] on div at bounding box center [405, 59] width 14 height 27
click at [434, 66] on div at bounding box center [436, 59] width 14 height 27
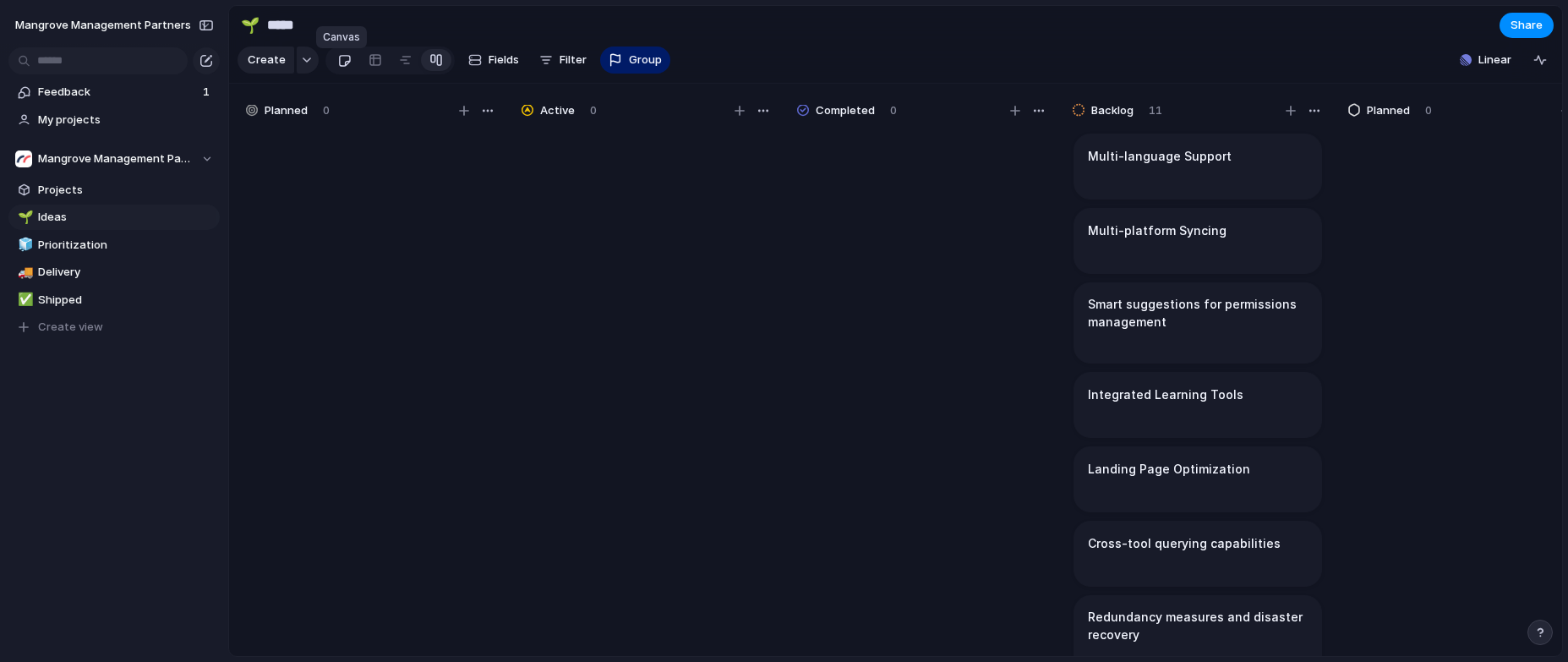
click at [339, 67] on div at bounding box center [344, 60] width 15 height 28
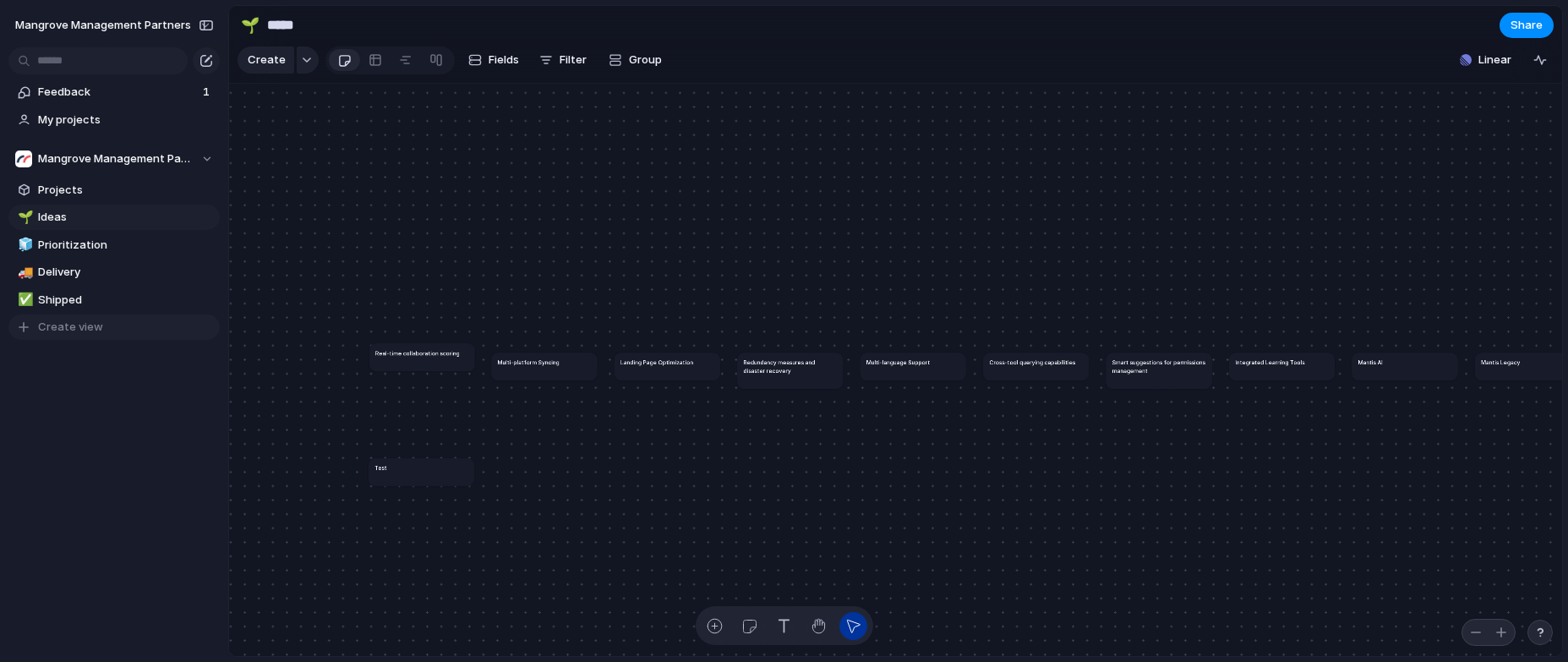
click at [79, 325] on span "Create view" at bounding box center [70, 327] width 65 height 17
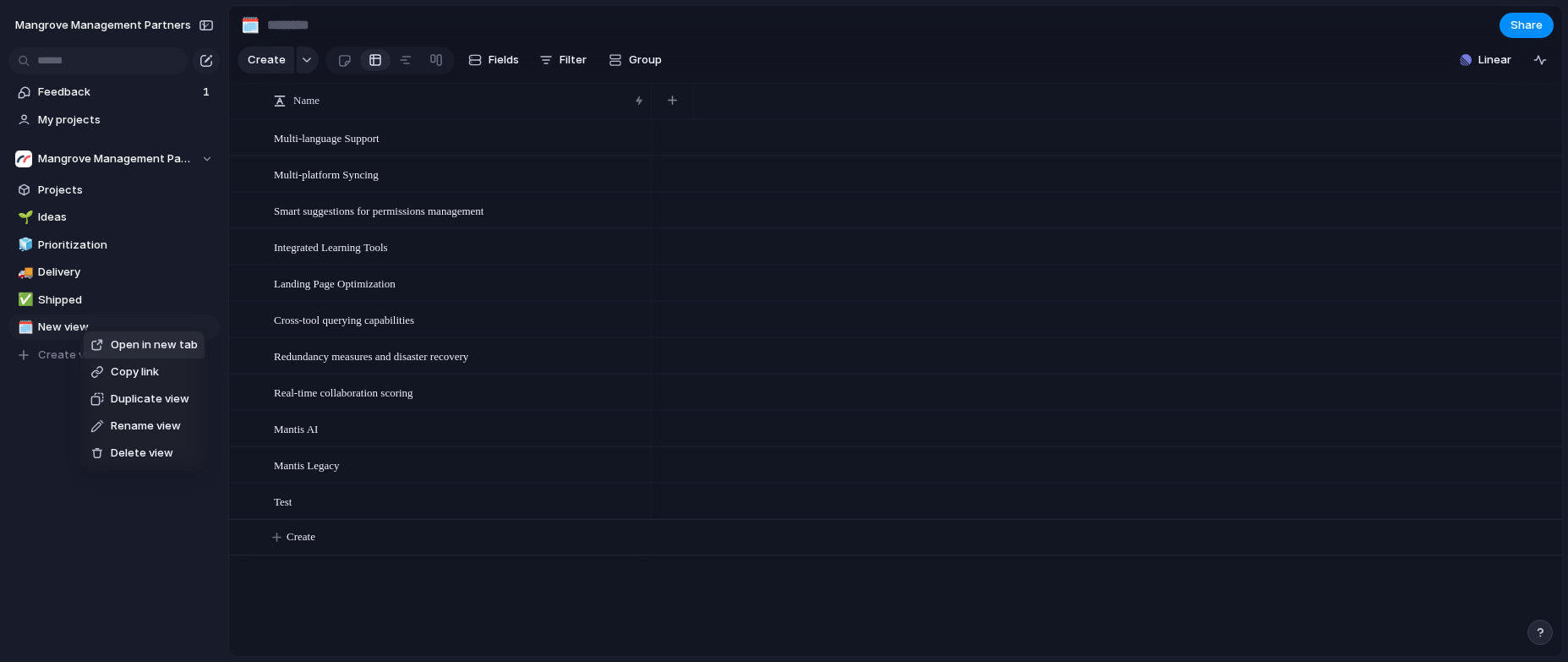
click at [156, 444] on span "Delete view" at bounding box center [142, 452] width 63 height 17
type input "*******"
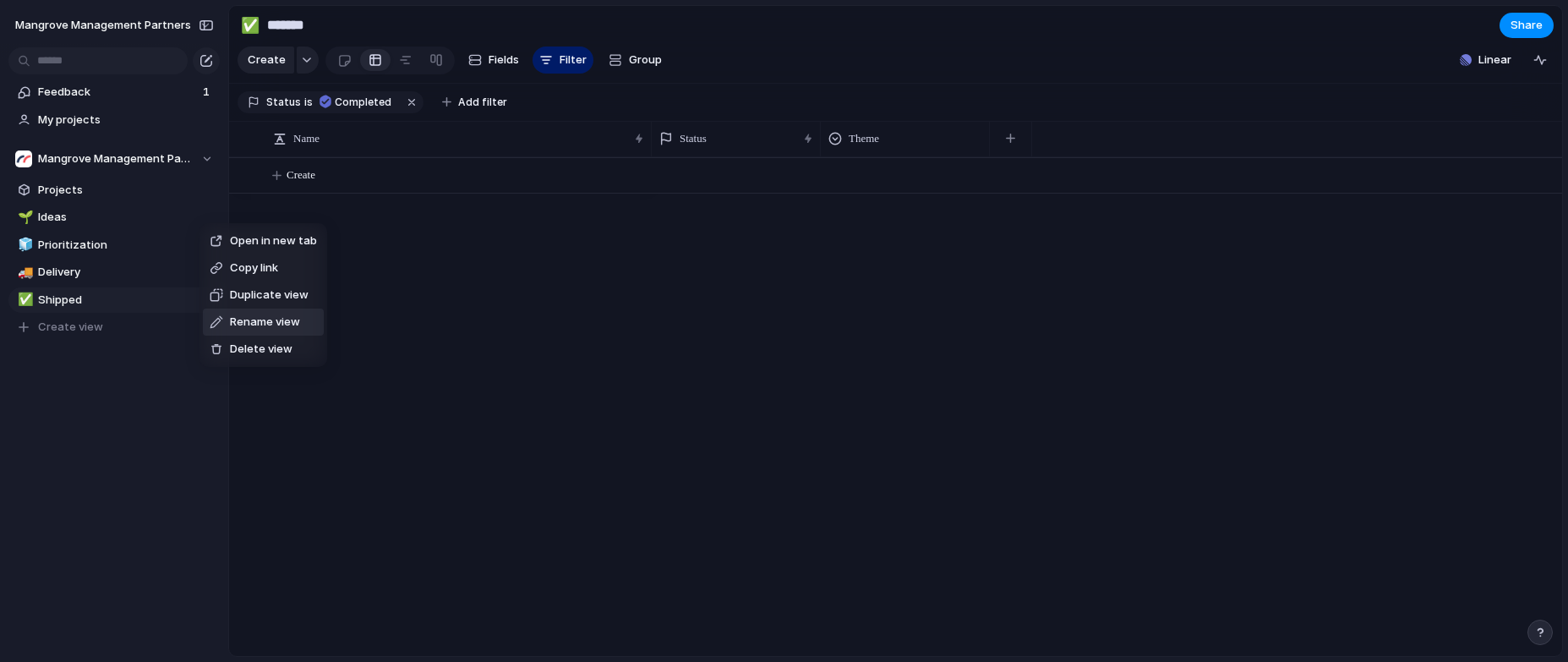
click at [136, 367] on div "Open in new tab Copy link Duplicate view Rename view Delete view" at bounding box center [784, 331] width 1568 height 662
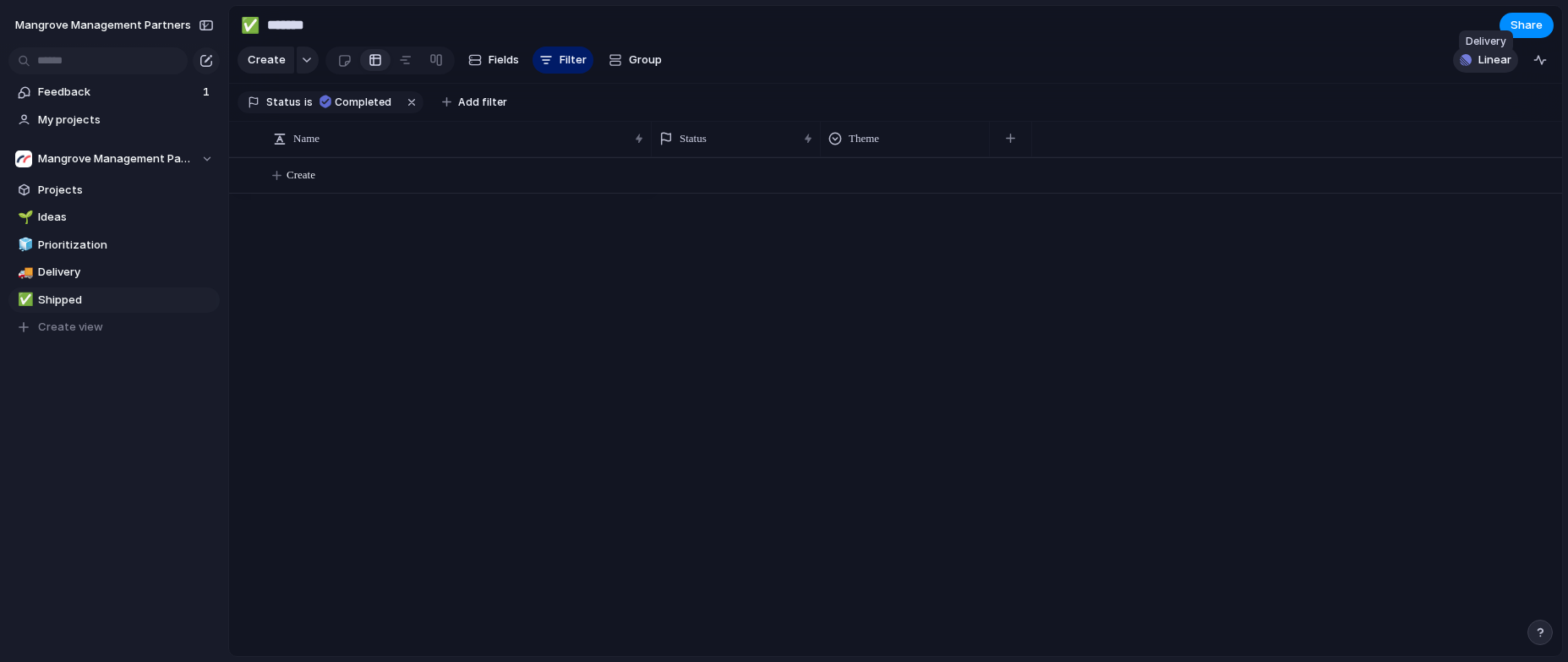
click at [1497, 68] on span "Linear" at bounding box center [1495, 60] width 33 height 17
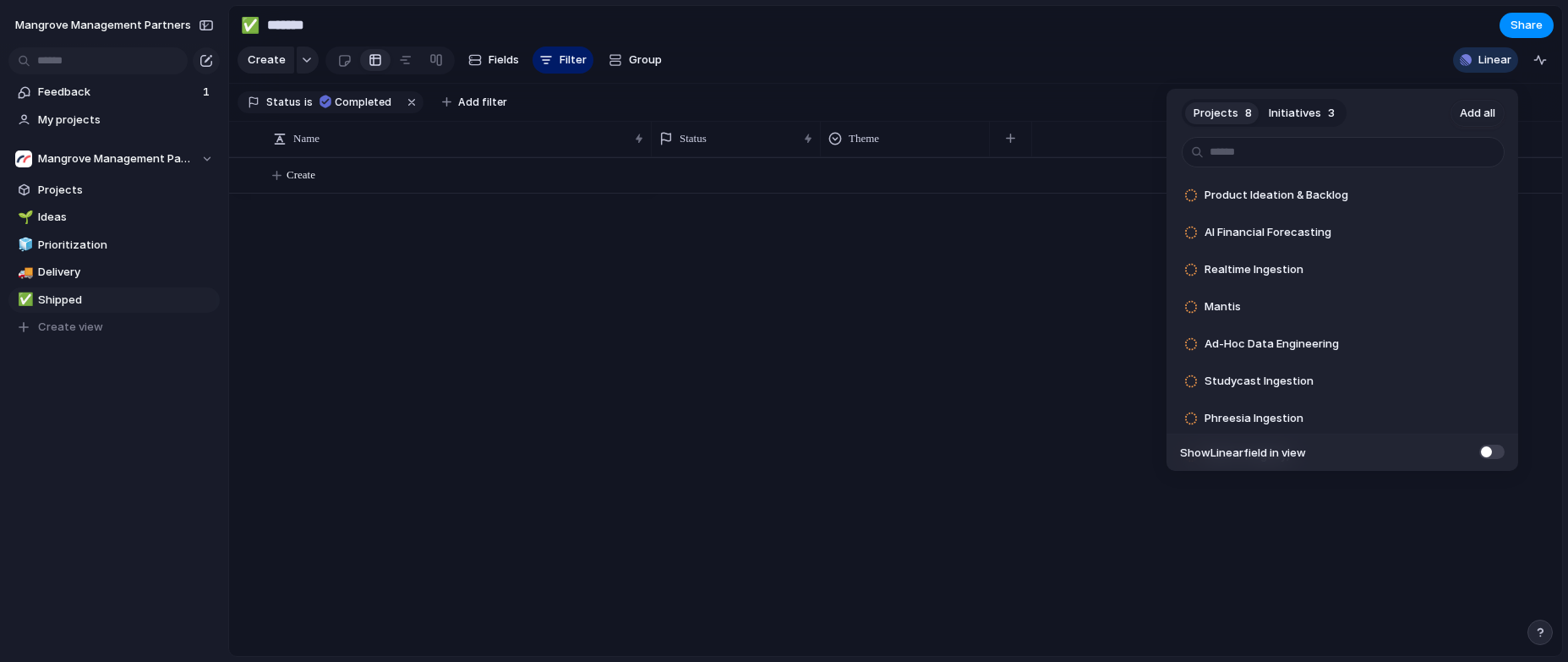
click at [1203, 42] on div "Projects 8 Initiatives 3 Add all Product Ideation & Backlog Add AI Financial Fo…" at bounding box center [784, 331] width 1568 height 662
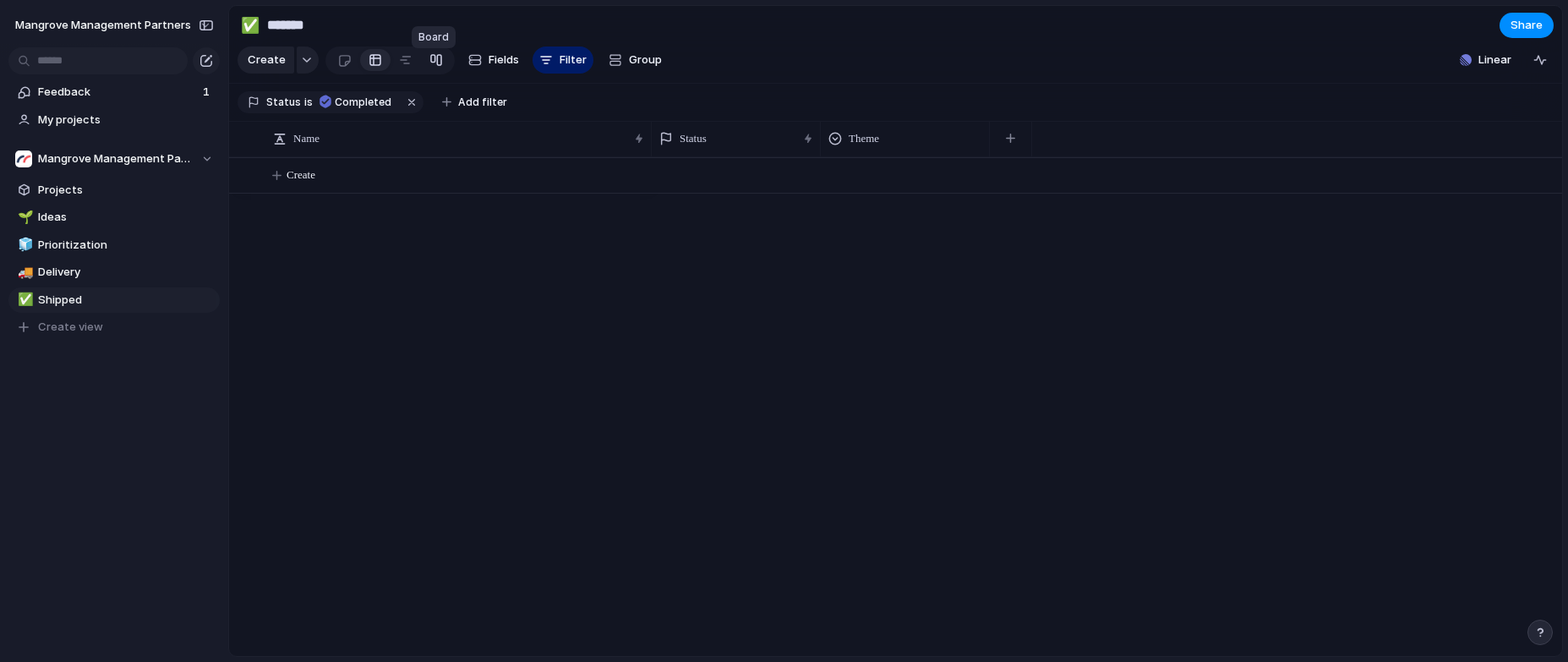
click at [429, 63] on div at bounding box center [436, 59] width 14 height 27
click at [404, 109] on button "button" at bounding box center [413, 102] width 22 height 22
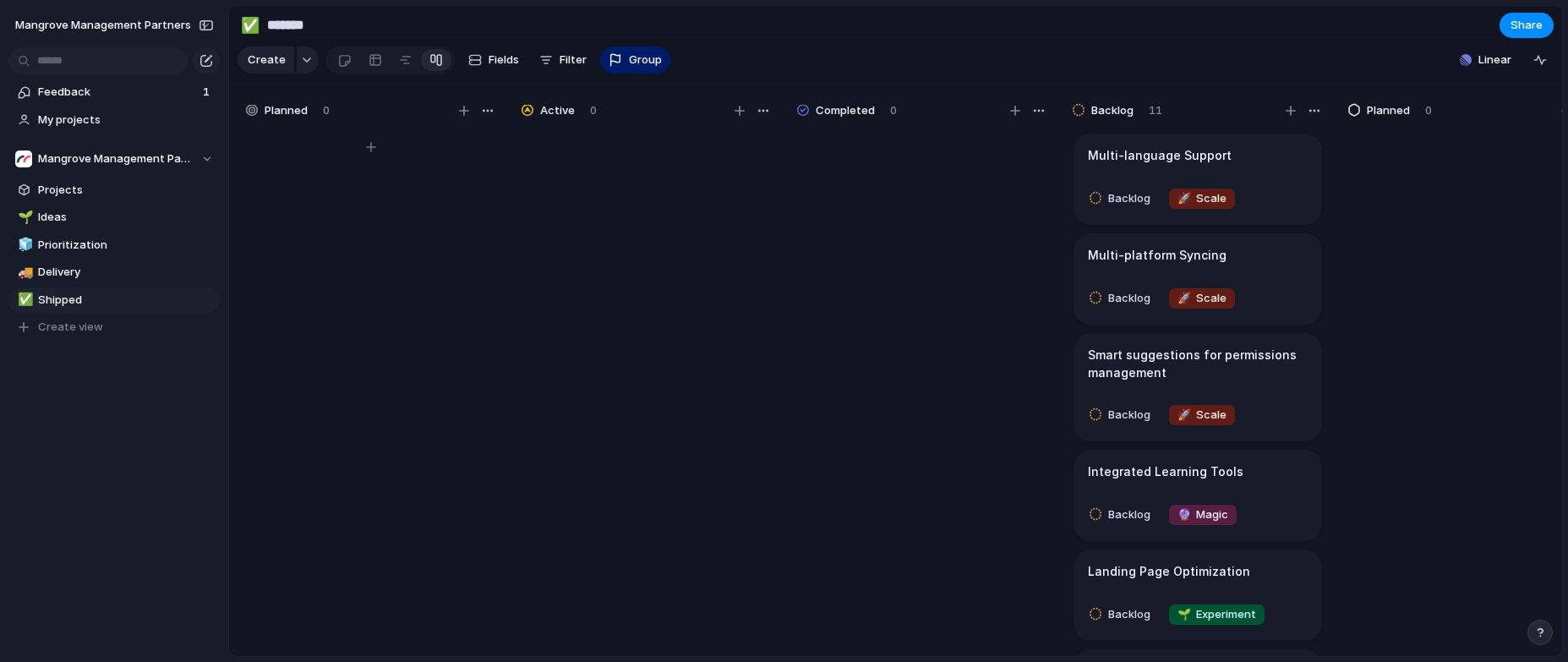
click at [330, 304] on div at bounding box center [370, 402] width 254 height 541
drag, startPoint x: 421, startPoint y: 320, endPoint x: 402, endPoint y: 246, distance: 76.4
click at [421, 320] on div at bounding box center [370, 402] width 254 height 541
